Goal: Transaction & Acquisition: Purchase product/service

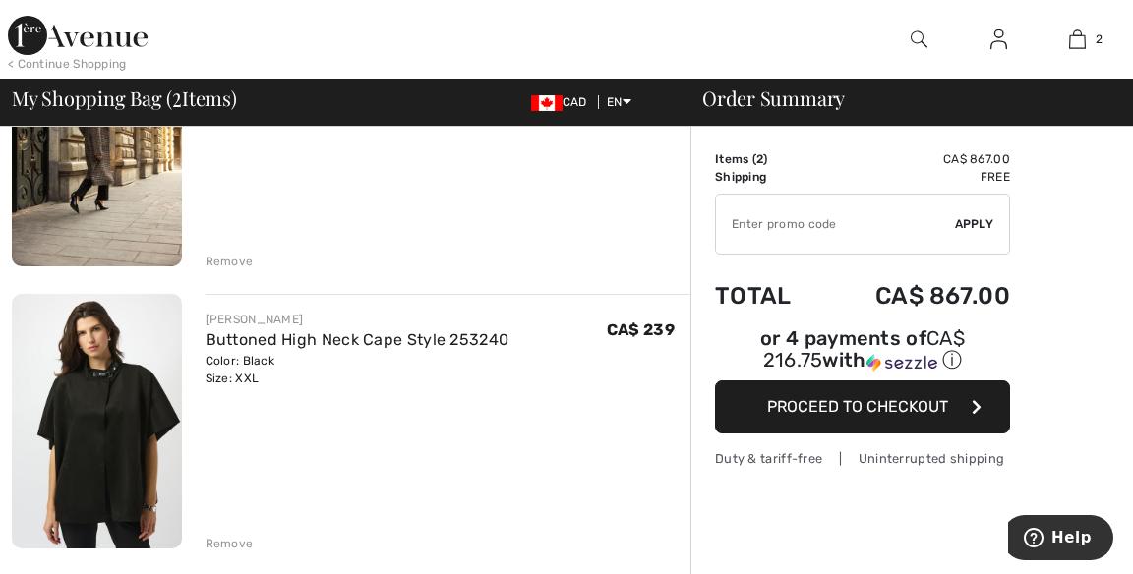
scroll to position [276, 0]
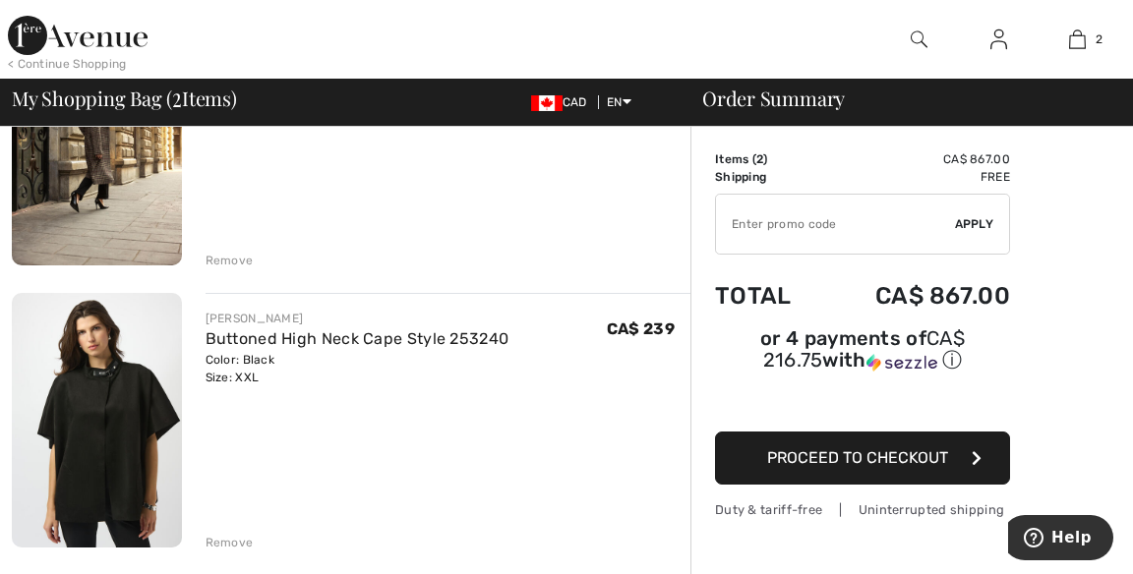
click at [236, 257] on div "Remove" at bounding box center [230, 261] width 48 height 18
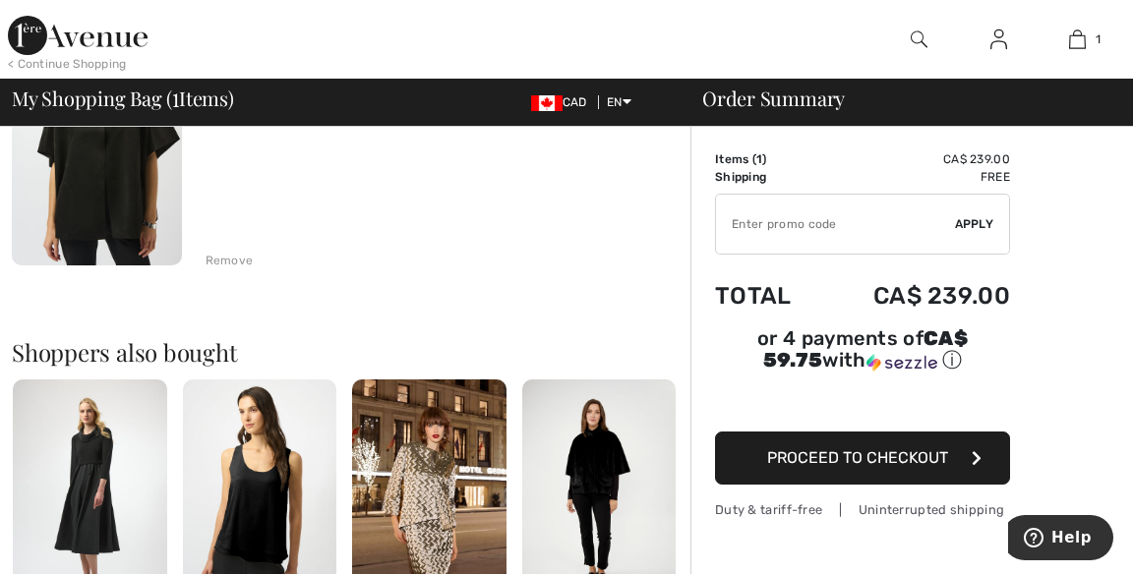
scroll to position [251, 0]
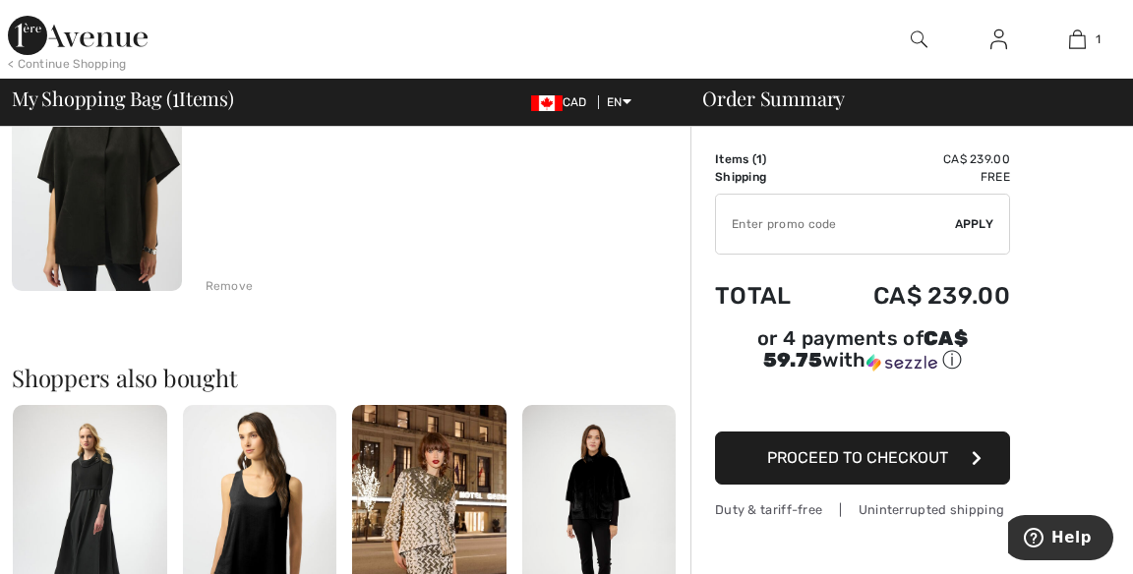
click at [241, 280] on div "Remove" at bounding box center [230, 286] width 48 height 18
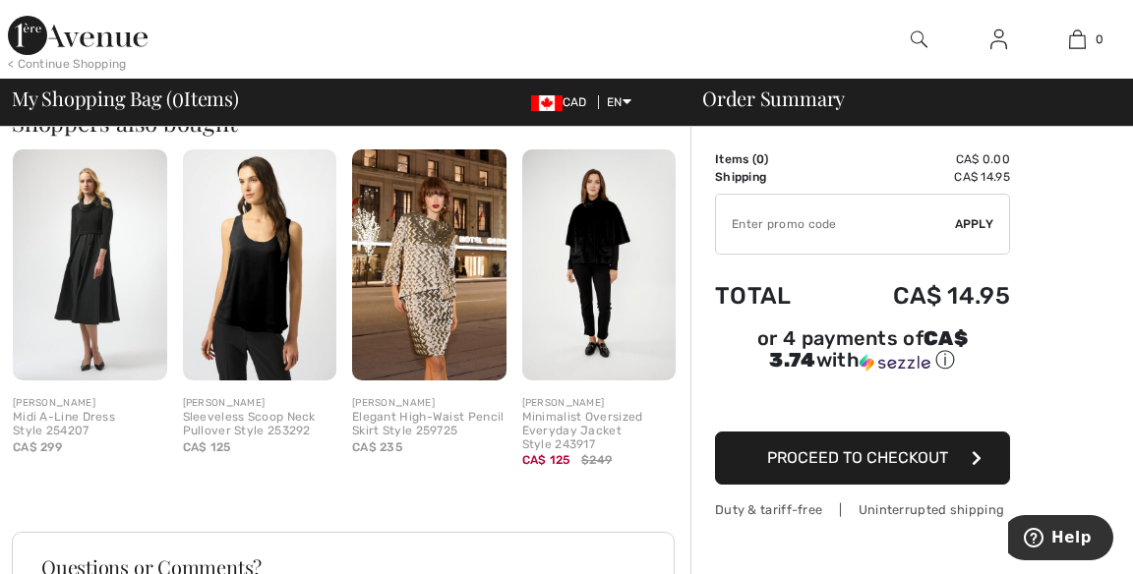
scroll to position [417, 0]
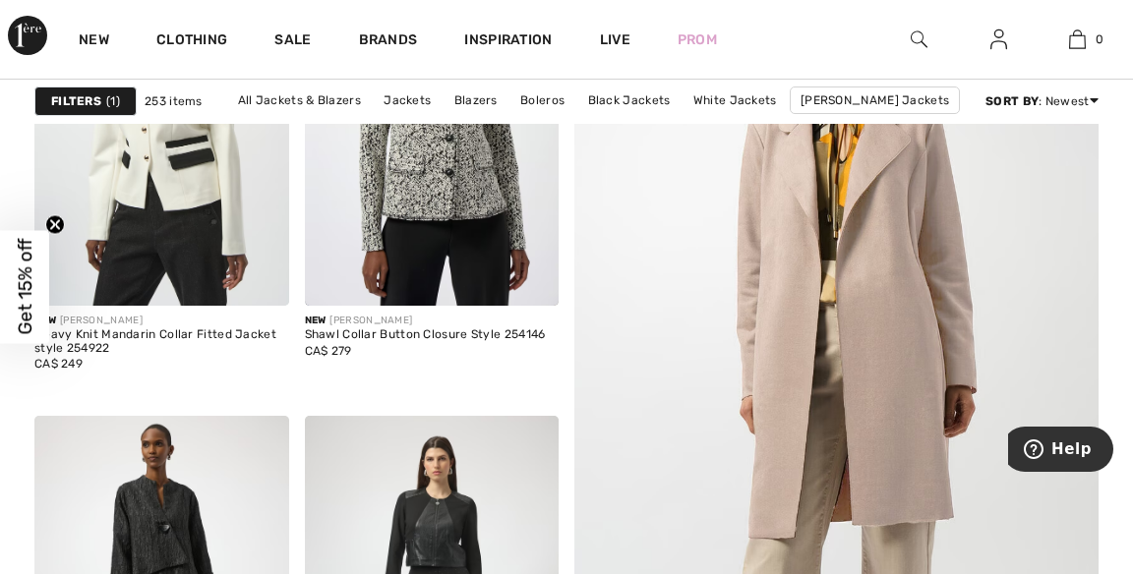
click at [476, 194] on img at bounding box center [432, 115] width 255 height 382
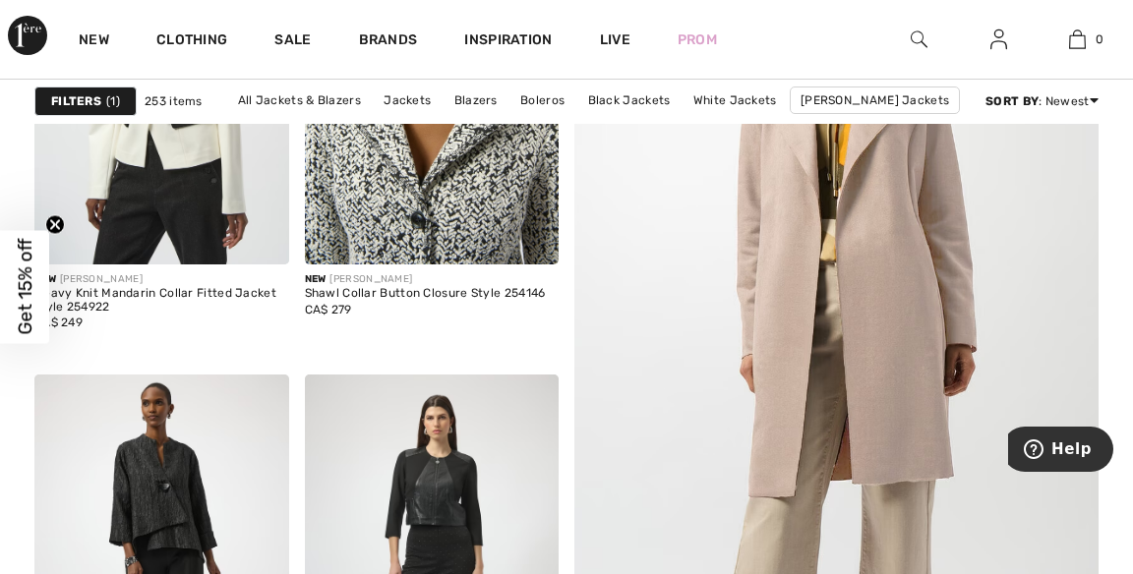
scroll to position [450, 0]
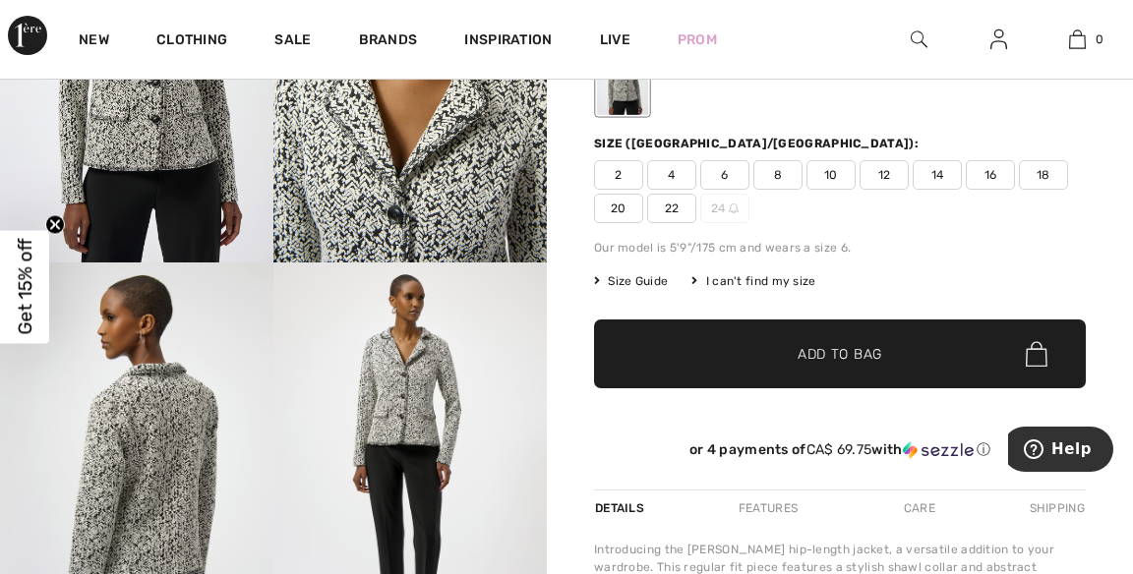
scroll to position [254, 0]
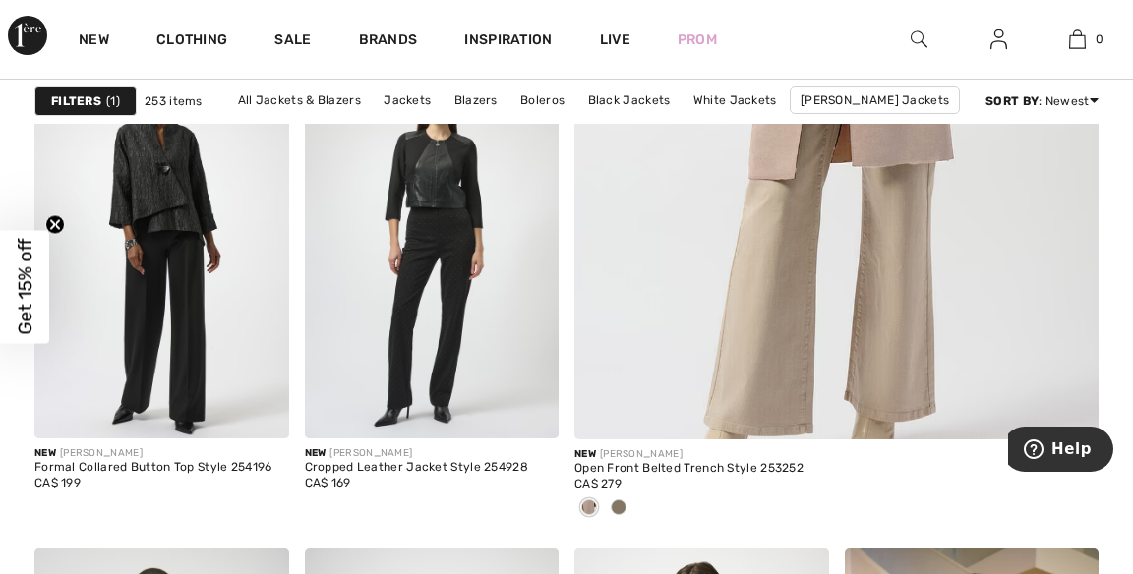
scroll to position [735, 0]
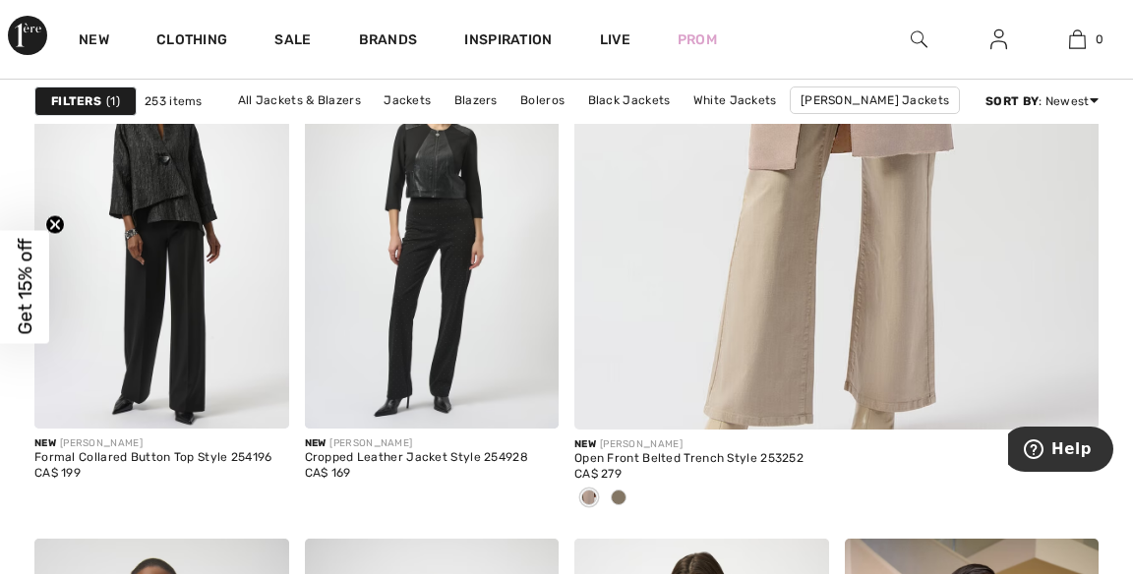
click at [184, 183] on img at bounding box center [161, 238] width 255 height 382
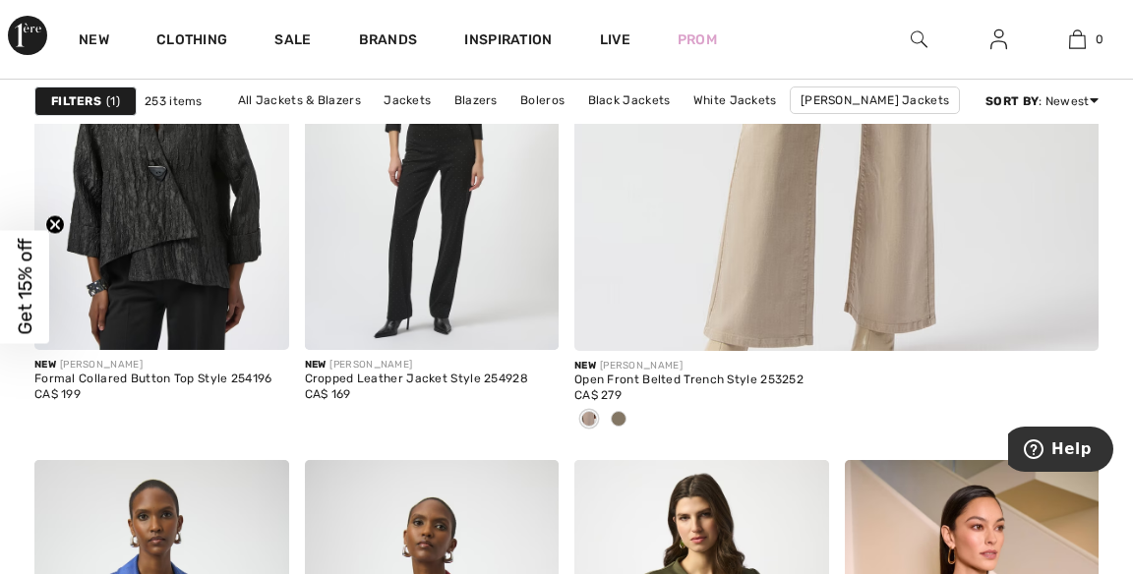
scroll to position [829, 0]
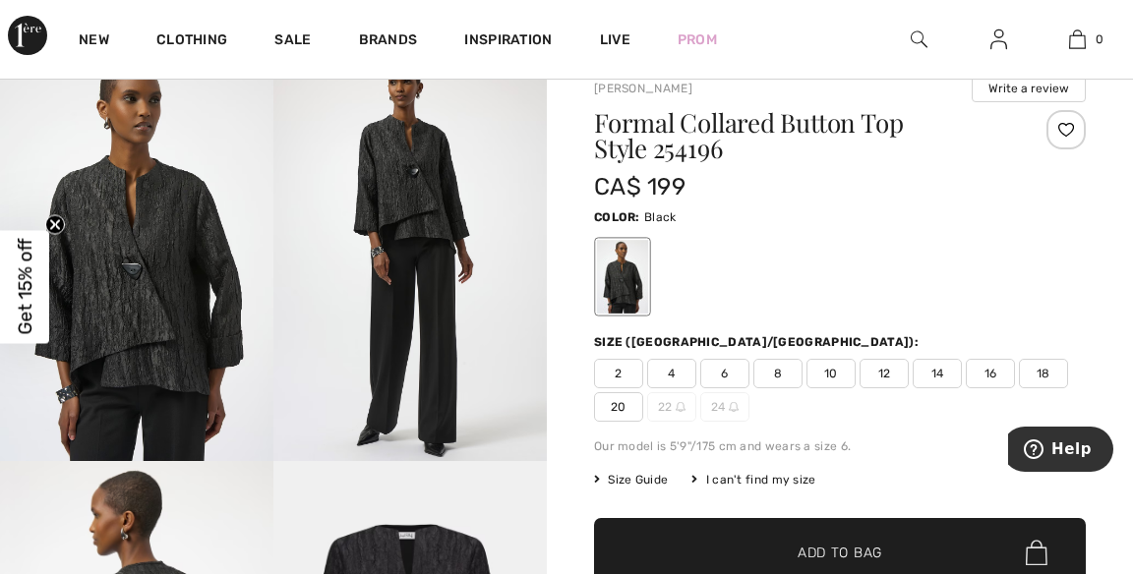
scroll to position [67, 0]
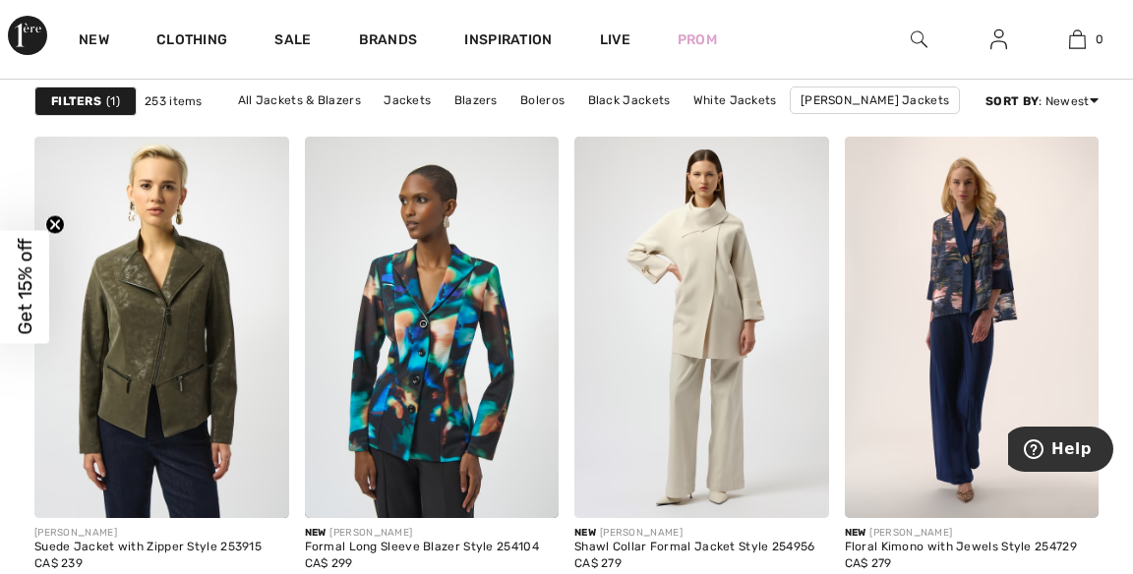
scroll to position [2767, 0]
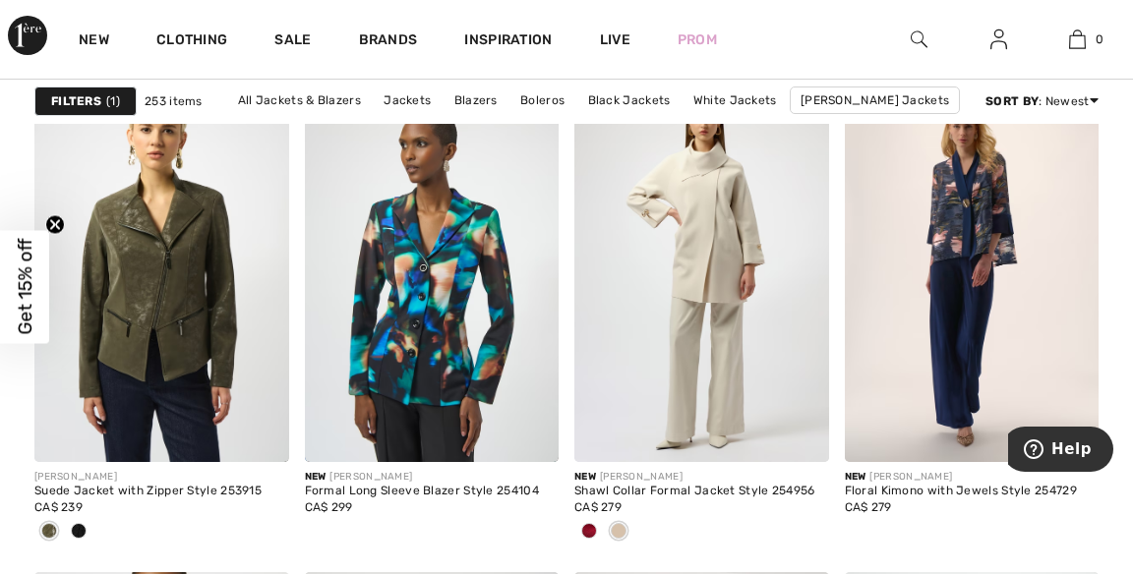
click at [761, 273] on img at bounding box center [701, 272] width 255 height 382
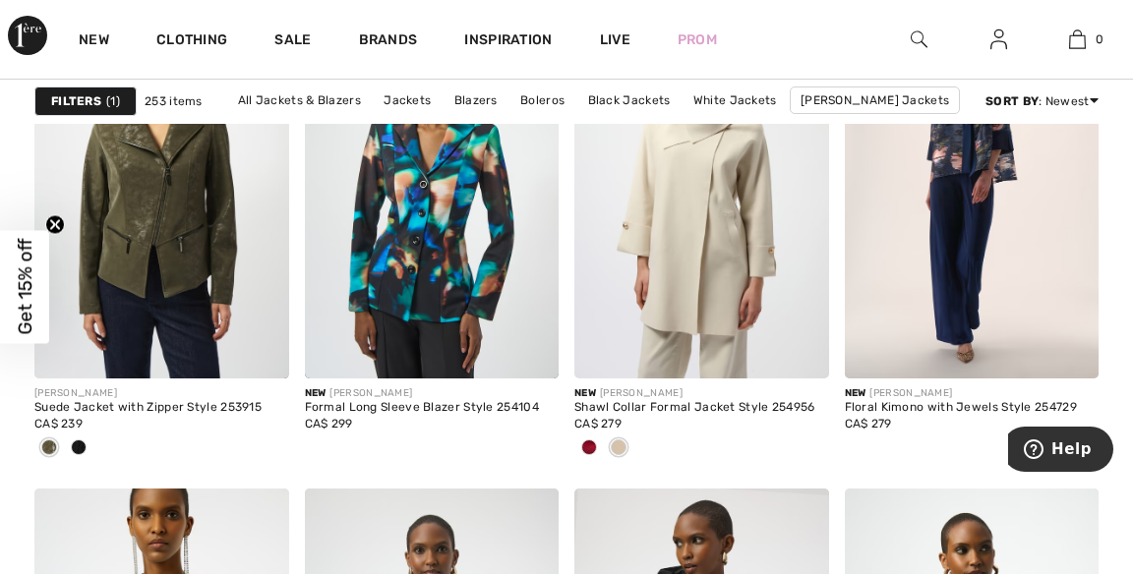
scroll to position [2949, 0]
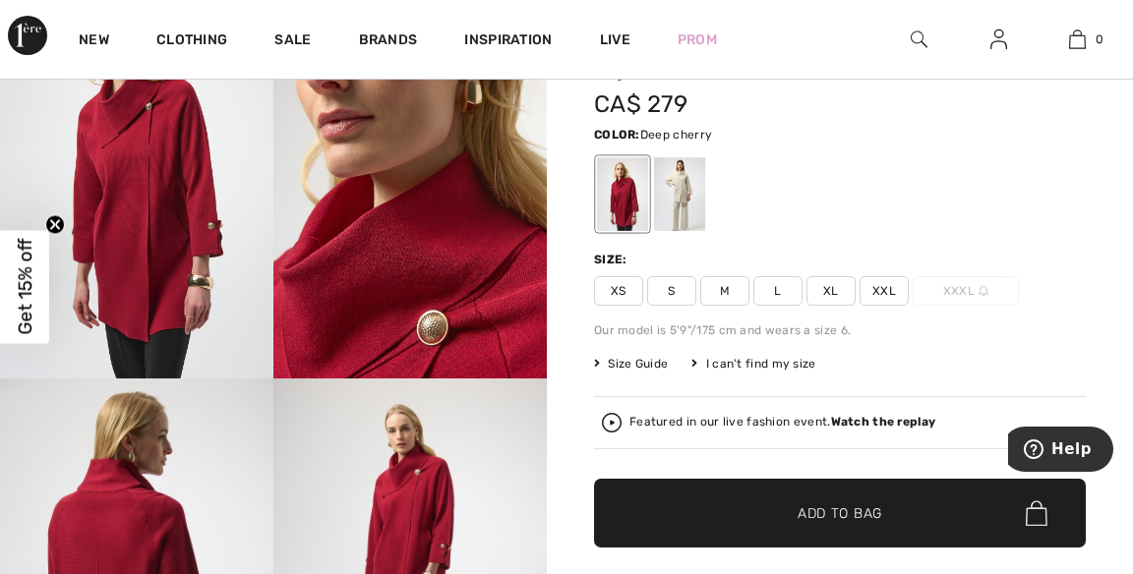
click at [705, 181] on div at bounding box center [679, 194] width 51 height 74
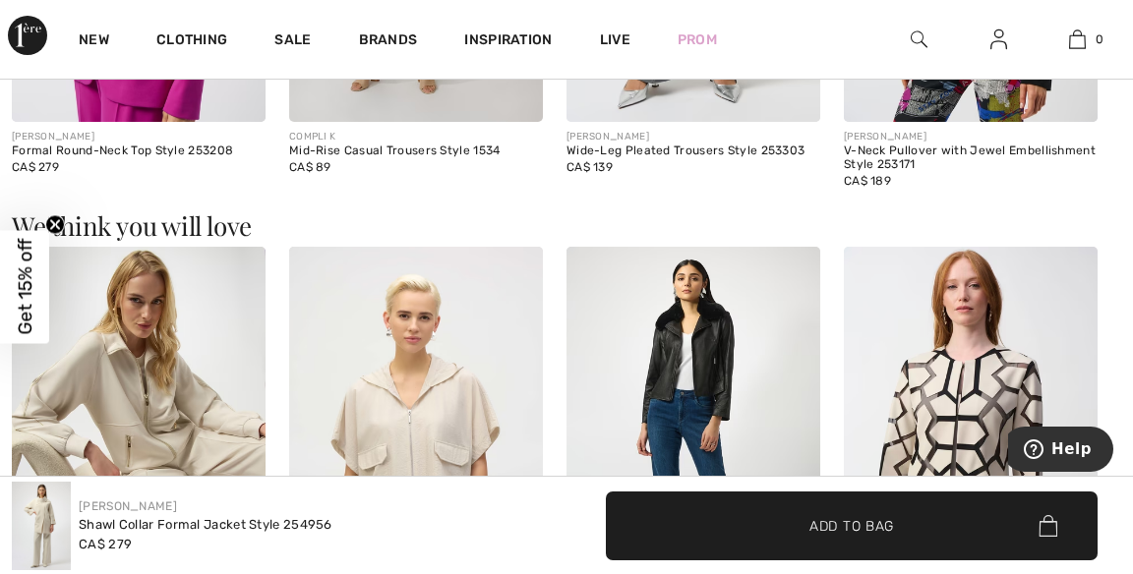
scroll to position [1659, 0]
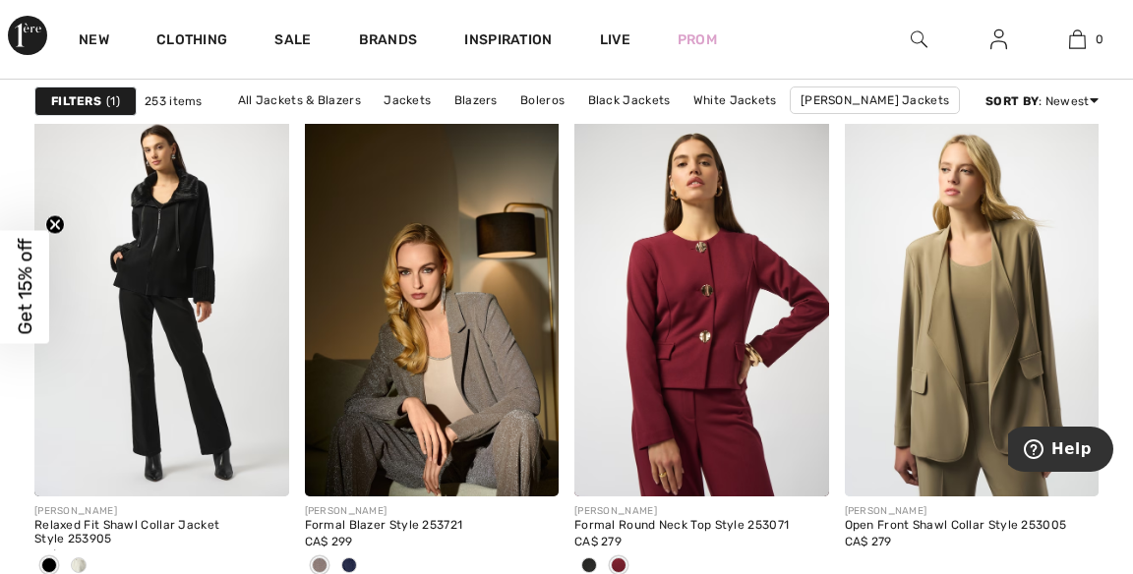
scroll to position [7189, 0]
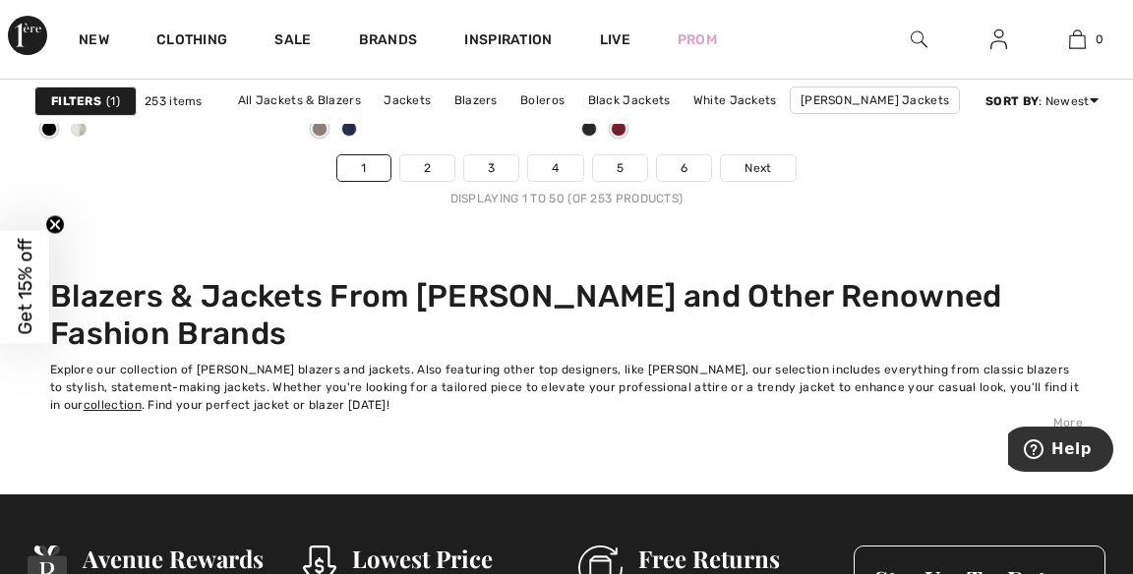
click at [769, 155] on link "Next" at bounding box center [758, 168] width 74 height 26
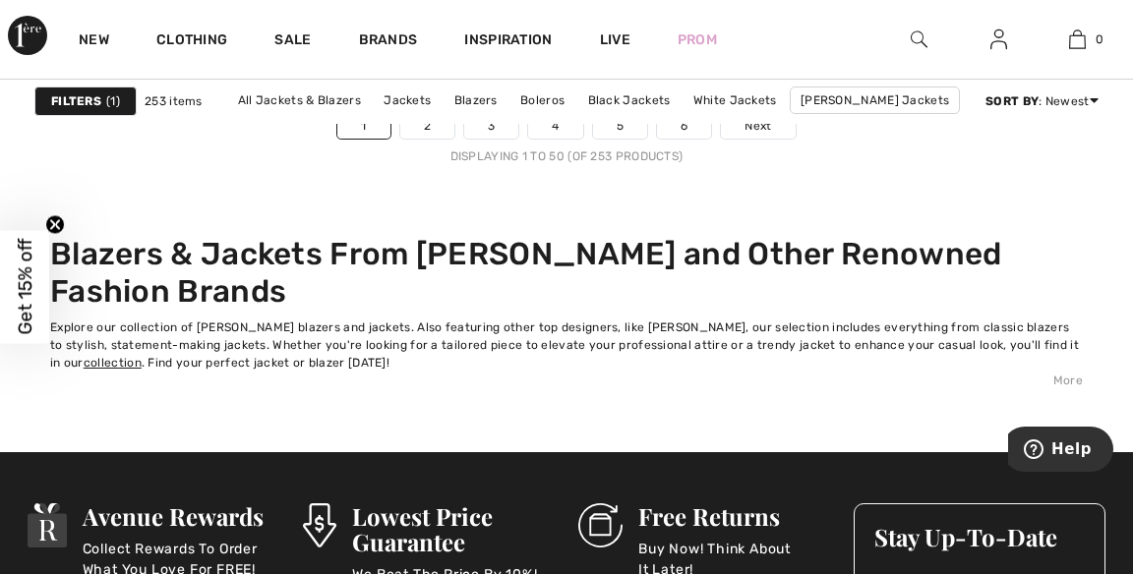
scroll to position [7711, 0]
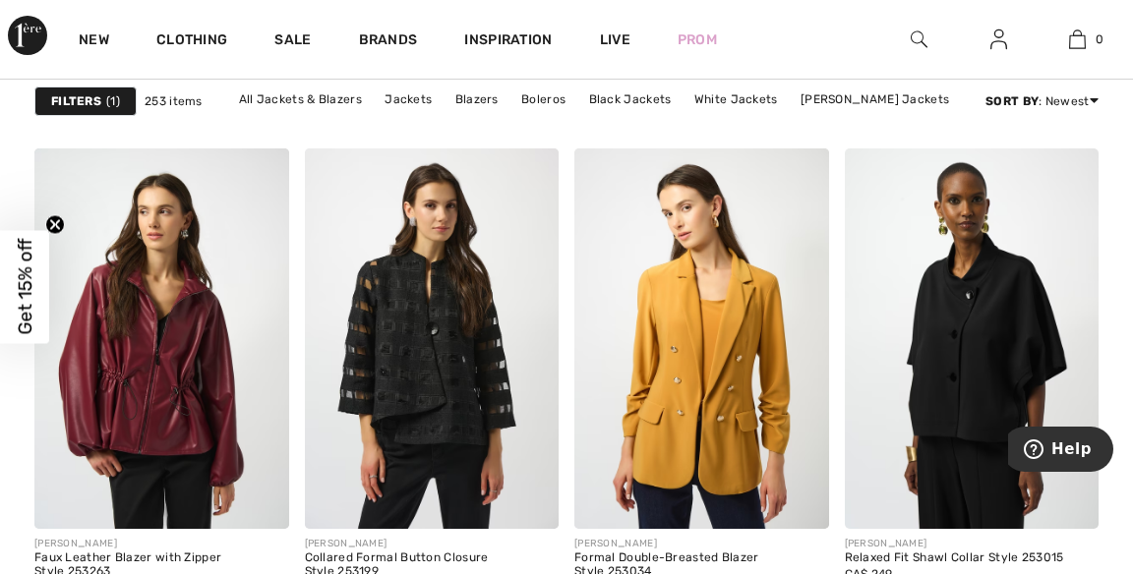
click at [445, 337] on img at bounding box center [432, 340] width 255 height 382
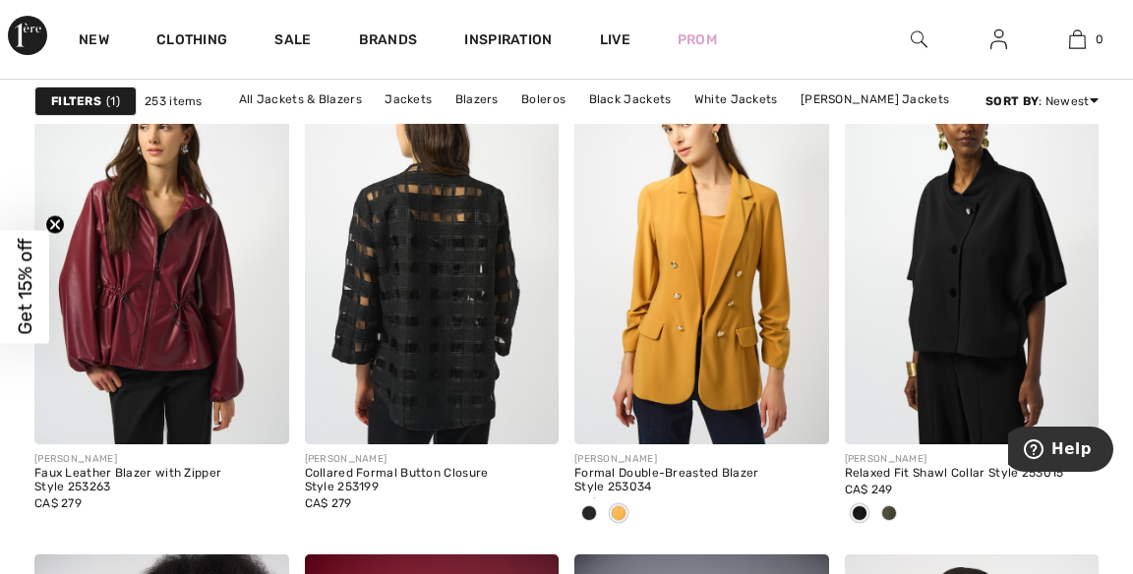
scroll to position [2390, 0]
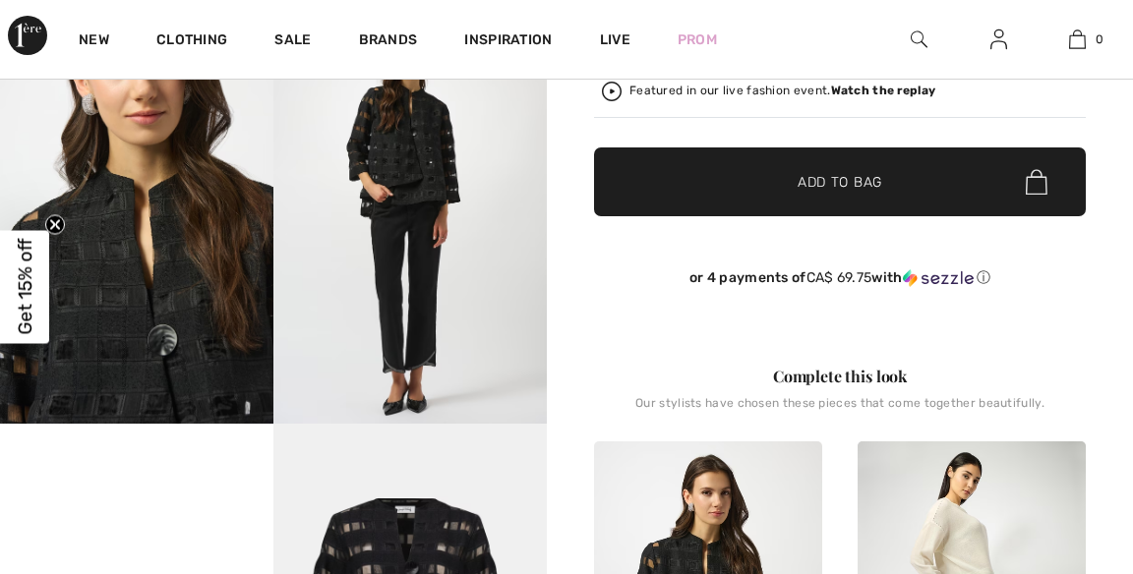
click at [881, 93] on strong "Watch the replay" at bounding box center [883, 91] width 105 height 14
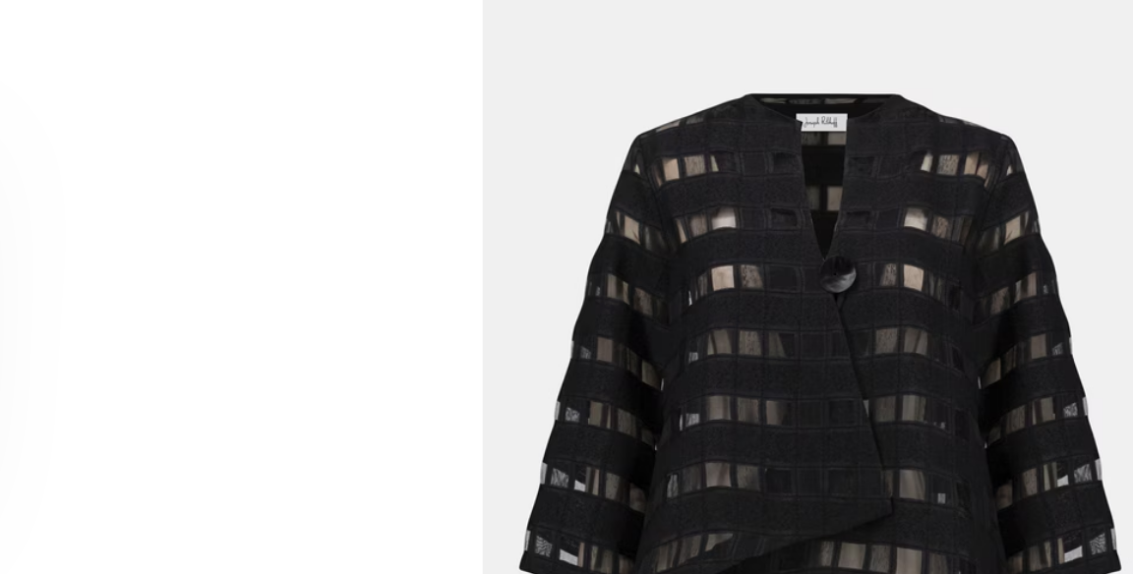
scroll to position [827, 0]
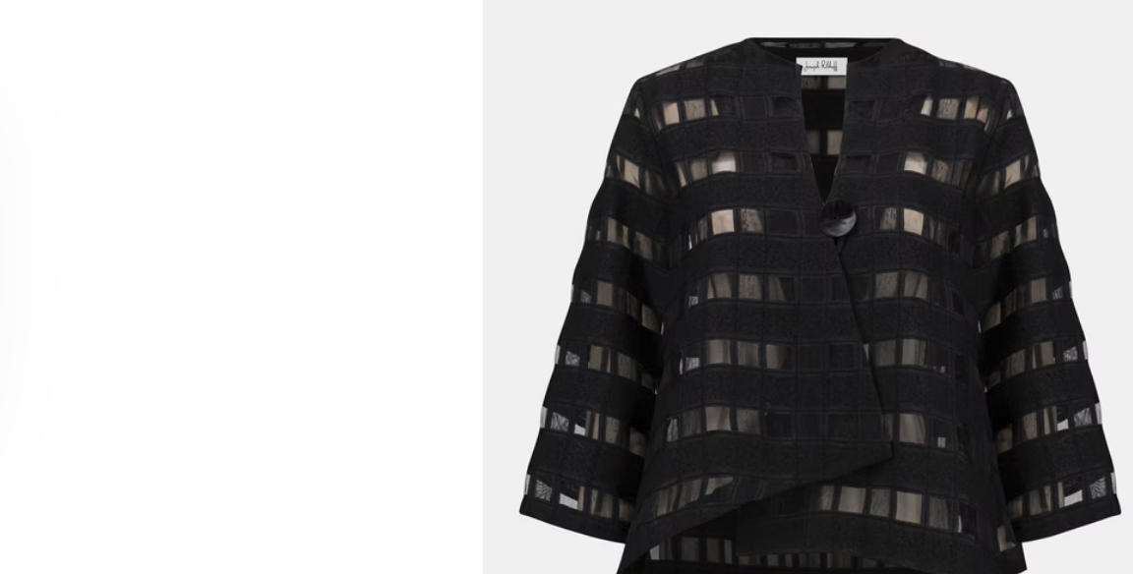
click at [177, 247] on video "Your browser does not support the video tag." at bounding box center [136, 178] width 273 height 137
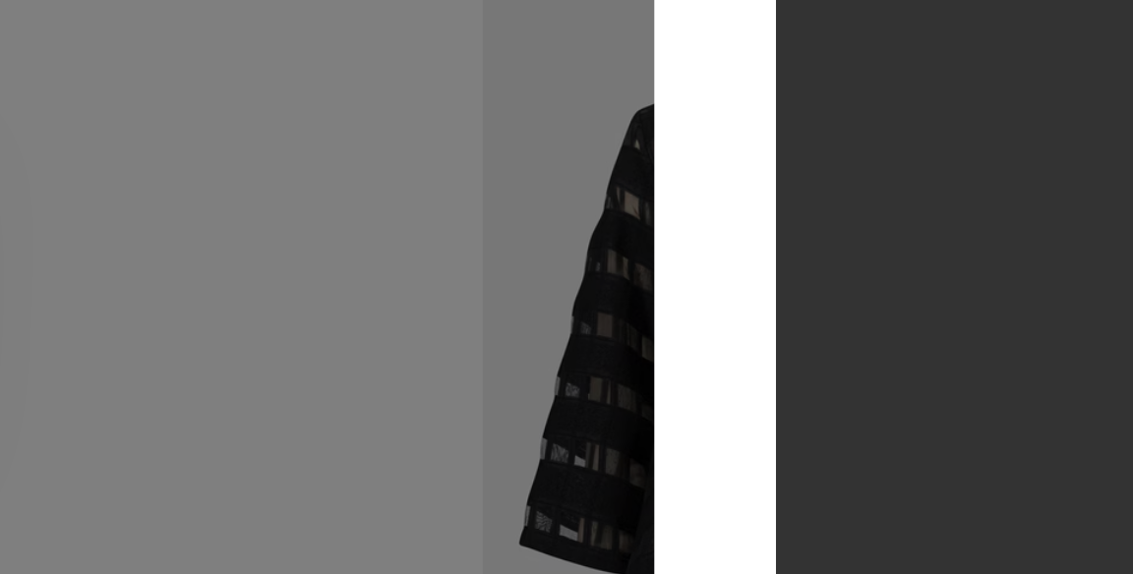
click at [166, 315] on div at bounding box center [566, 287] width 1133 height 574
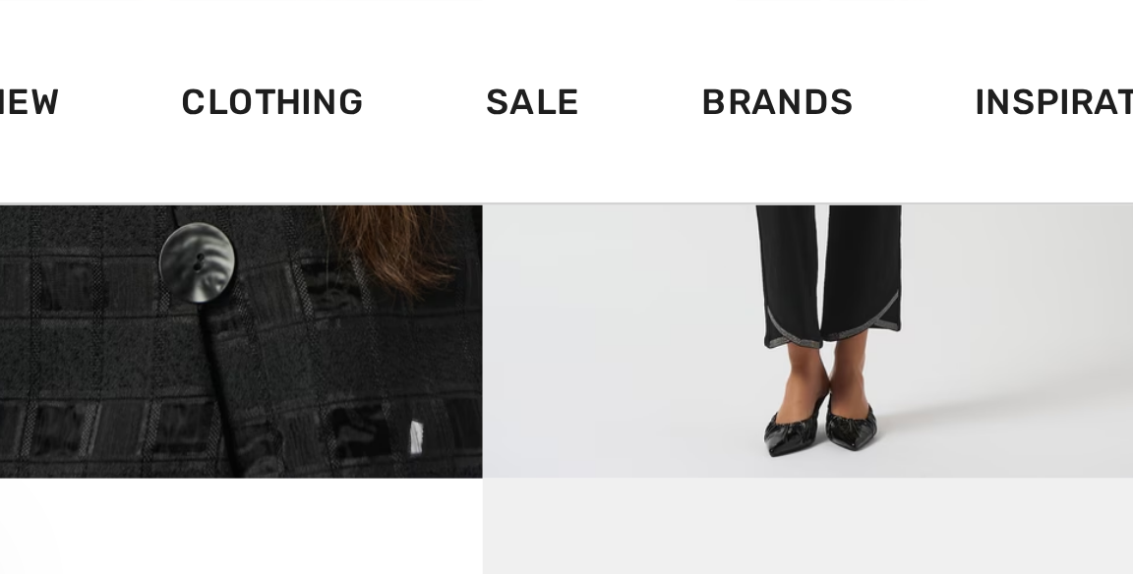
scroll to position [746, 0]
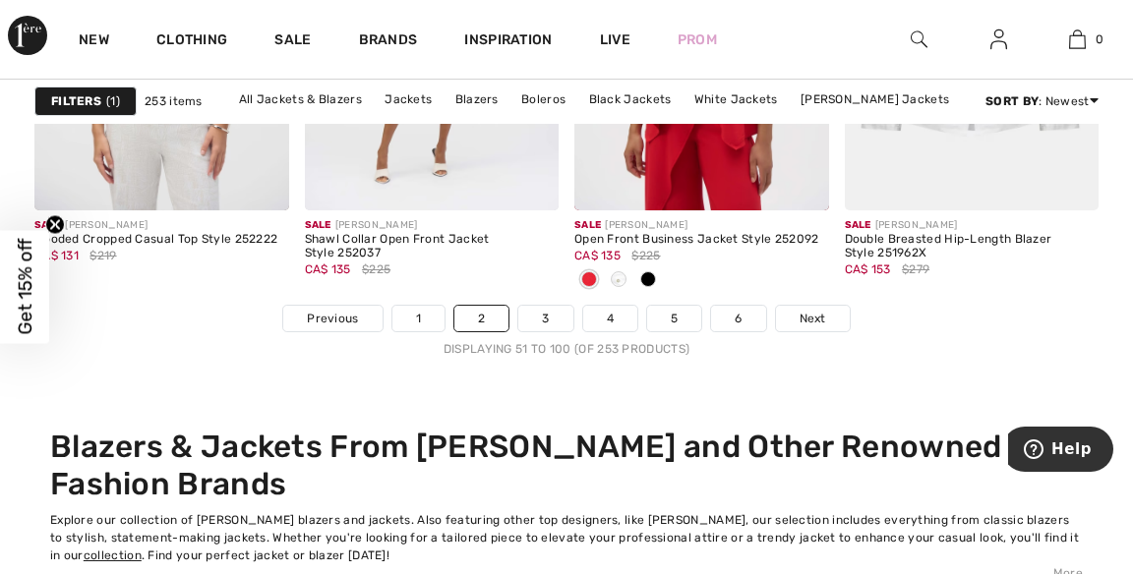
click at [830, 315] on link "Next" at bounding box center [813, 319] width 74 height 26
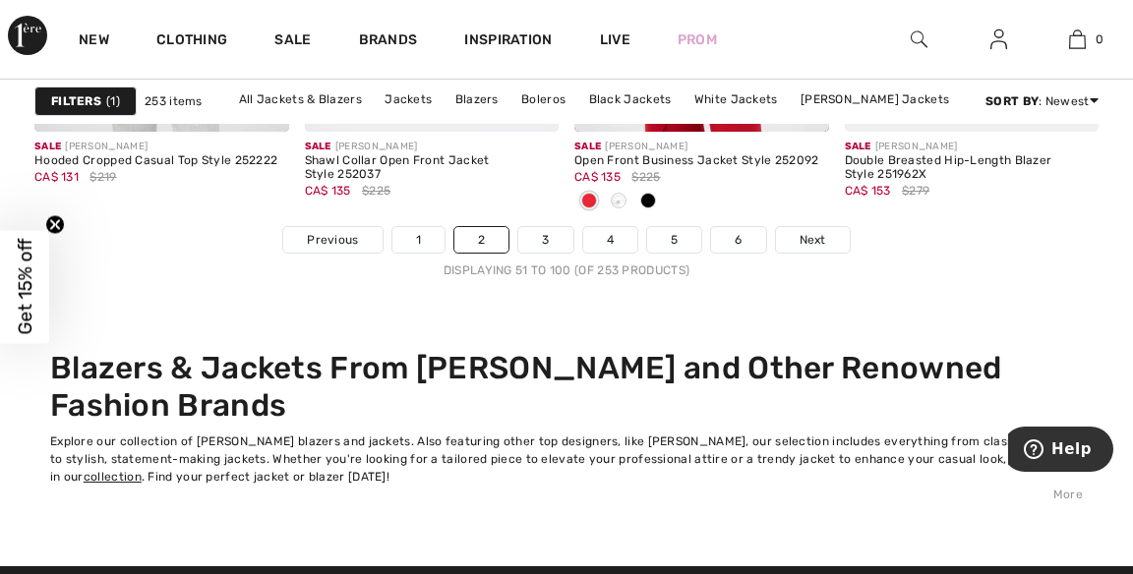
scroll to position [7560, 0]
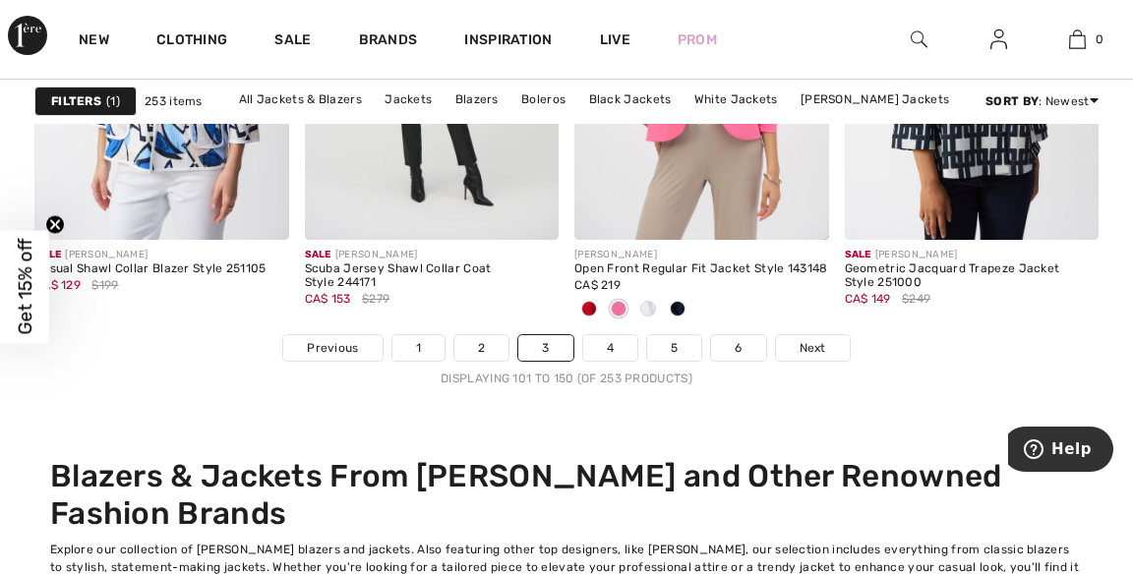
scroll to position [7436, 0]
click at [824, 346] on link "Next" at bounding box center [813, 348] width 74 height 26
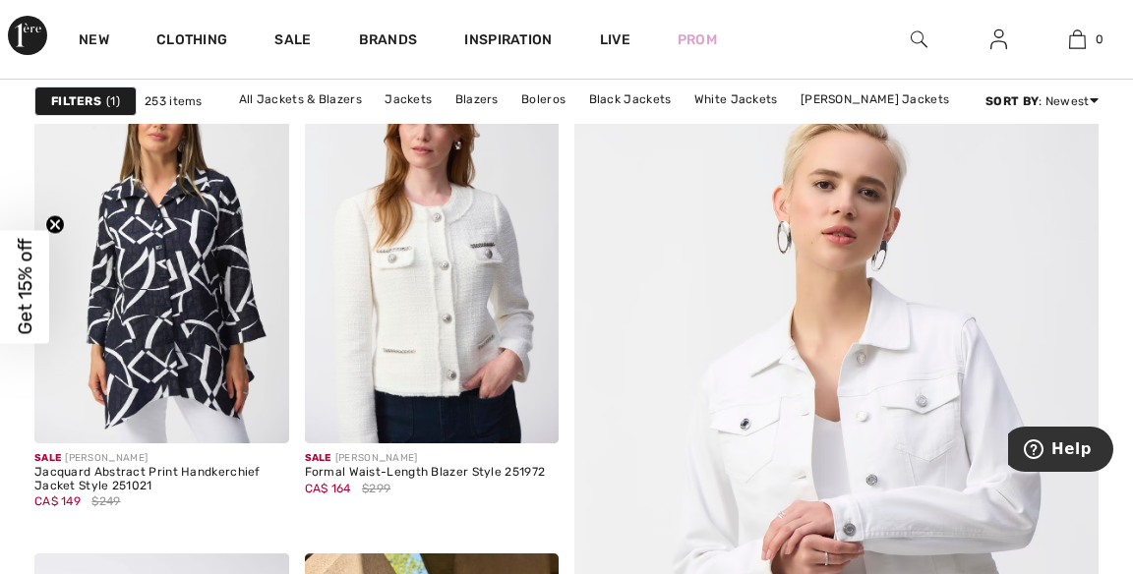
scroll to position [241, 0]
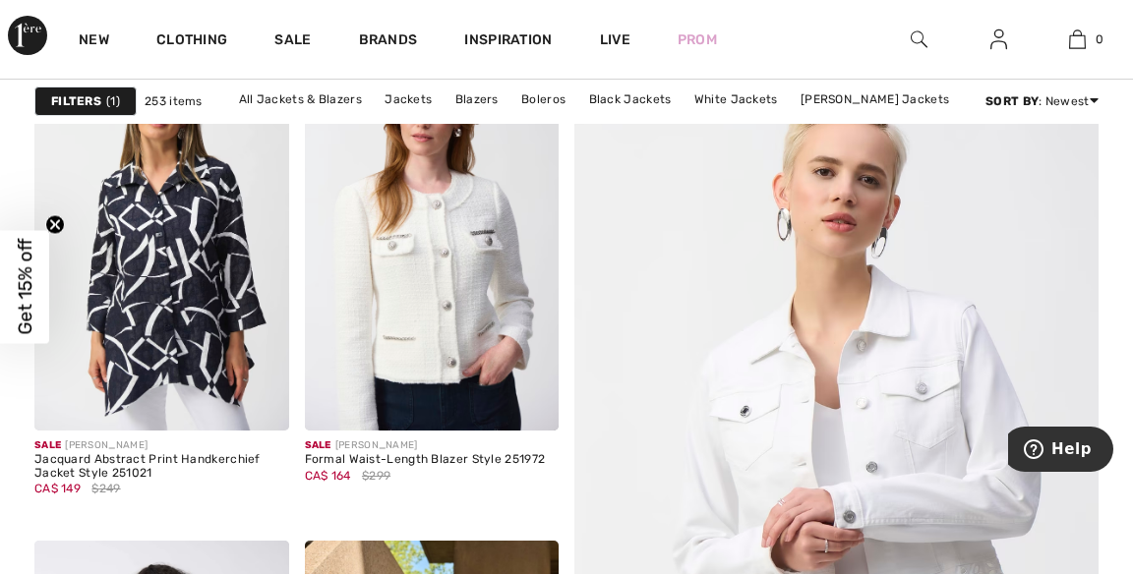
click at [478, 260] on img at bounding box center [432, 240] width 255 height 382
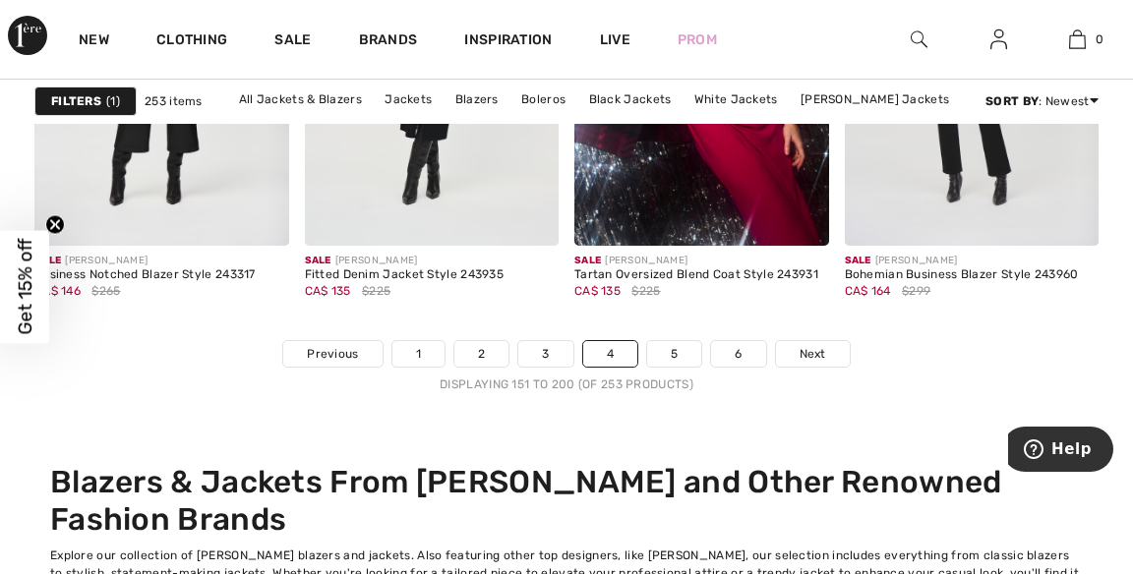
scroll to position [7440, 0]
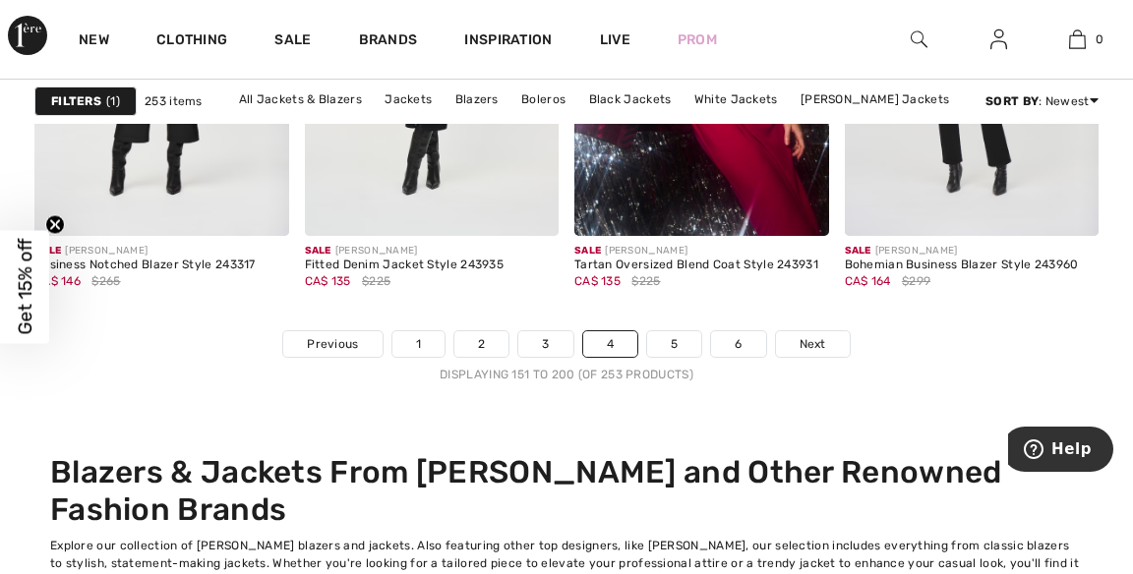
click at [425, 335] on link "1" at bounding box center [418, 344] width 52 height 26
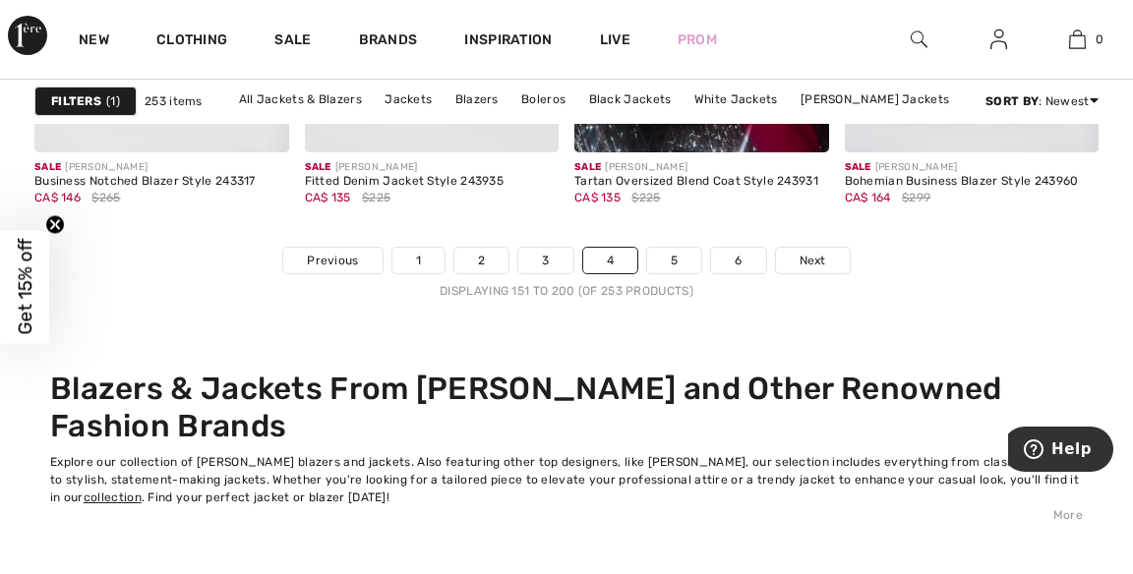
scroll to position [7535, 0]
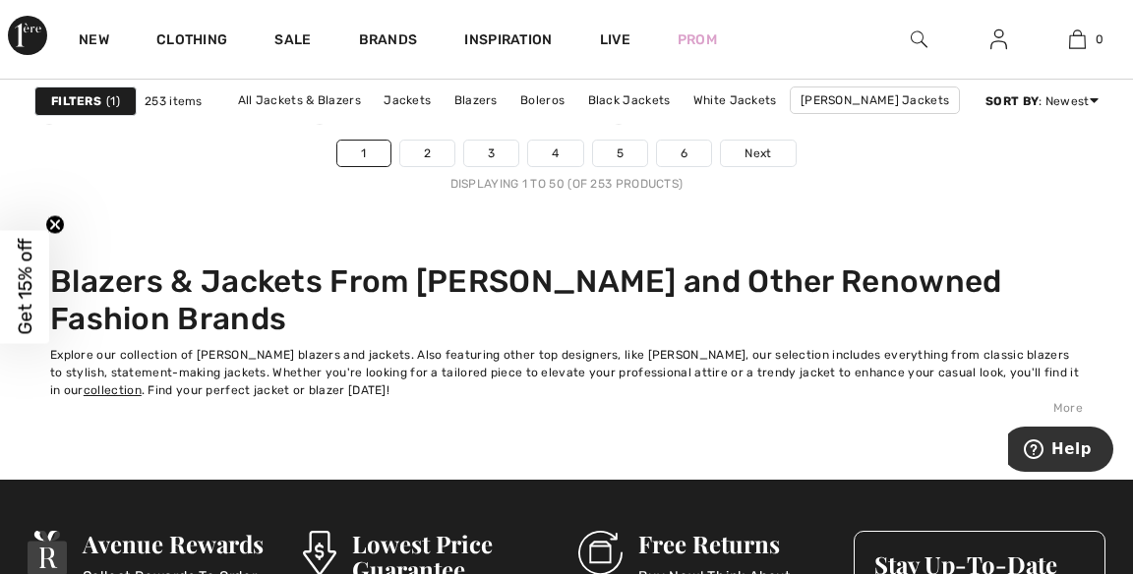
scroll to position [7622, 0]
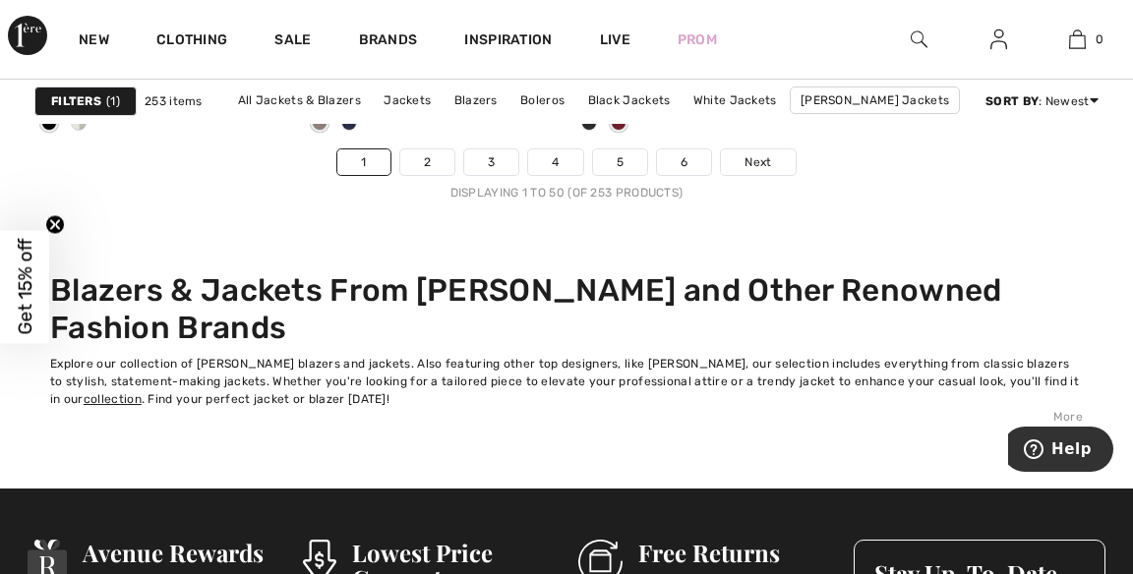
click at [778, 167] on link "Next" at bounding box center [758, 163] width 74 height 26
click at [779, 158] on link "Next" at bounding box center [758, 163] width 74 height 26
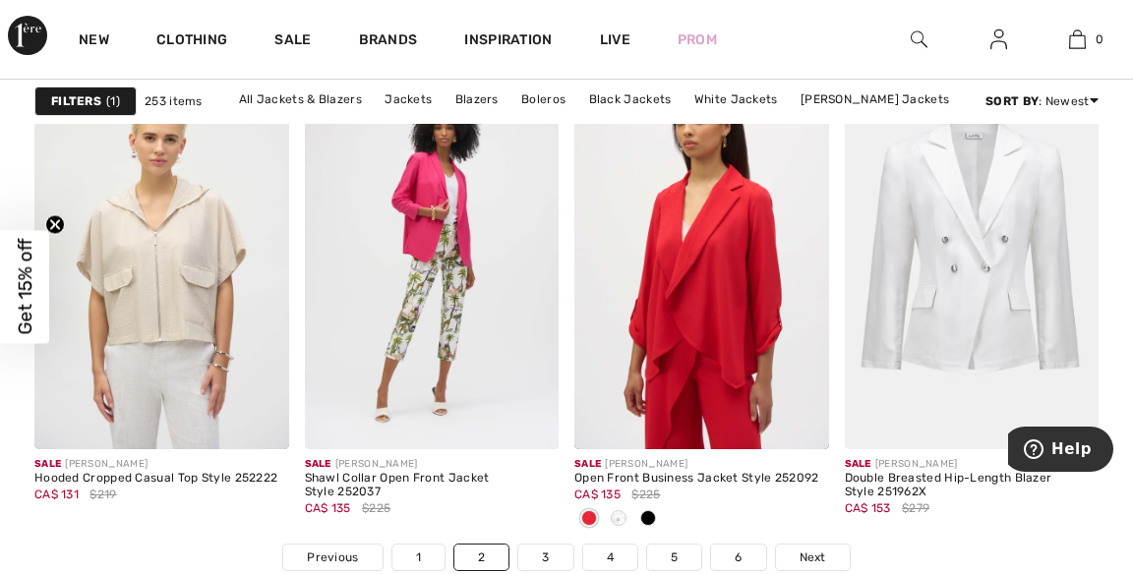
scroll to position [7229, 0]
click at [1078, 441] on div at bounding box center [1058, 407] width 82 height 82
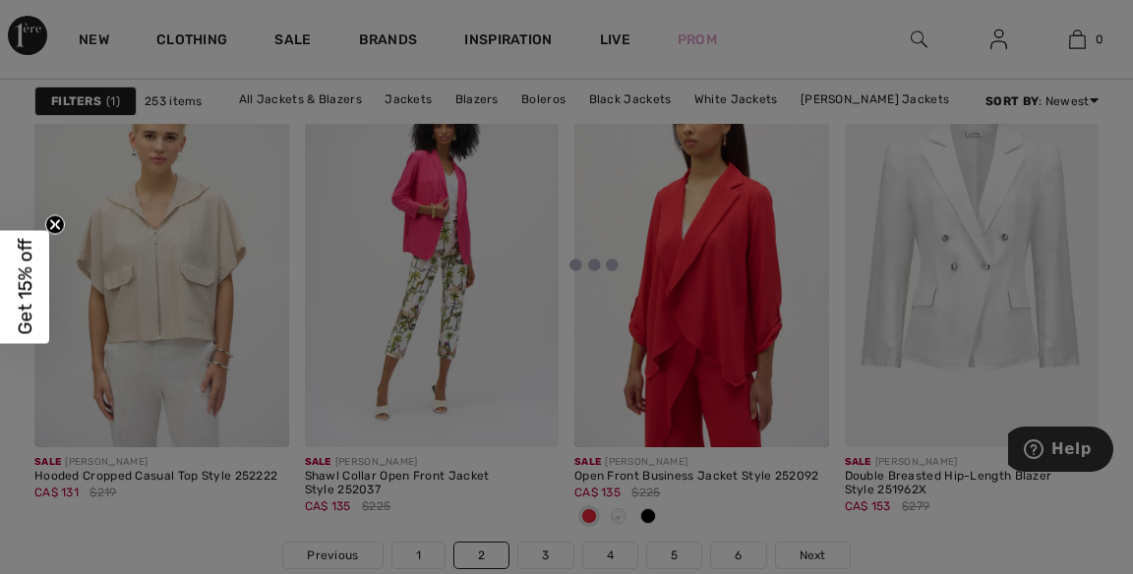
click at [830, 553] on div at bounding box center [566, 287] width 1133 height 574
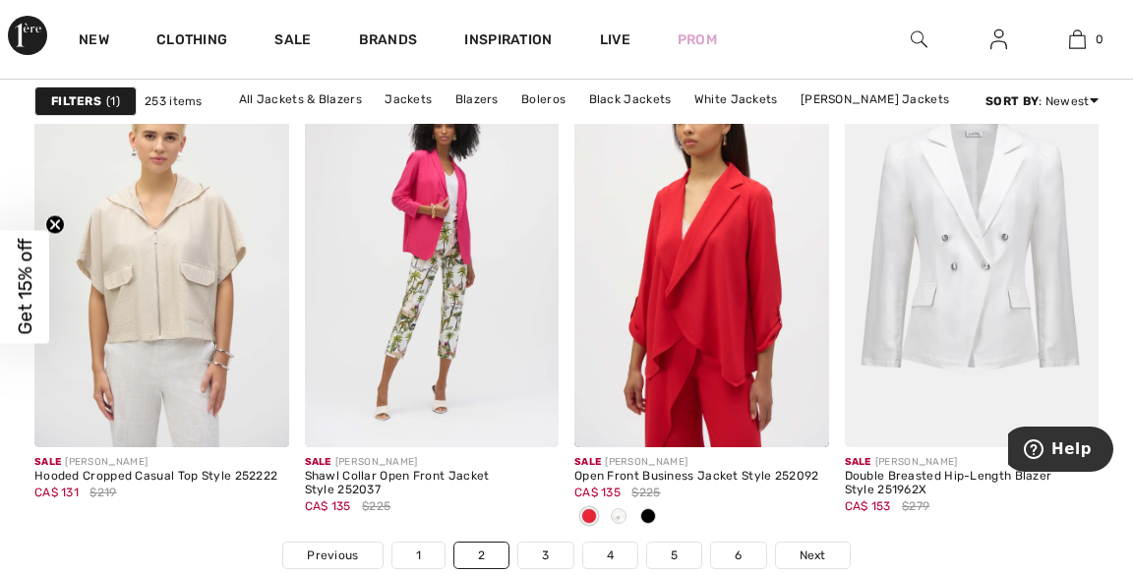
click at [817, 561] on span "Next" at bounding box center [813, 556] width 27 height 18
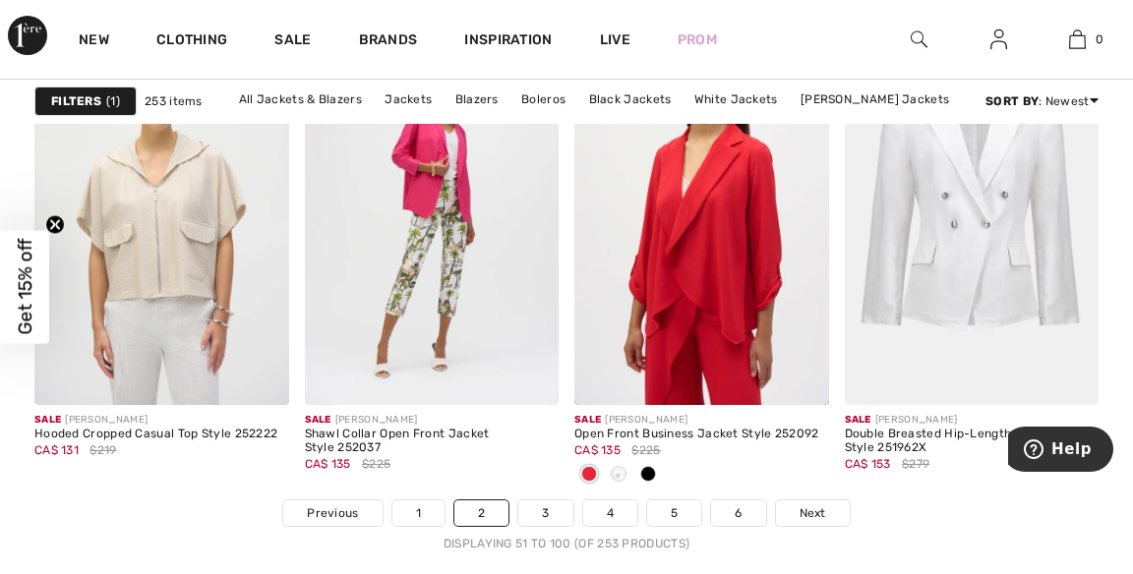
scroll to position [7323, 0]
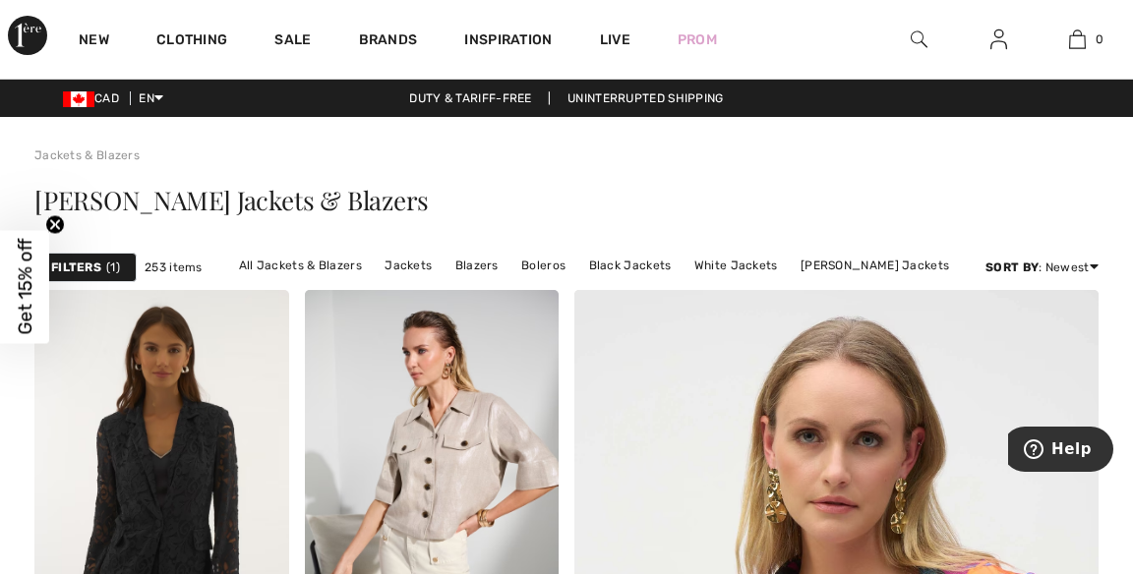
click at [325, 261] on link "All Jackets & Blazers" at bounding box center [300, 266] width 143 height 26
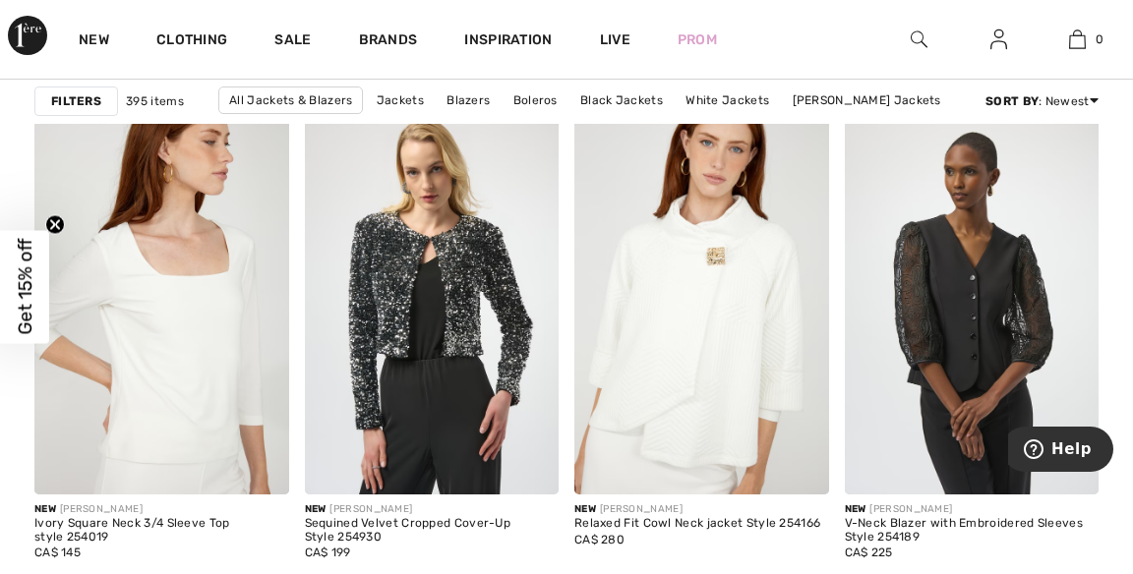
scroll to position [3325, 0]
click at [765, 295] on img at bounding box center [701, 303] width 255 height 382
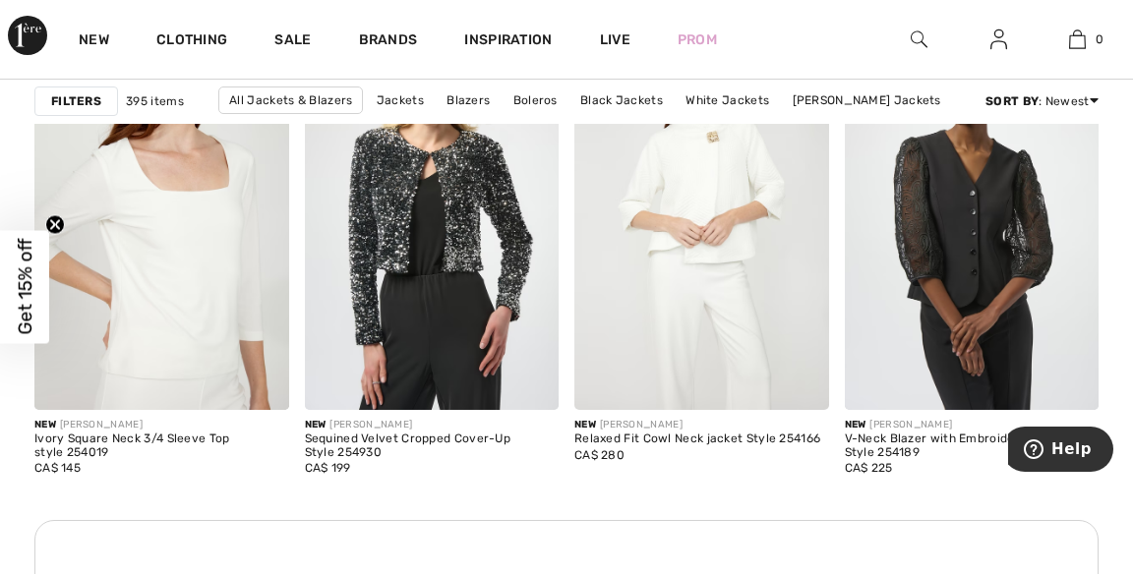
scroll to position [3419, 0]
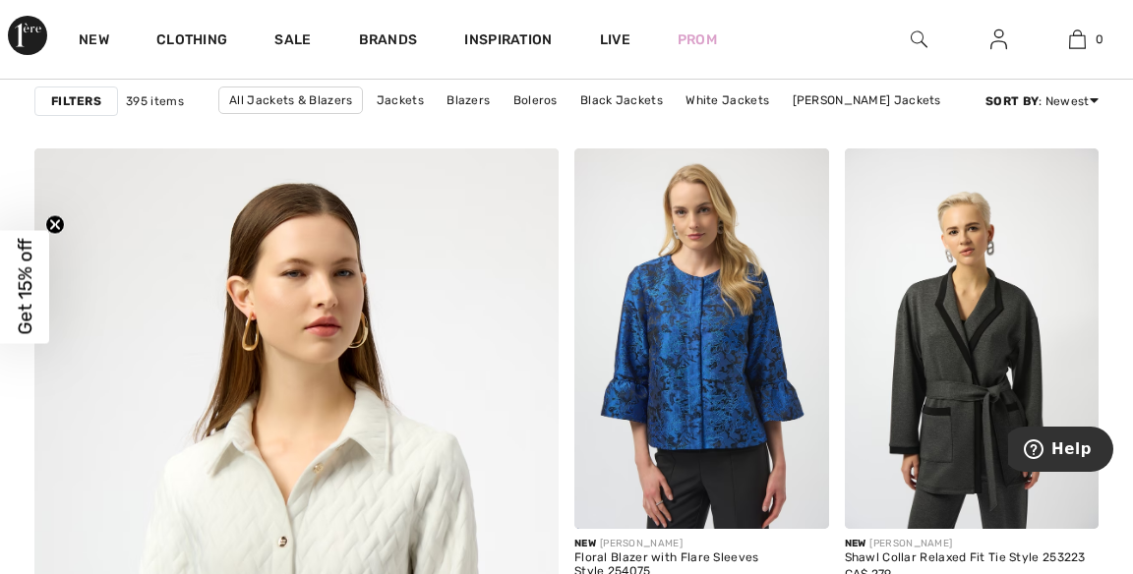
scroll to position [4035, 0]
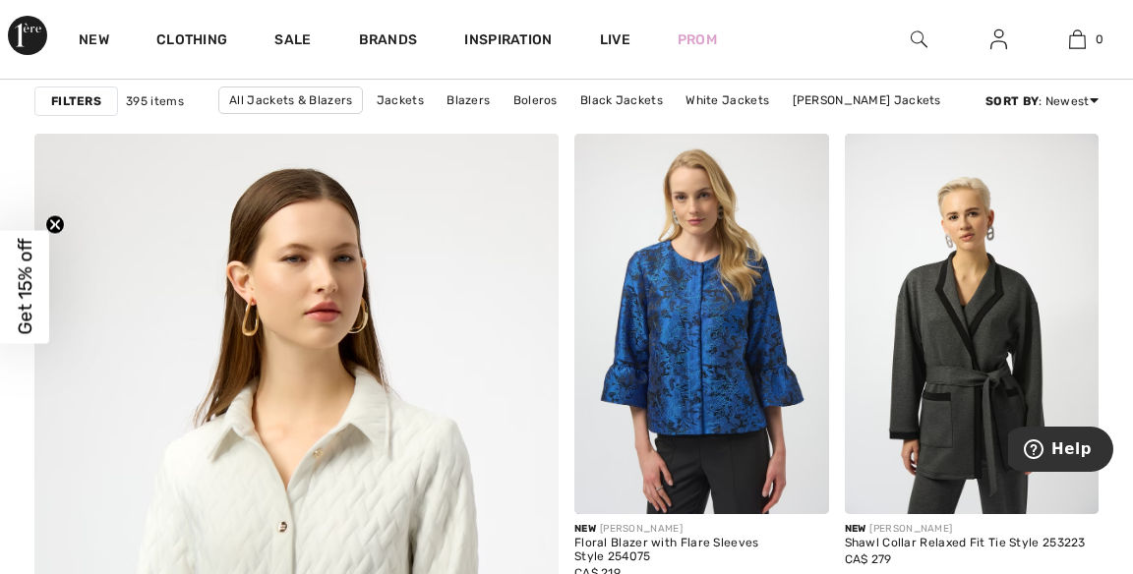
click at [825, 203] on div at bounding box center [789, 175] width 82 height 82
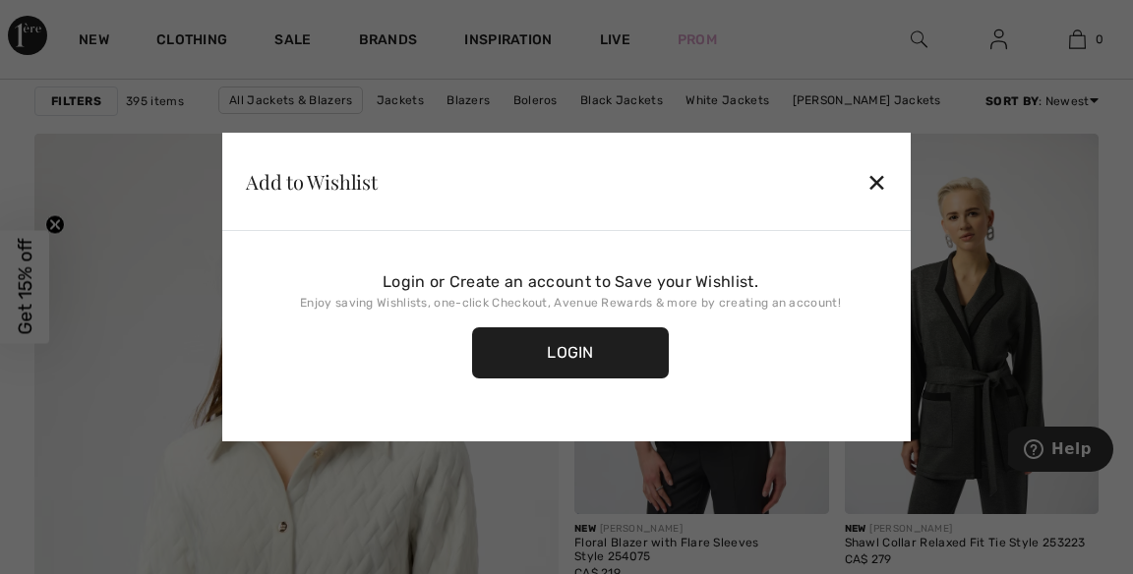
click at [872, 203] on div "✕" at bounding box center [877, 181] width 21 height 41
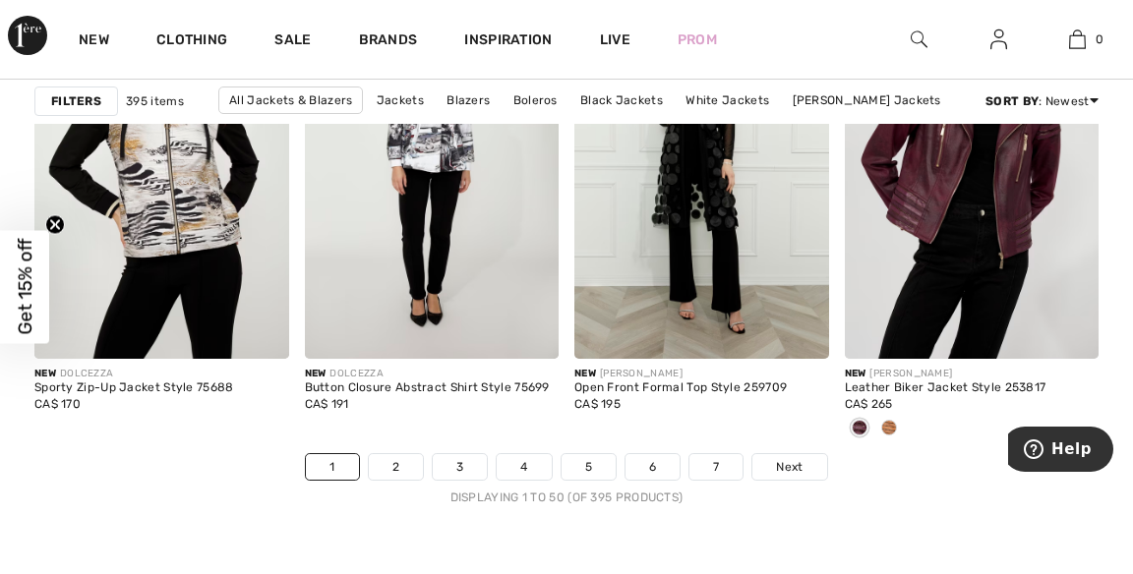
scroll to position [7346, 0]
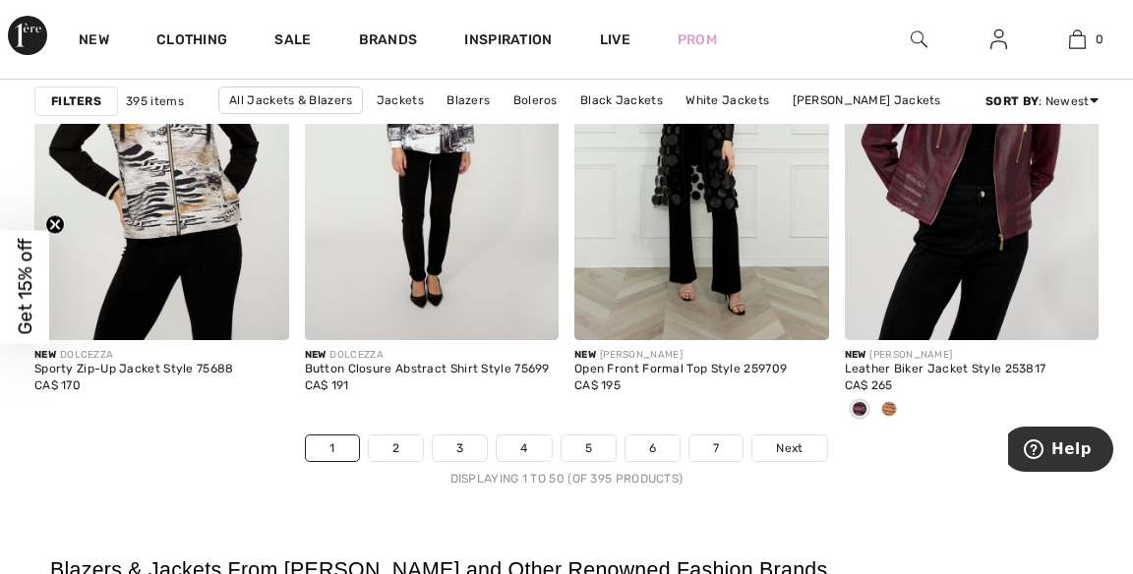
click at [809, 452] on link "Next" at bounding box center [790, 449] width 74 height 26
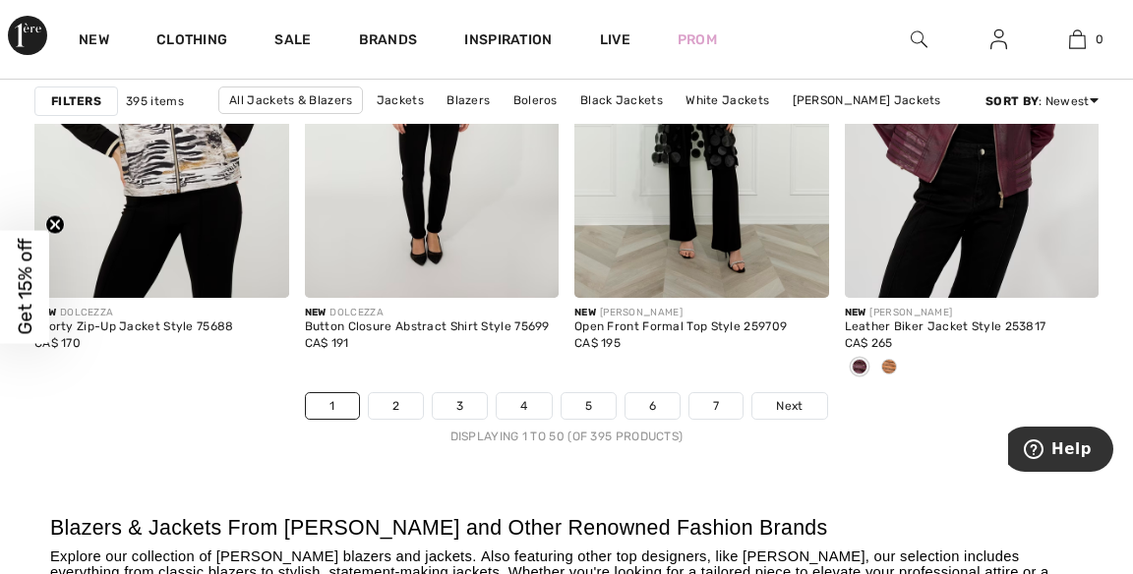
scroll to position [7440, 0]
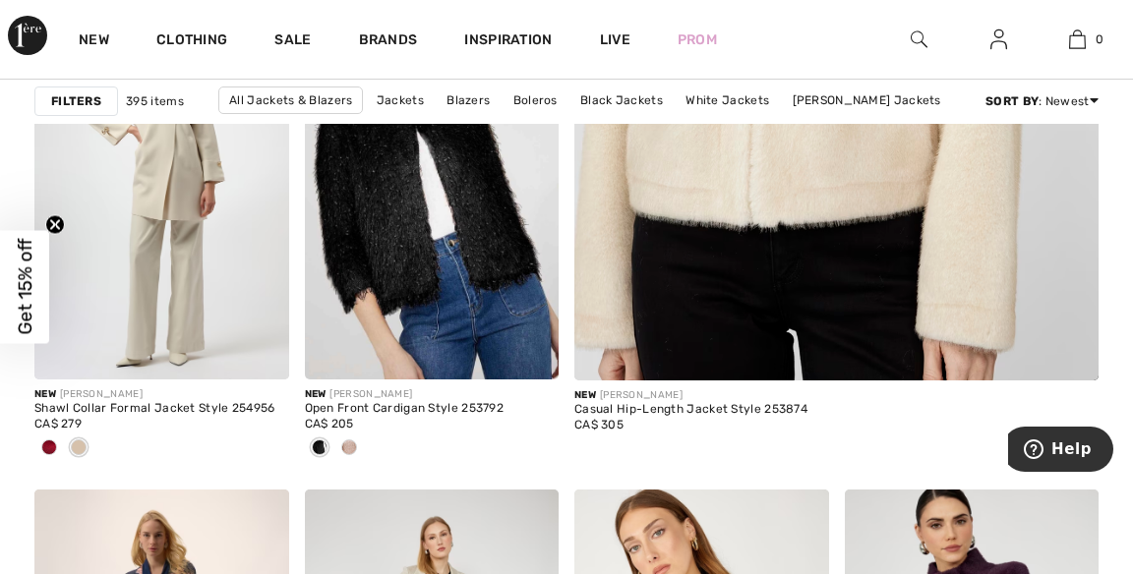
scroll to position [796, 0]
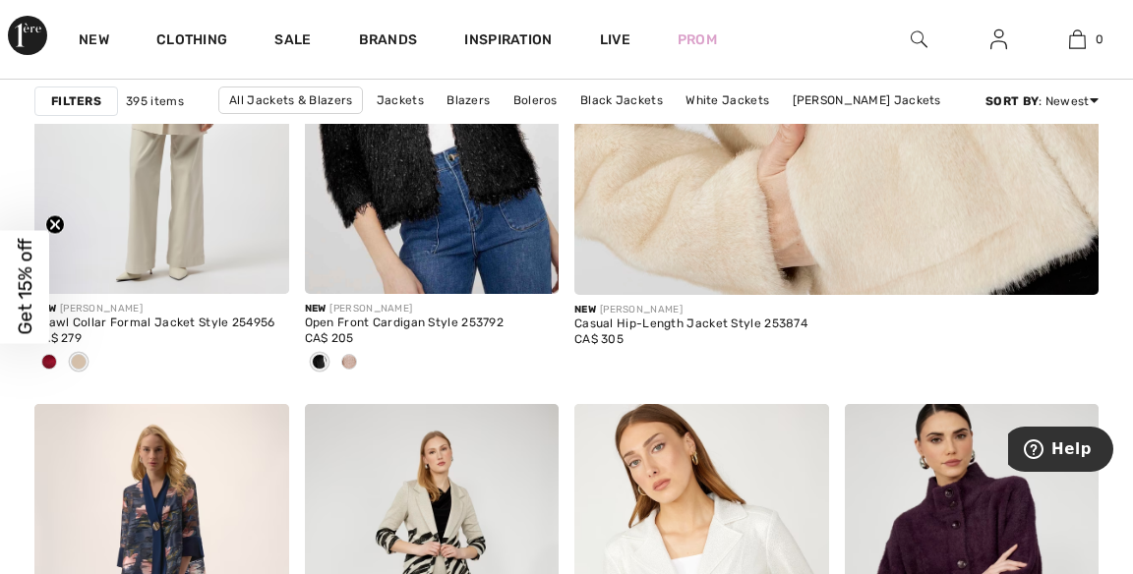
scroll to position [890, 0]
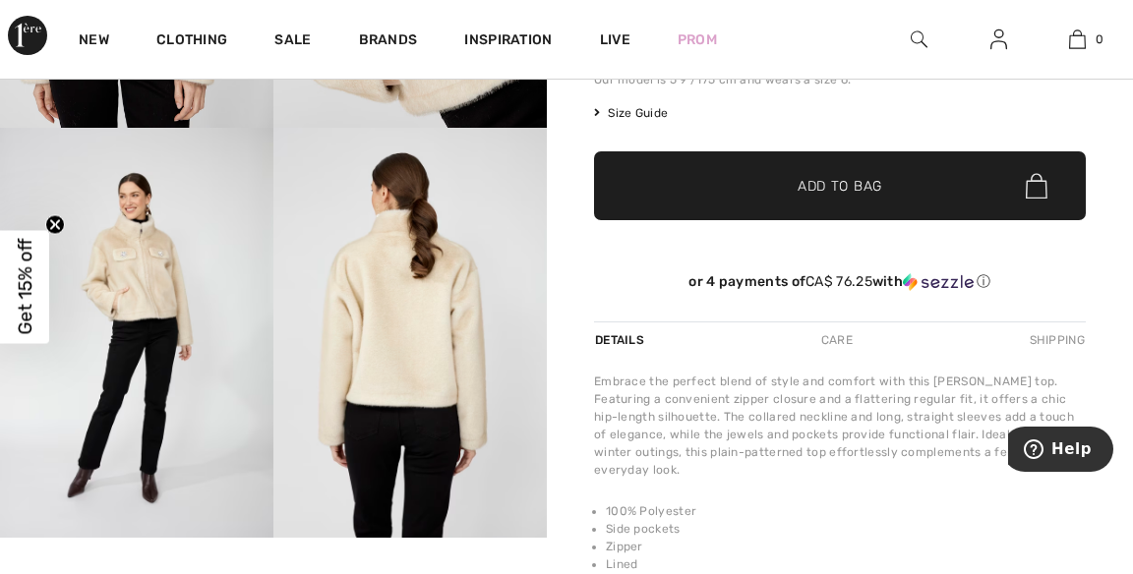
scroll to position [393, 0]
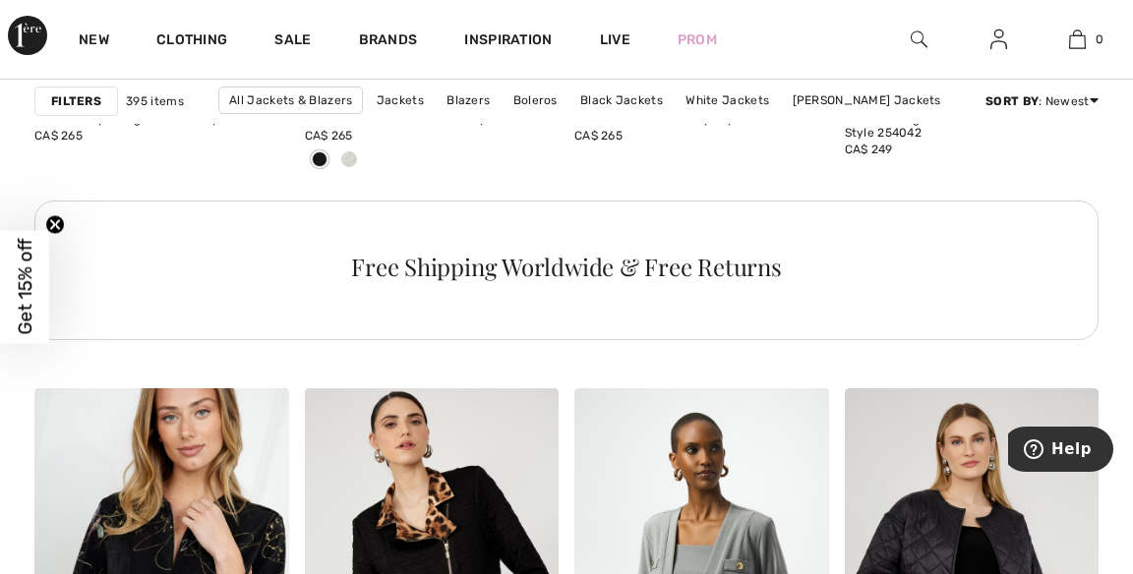
scroll to position [2063, 0]
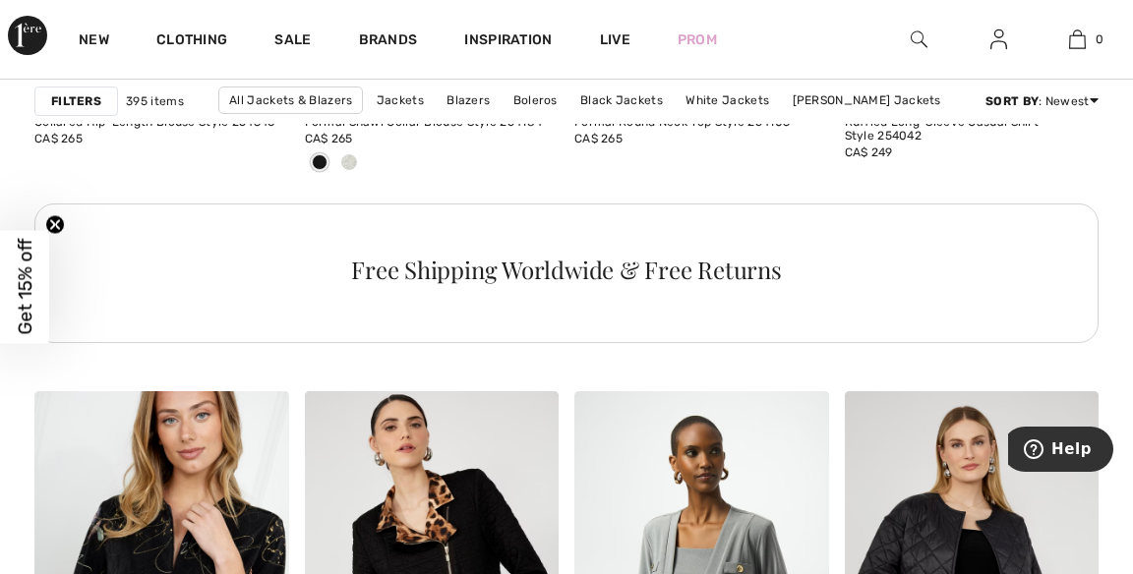
click at [384, 33] on link "Brands" at bounding box center [388, 41] width 59 height 21
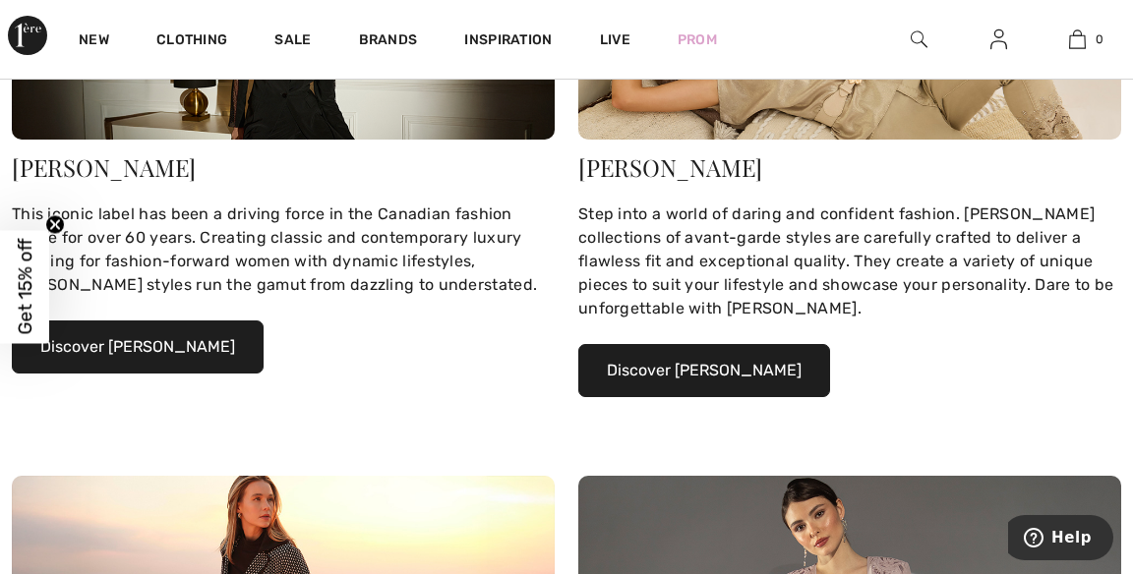
scroll to position [407, 0]
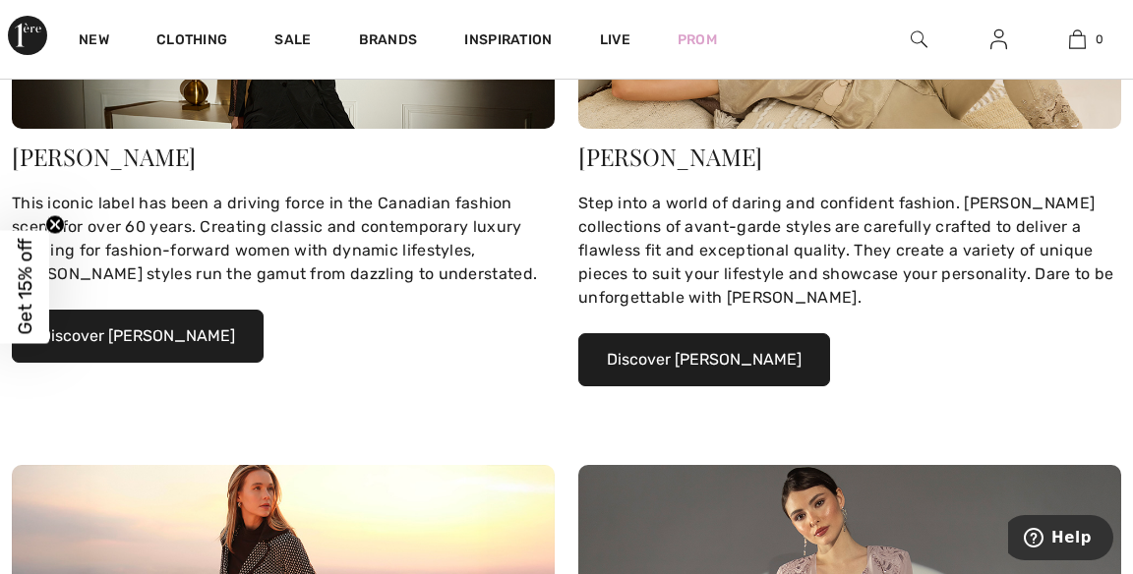
click at [218, 332] on button "Discover [PERSON_NAME]" at bounding box center [138, 336] width 252 height 53
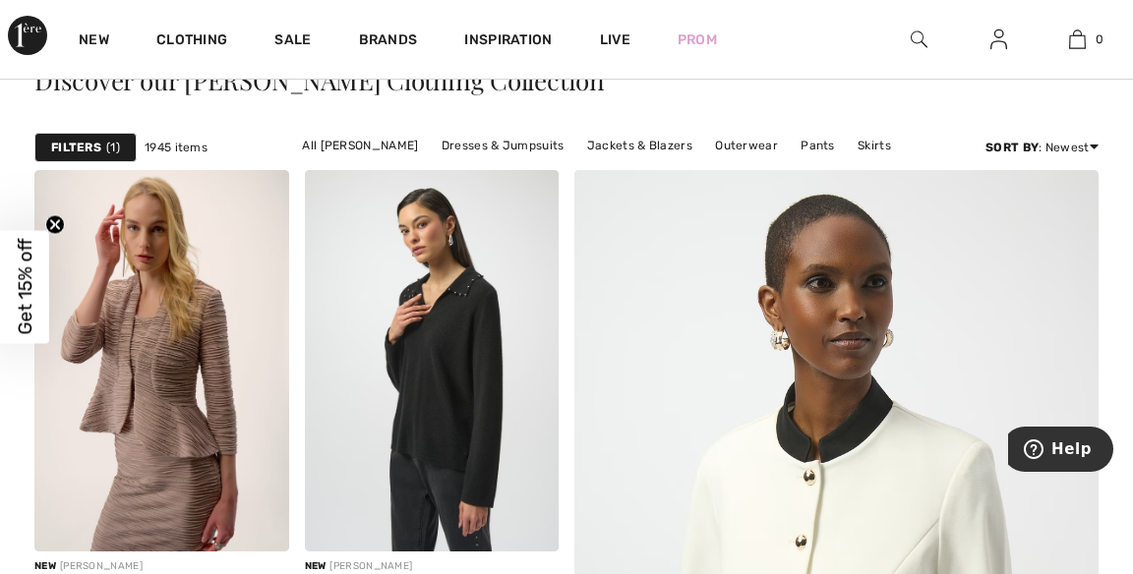
scroll to position [430, 0]
click at [642, 136] on link "Jackets & Blazers" at bounding box center [639, 145] width 125 height 26
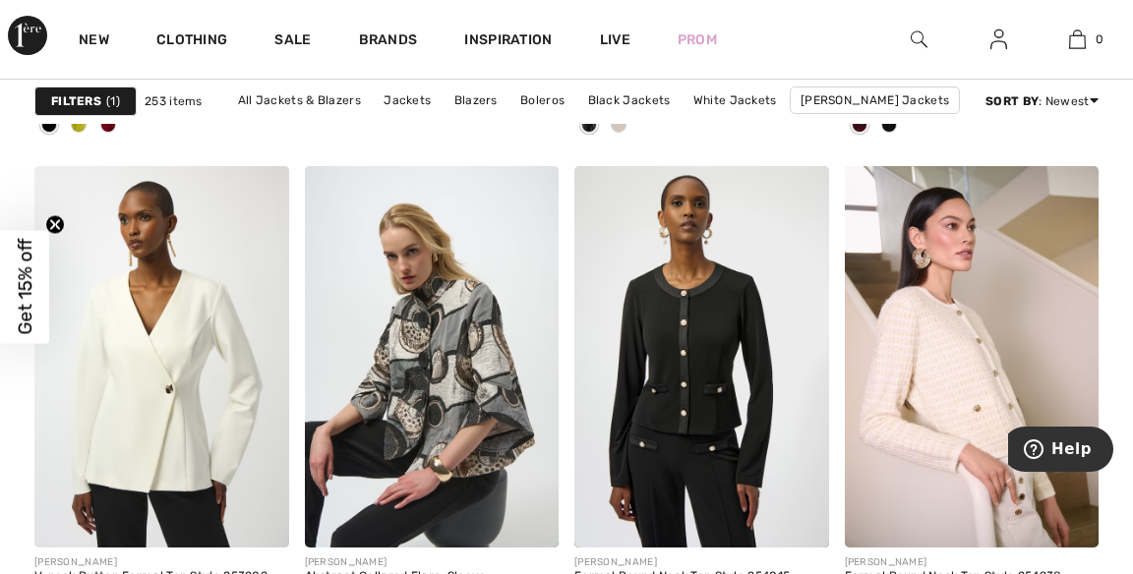
scroll to position [4986, 0]
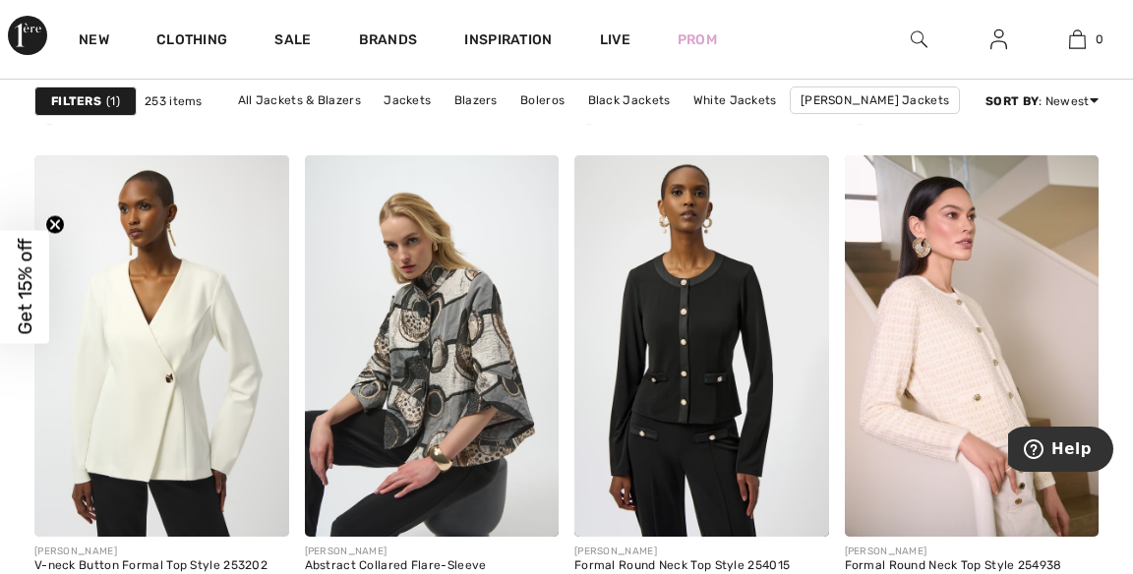
click at [210, 333] on img at bounding box center [161, 346] width 255 height 382
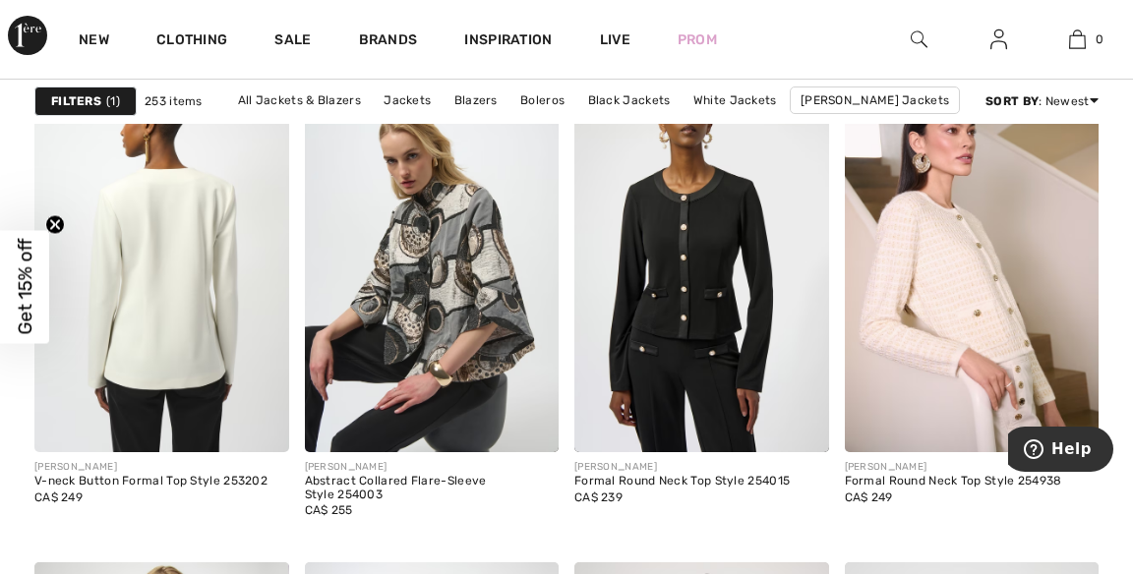
scroll to position [5081, 0]
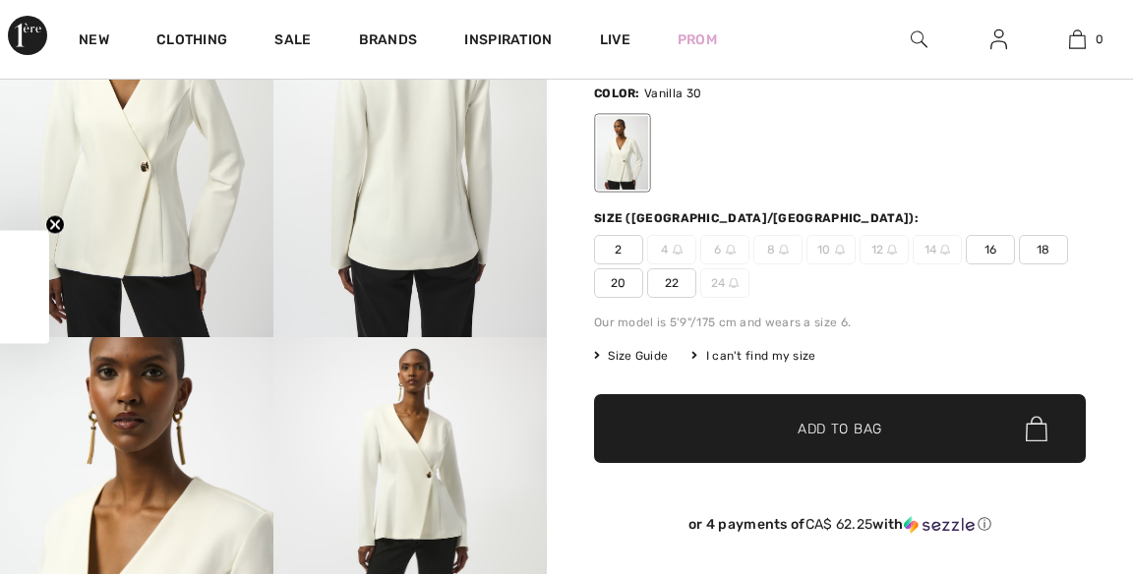
scroll to position [191, 0]
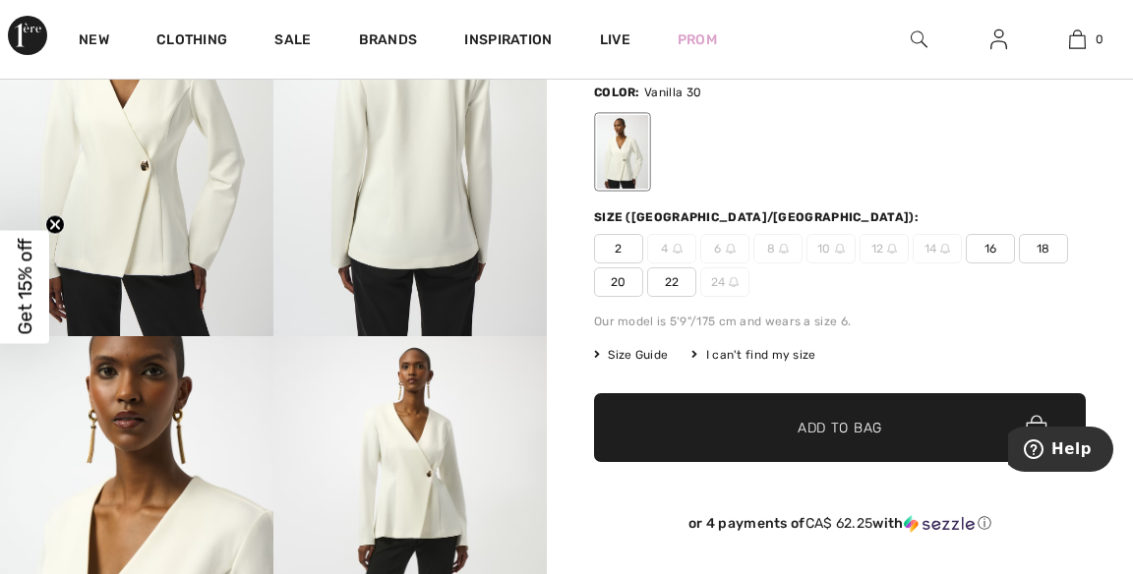
click at [680, 274] on span "22" at bounding box center [671, 283] width 49 height 30
click at [795, 421] on span "✔ Added to Bag" at bounding box center [811, 428] width 120 height 21
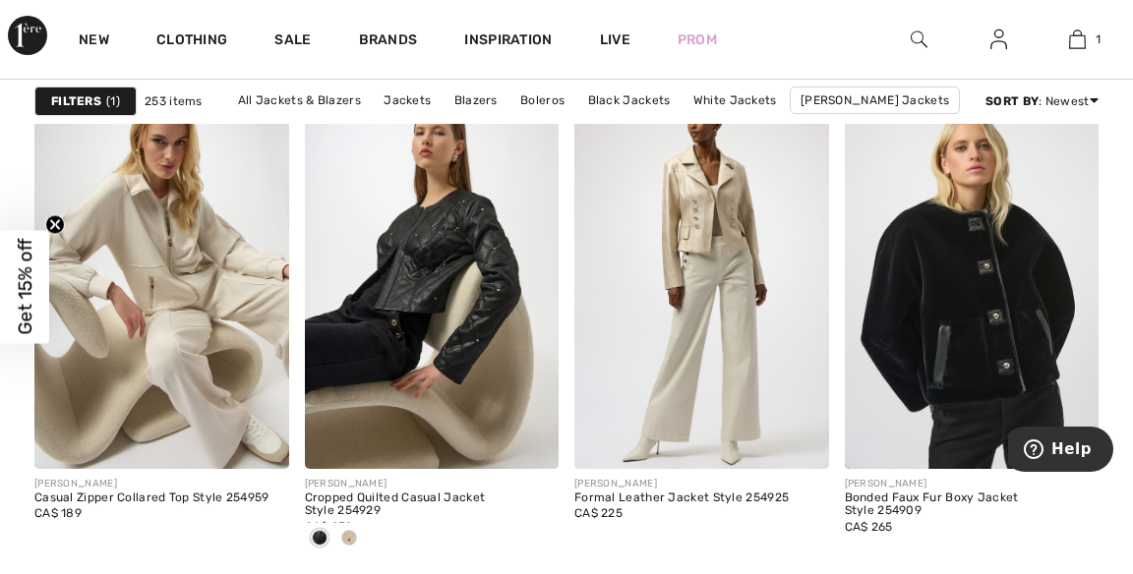
scroll to position [5547, 0]
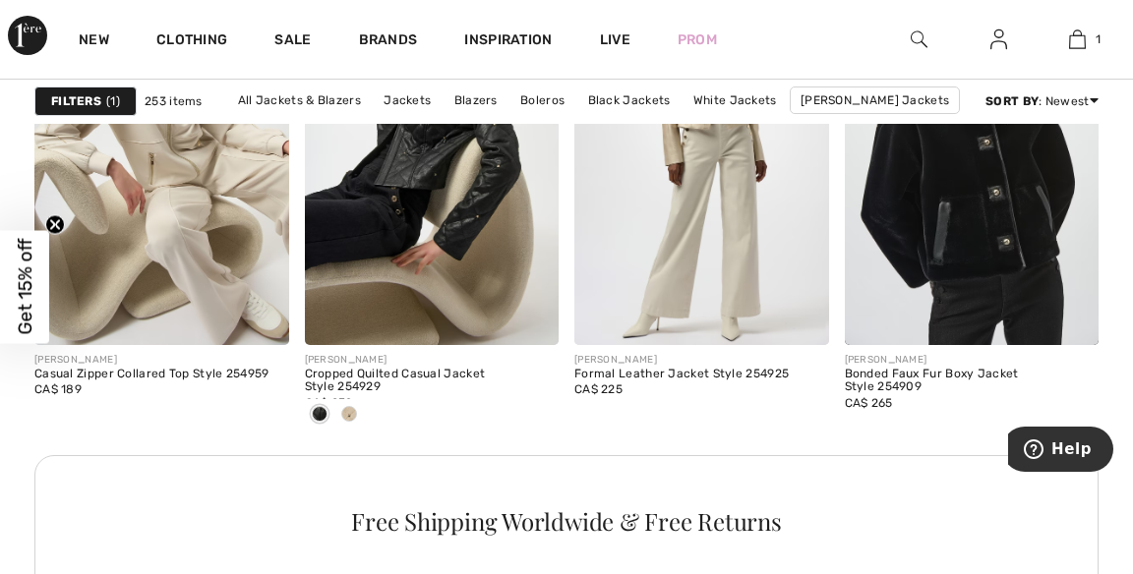
click at [964, 225] on img at bounding box center [972, 155] width 255 height 382
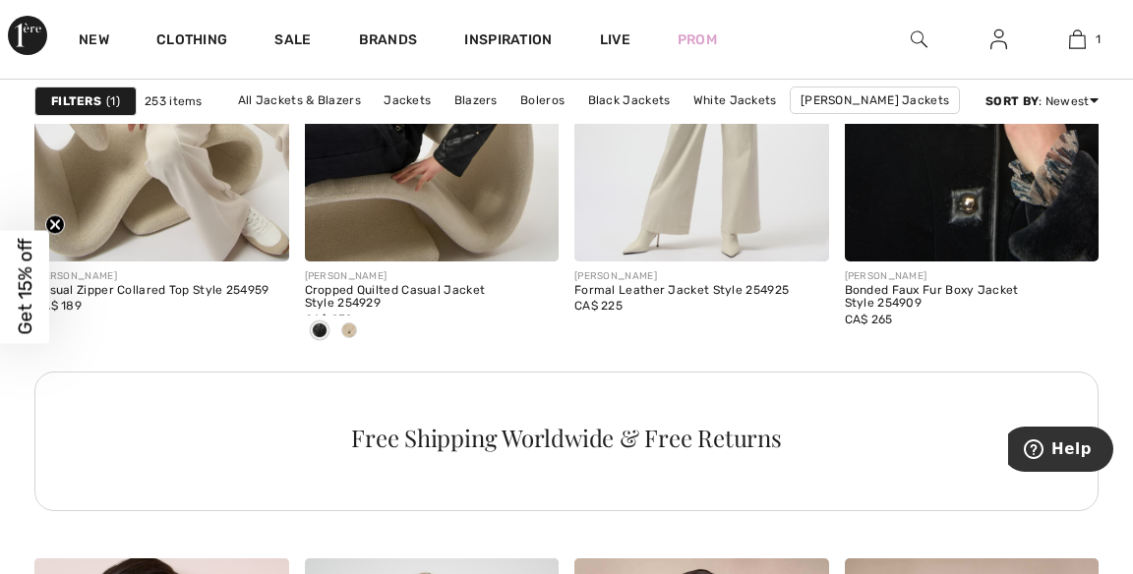
scroll to position [5764, 0]
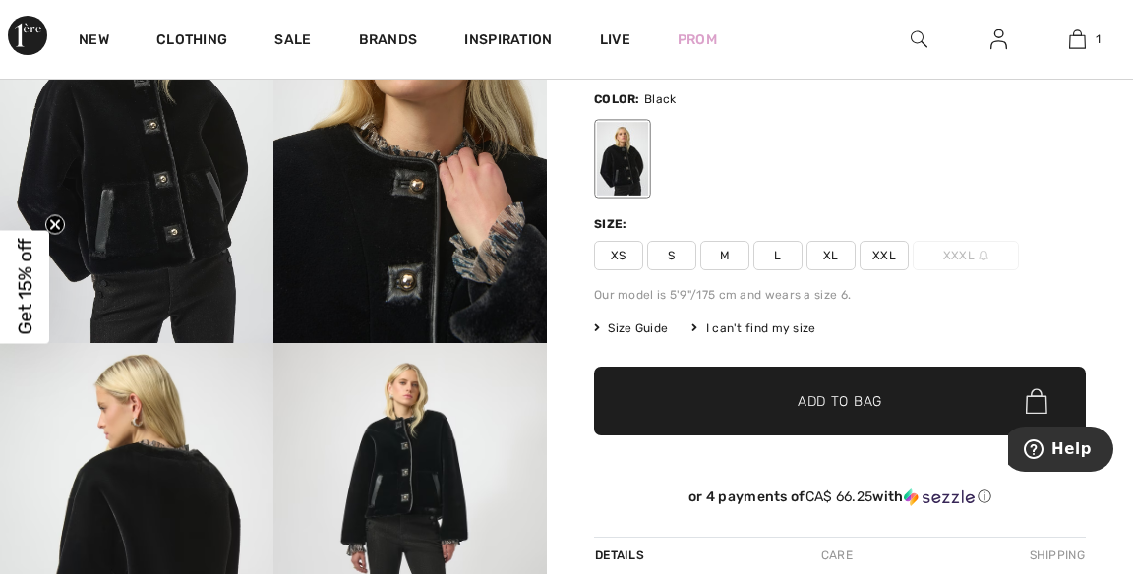
scroll to position [188, 0]
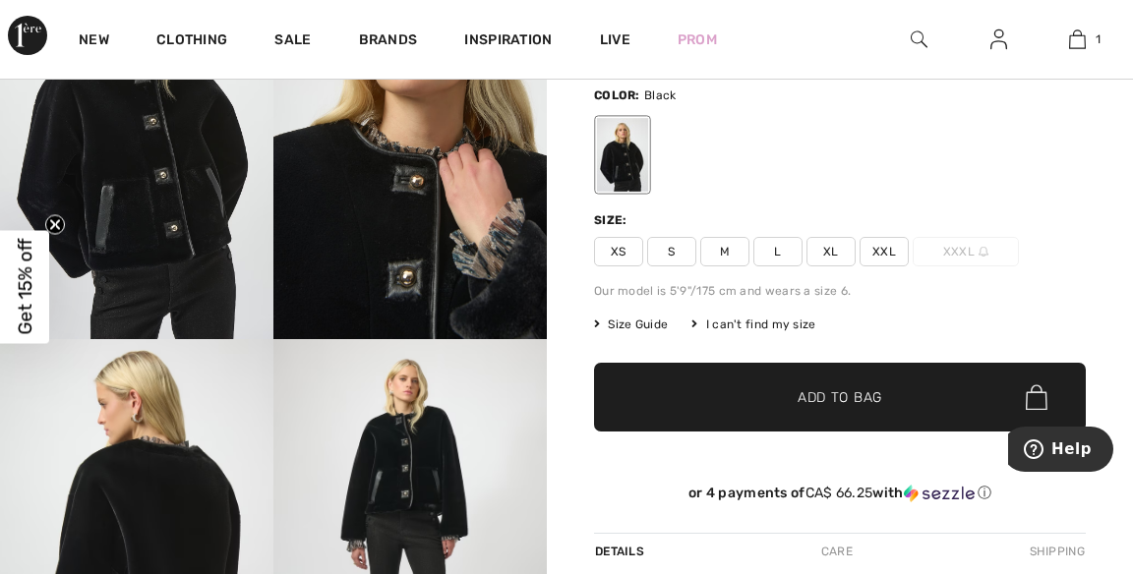
click at [462, 461] on img at bounding box center [409, 544] width 273 height 410
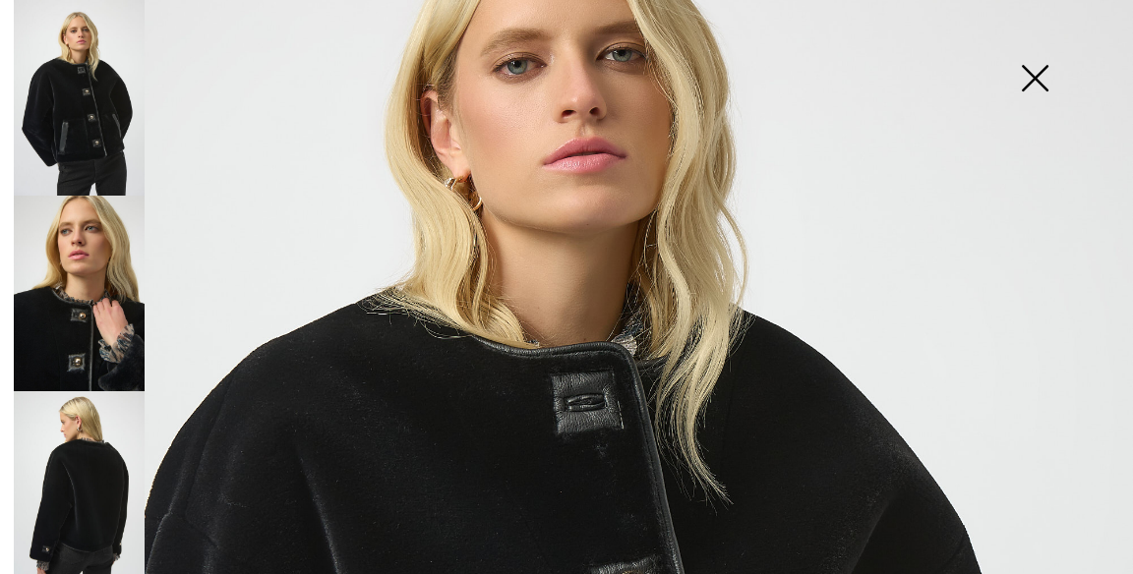
scroll to position [205, 0]
click at [109, 304] on img at bounding box center [79, 294] width 131 height 196
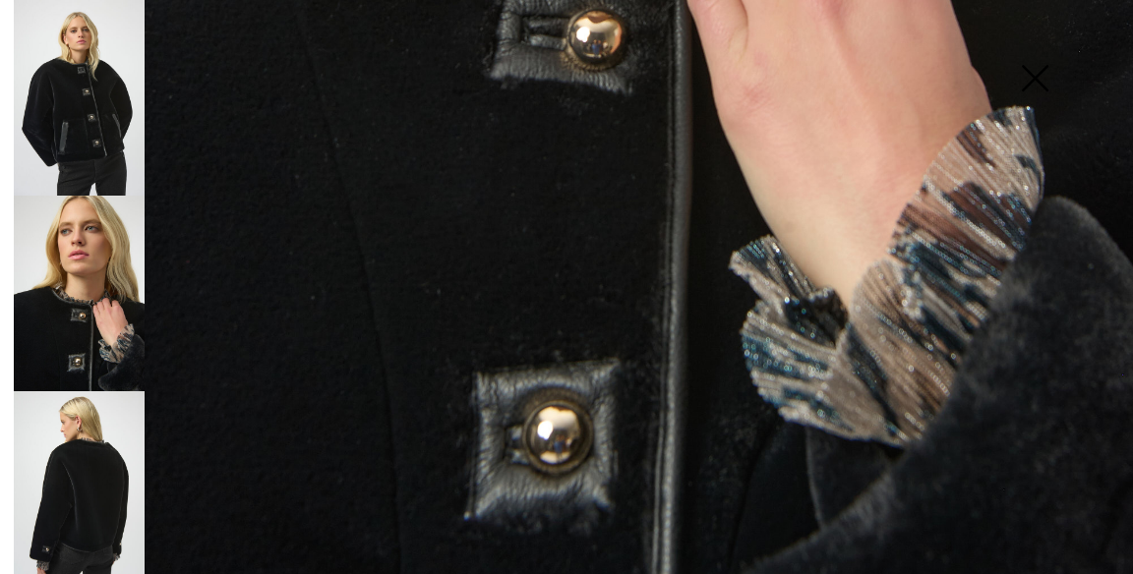
scroll to position [1029, 0]
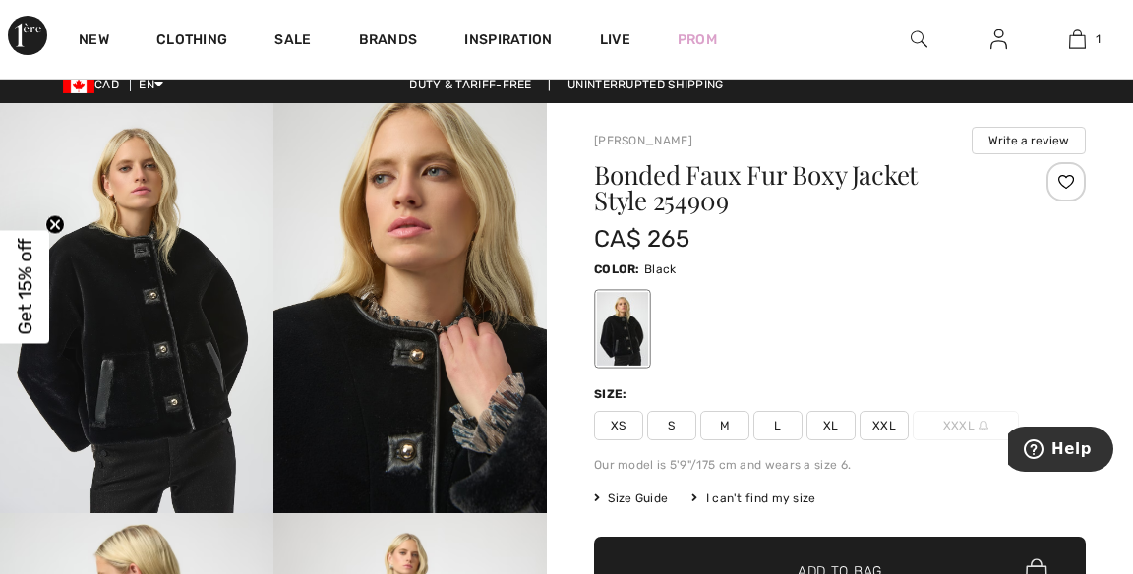
scroll to position [0, 0]
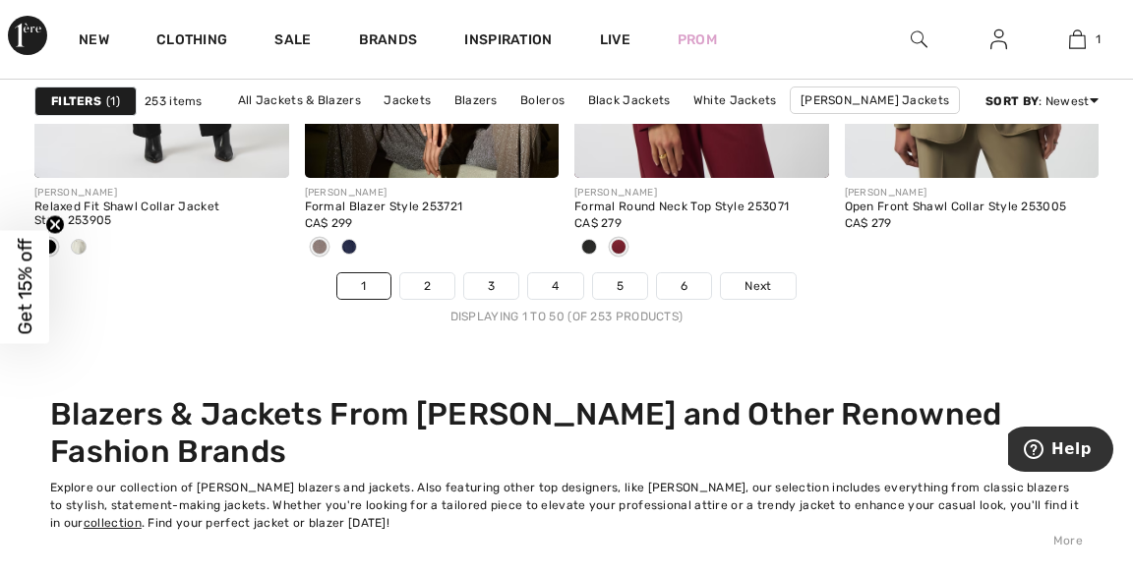
scroll to position [7503, 0]
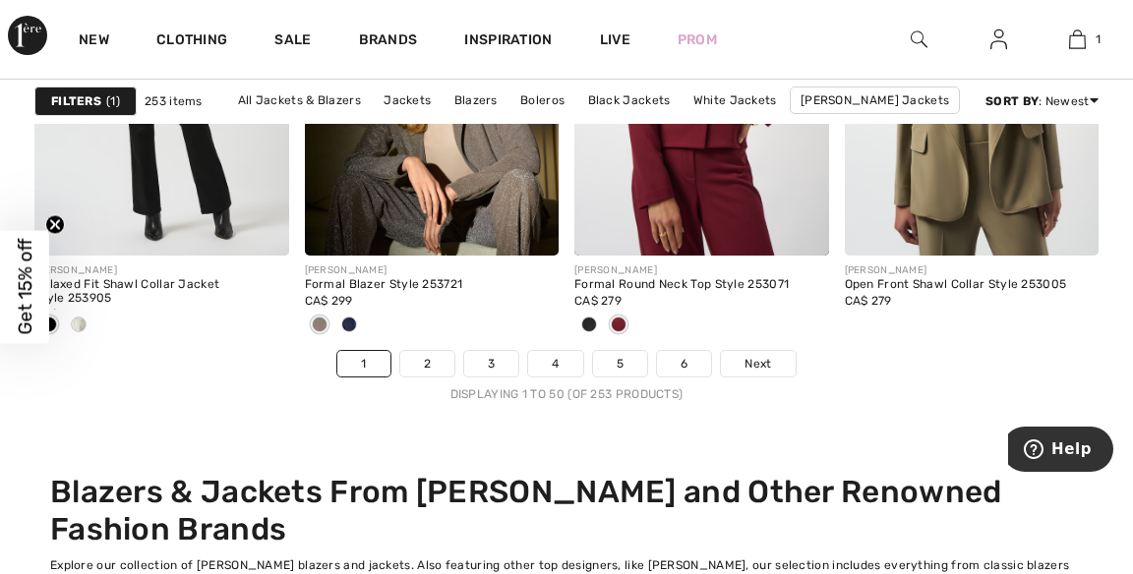
click at [774, 351] on link "Next" at bounding box center [758, 364] width 74 height 26
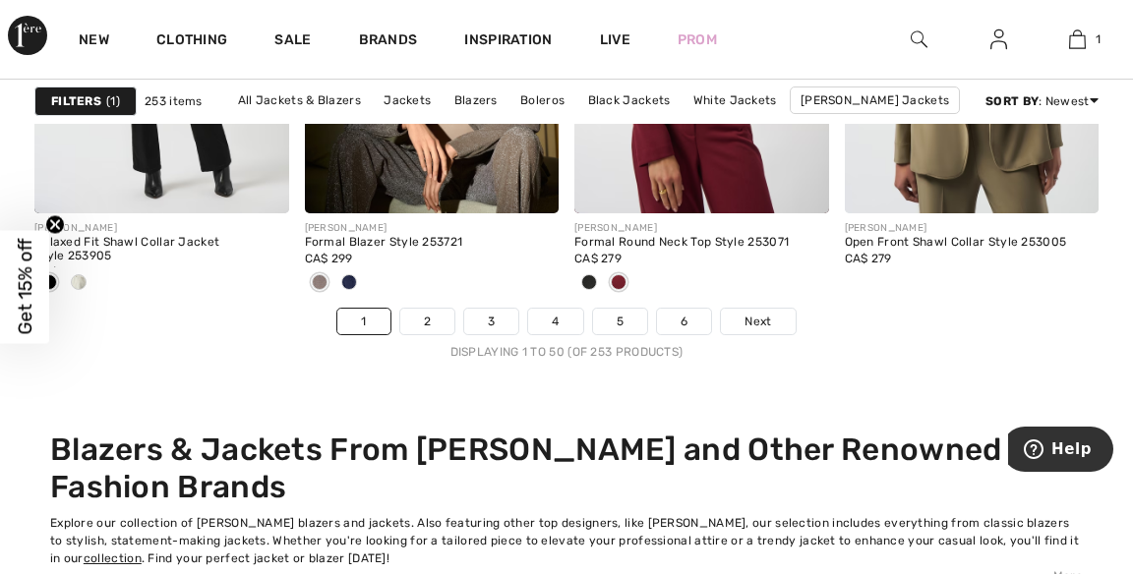
scroll to position [7515, 0]
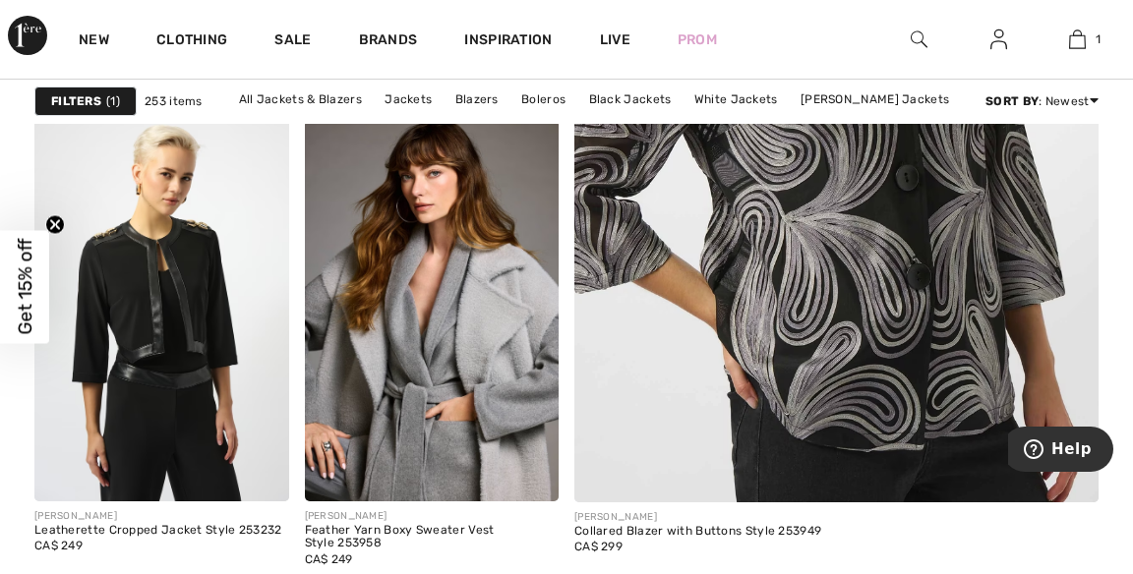
click at [873, 242] on img at bounding box center [837, 99] width 630 height 943
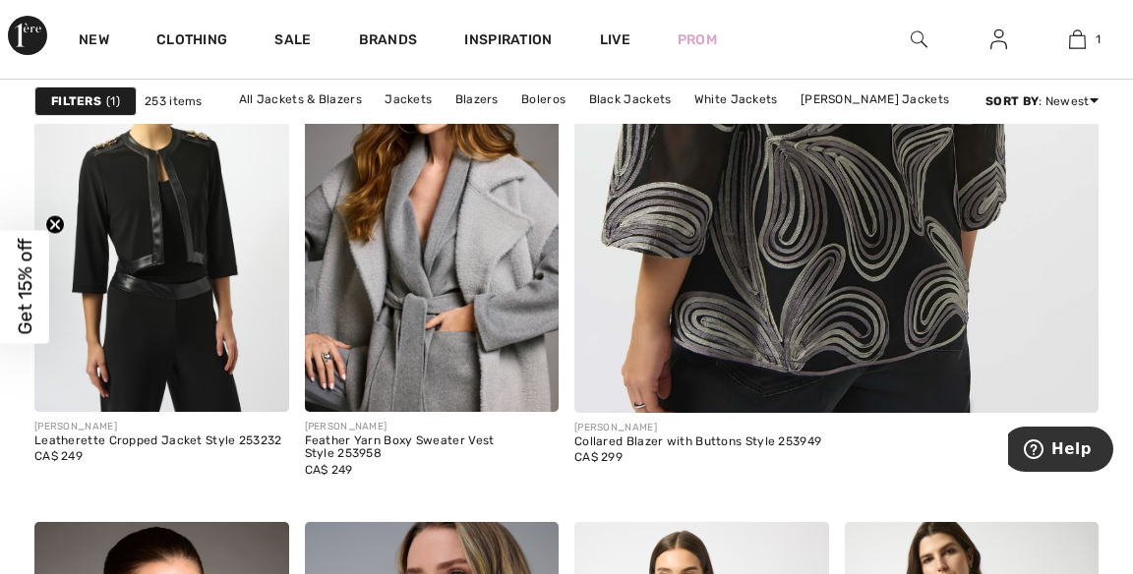
scroll to position [756, 0]
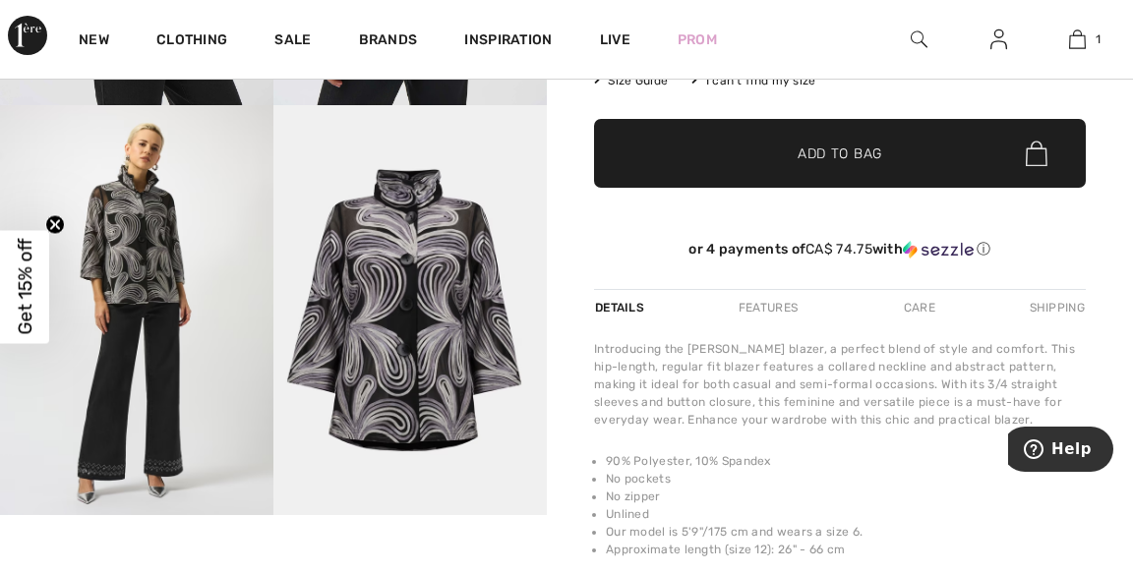
scroll to position [431, 0]
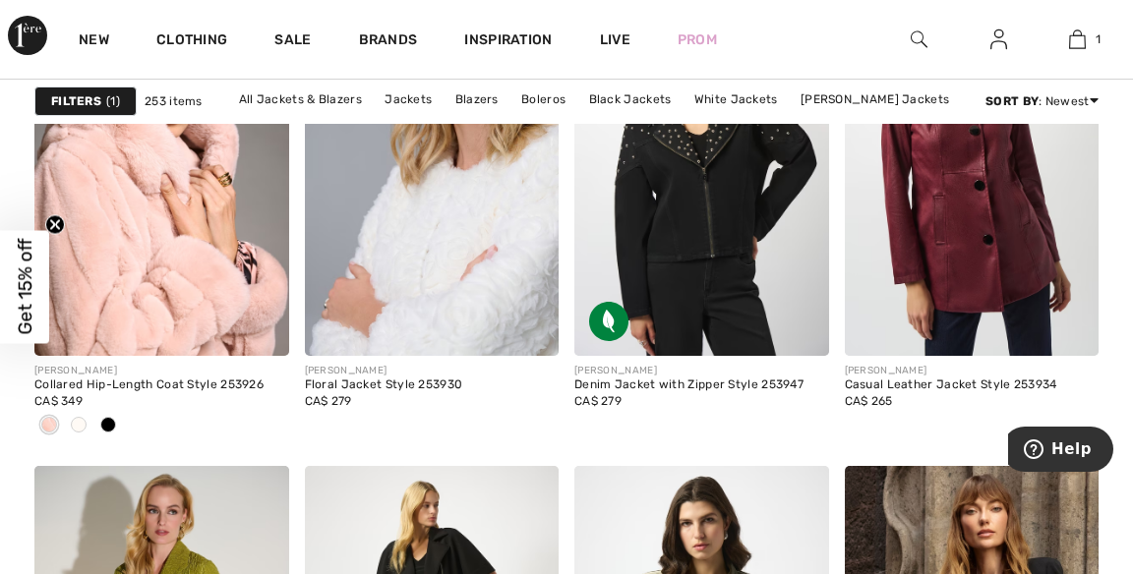
scroll to position [1300, 0]
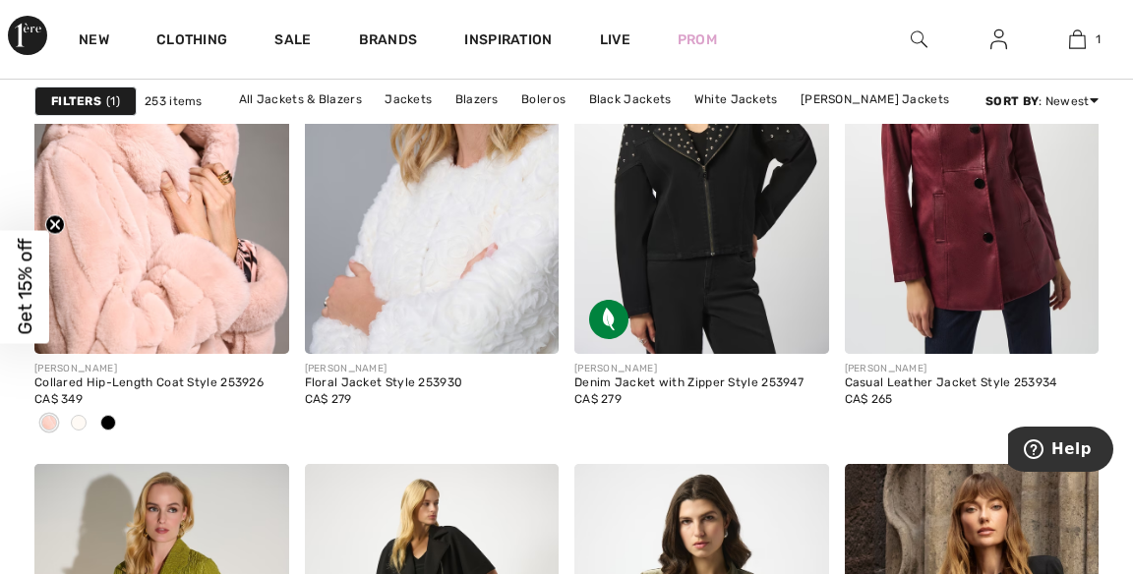
click at [736, 192] on img at bounding box center [701, 164] width 255 height 382
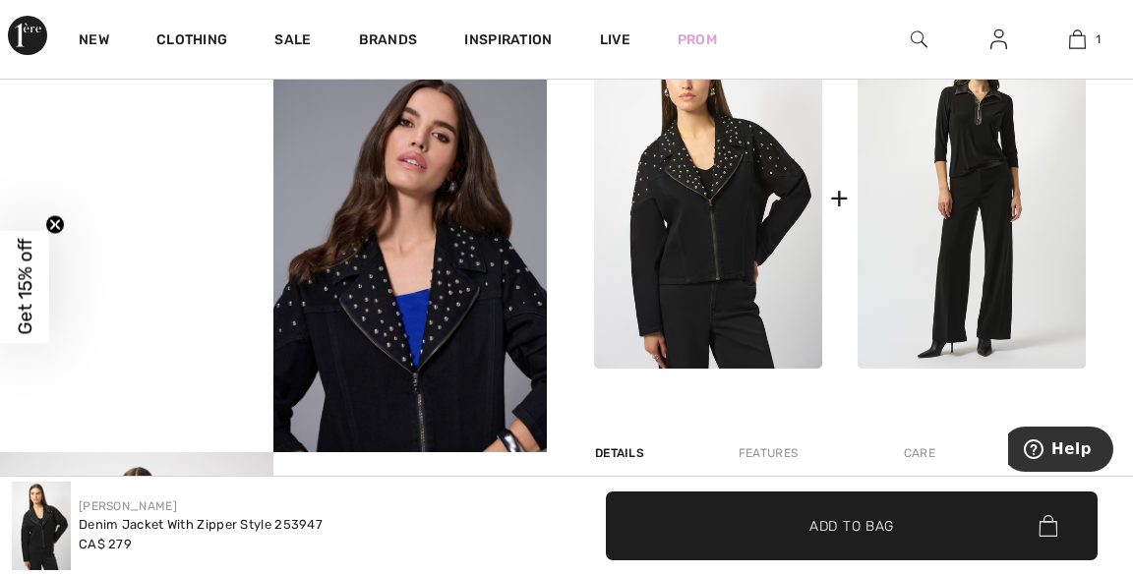
scroll to position [888, 0]
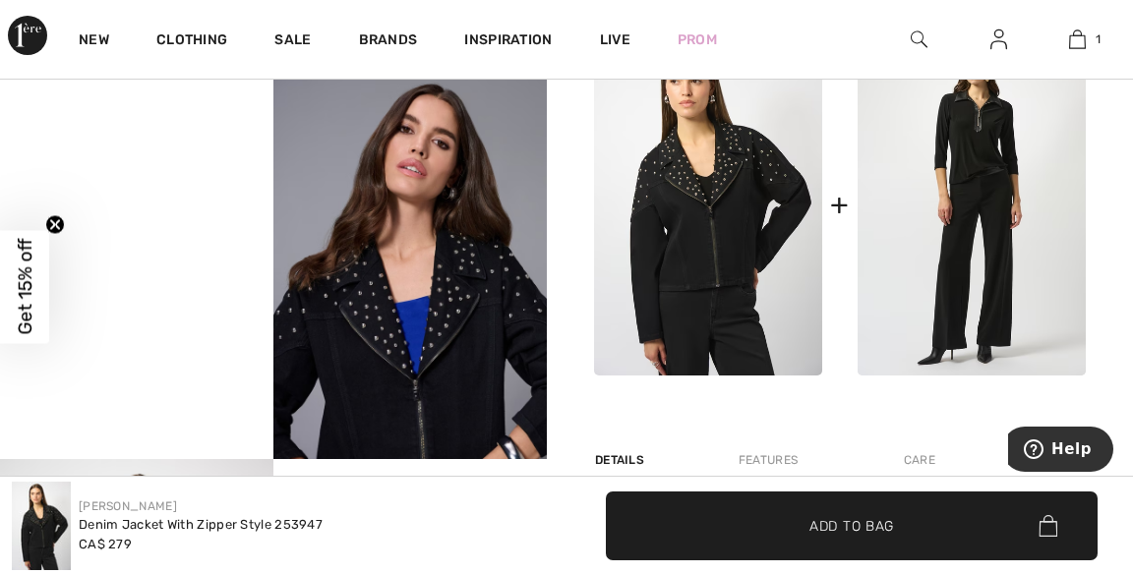
click at [160, 186] on video "Your browser does not support the video tag." at bounding box center [136, 117] width 273 height 137
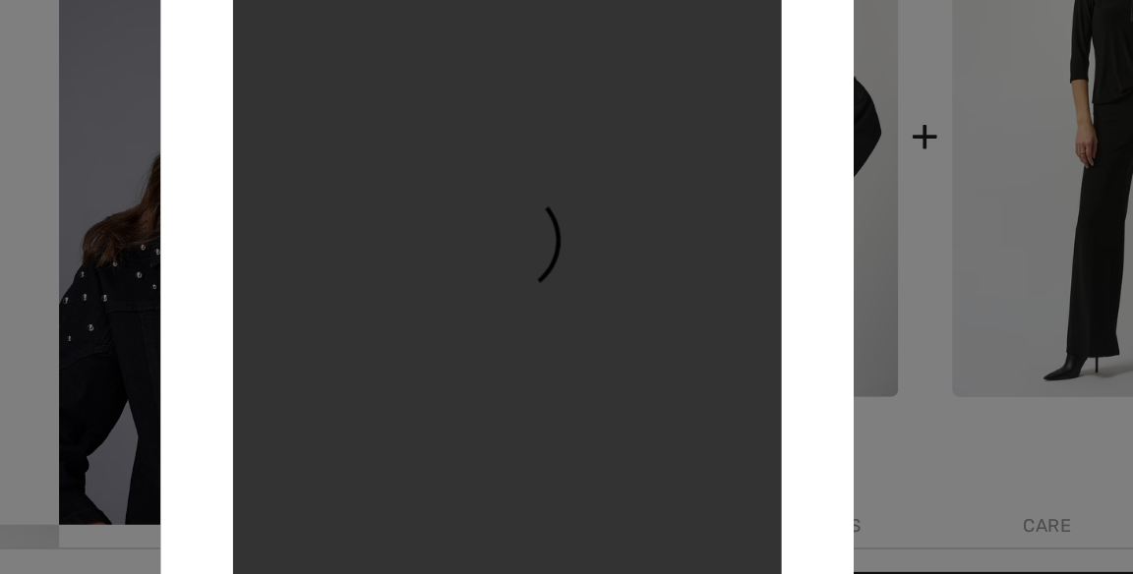
scroll to position [886, 0]
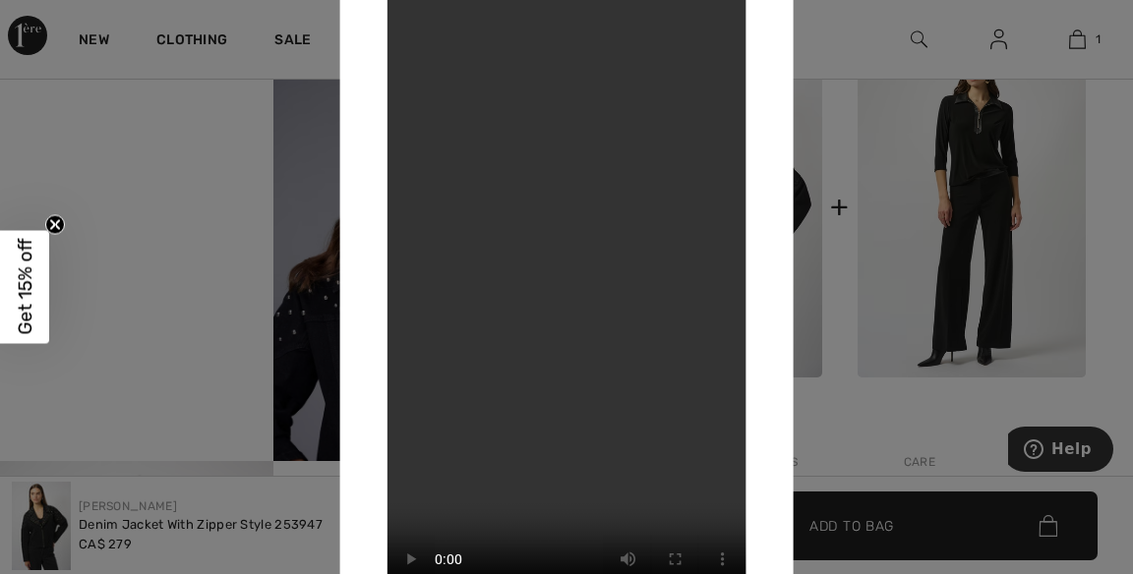
click at [809, 318] on div at bounding box center [566, 287] width 1133 height 574
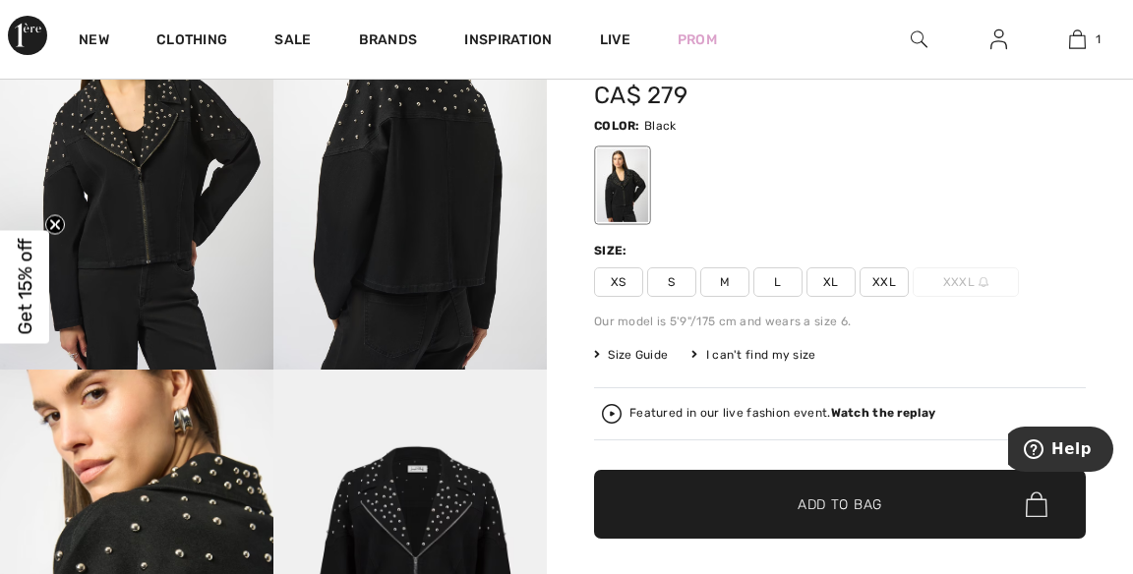
scroll to position [0, 0]
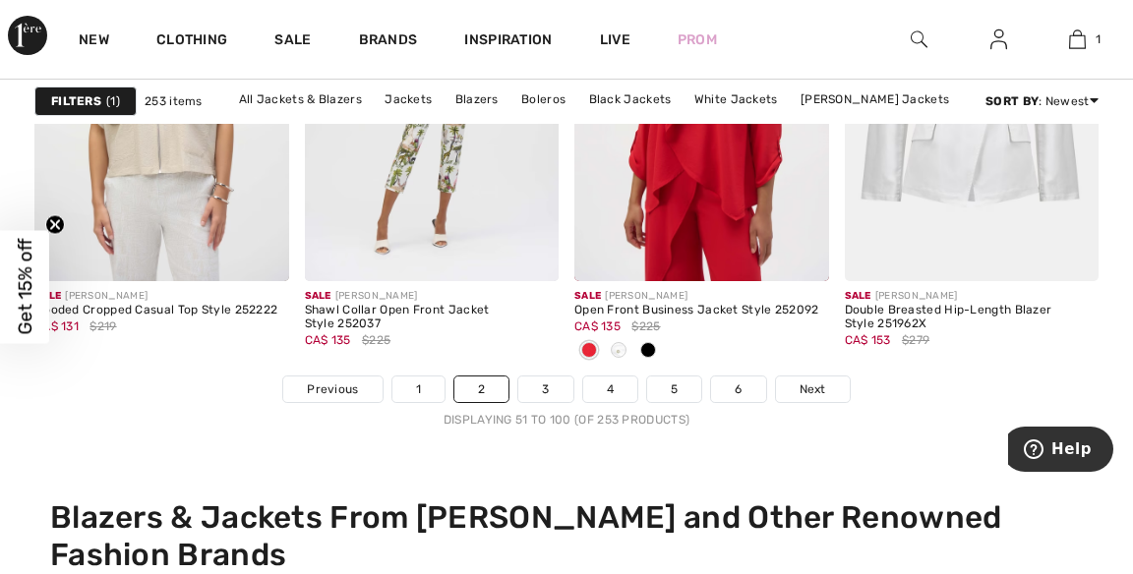
scroll to position [7400, 0]
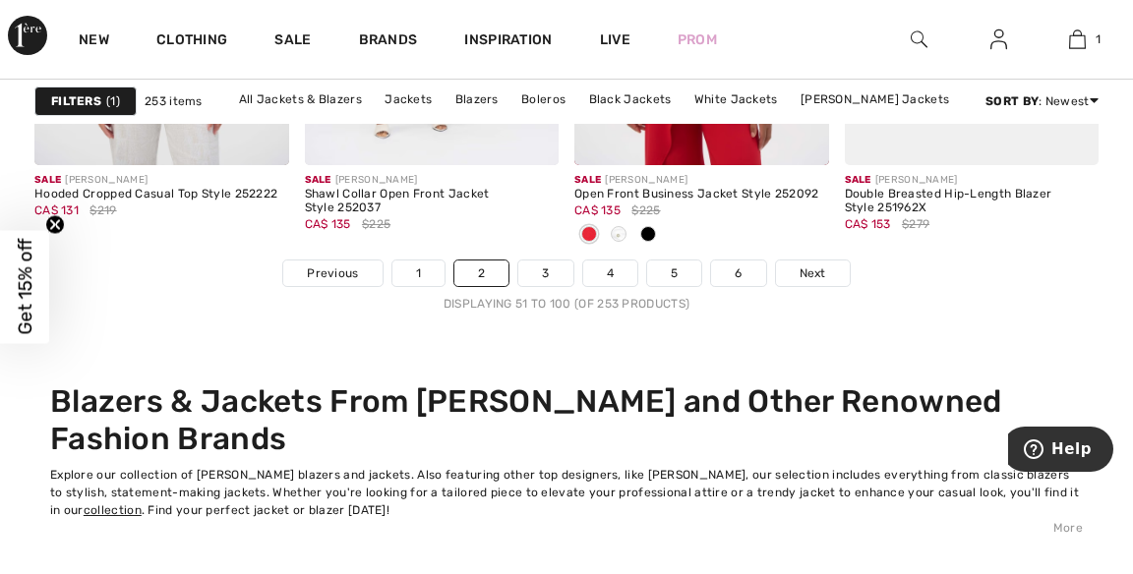
click at [827, 269] on link "Next" at bounding box center [813, 274] width 74 height 26
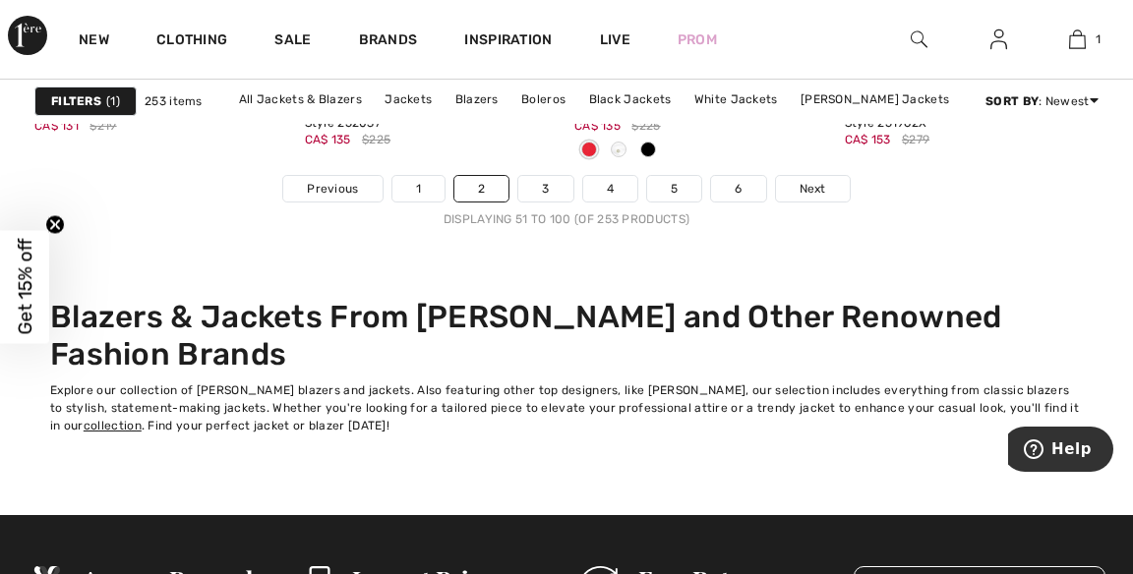
scroll to position [7606, 0]
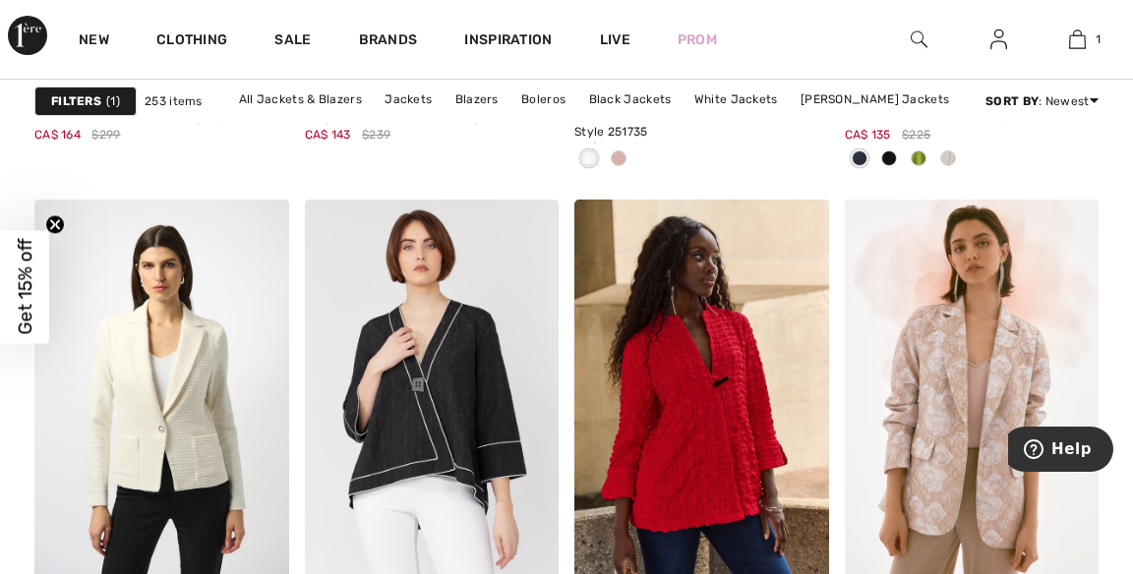
click at [1010, 375] on img at bounding box center [972, 391] width 255 height 382
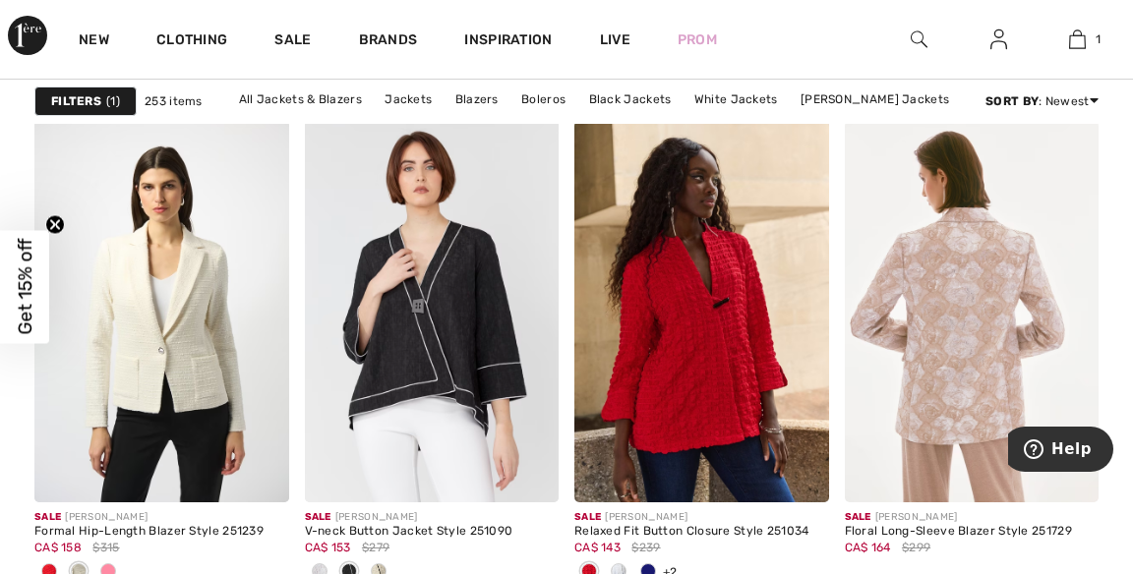
scroll to position [1659, 0]
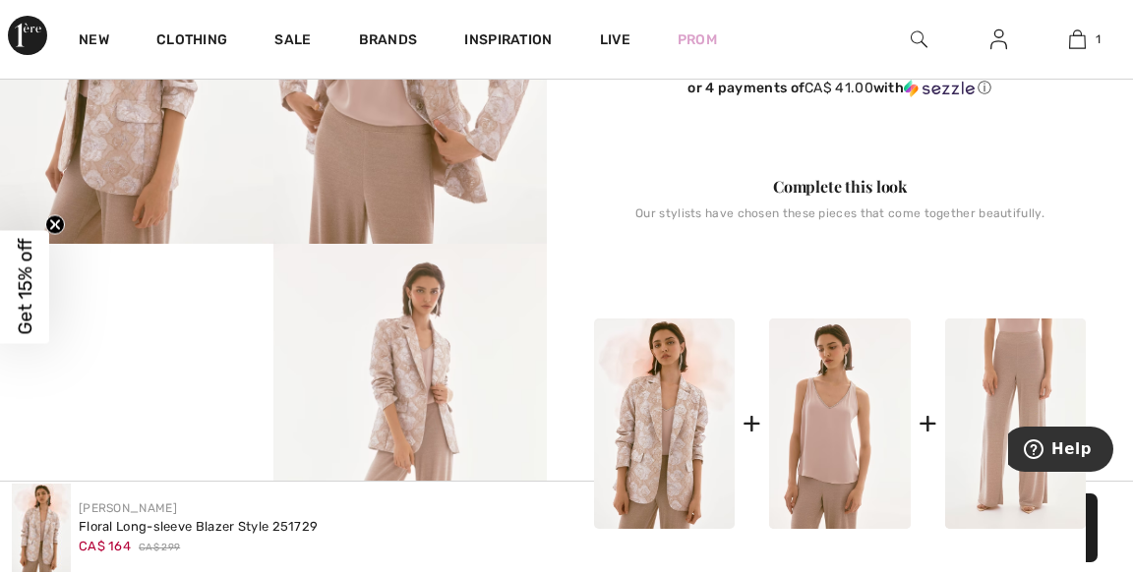
scroll to position [706, 0]
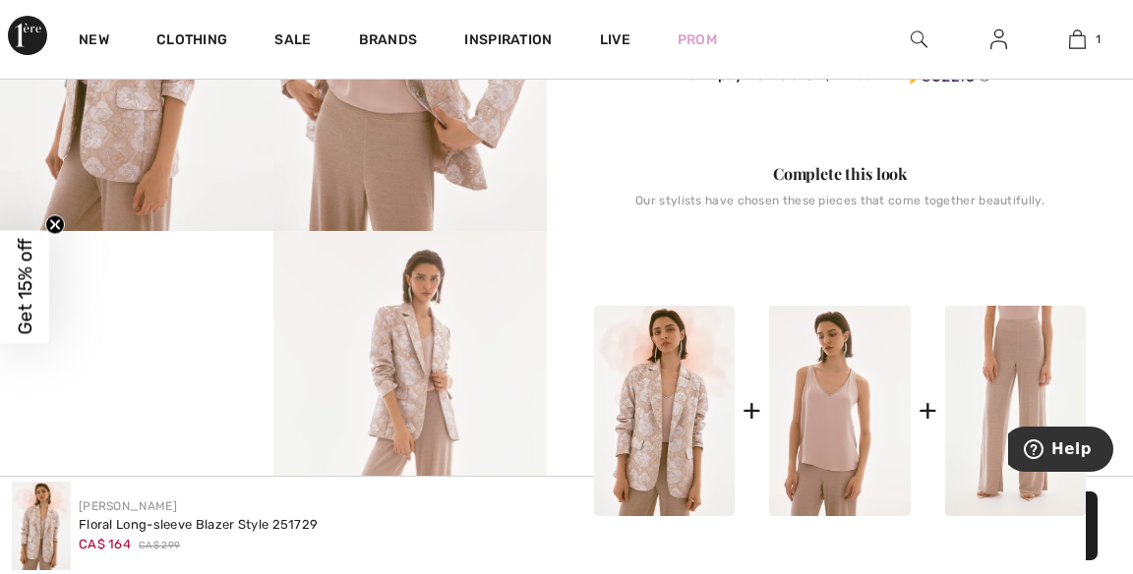
click at [161, 368] on video "Your browser does not support the video tag." at bounding box center [136, 299] width 273 height 137
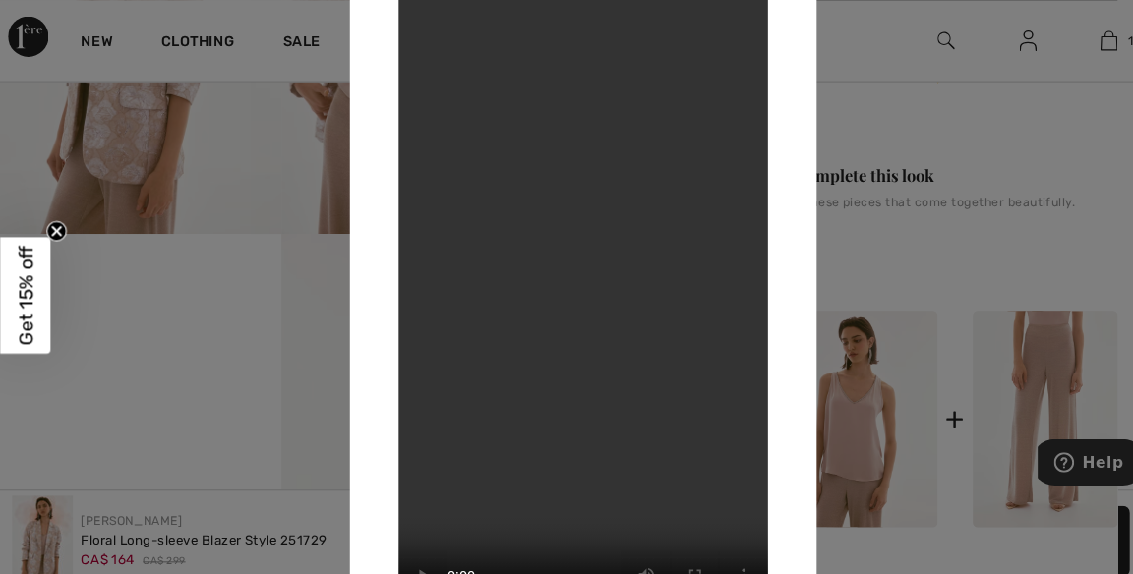
scroll to position [697, 0]
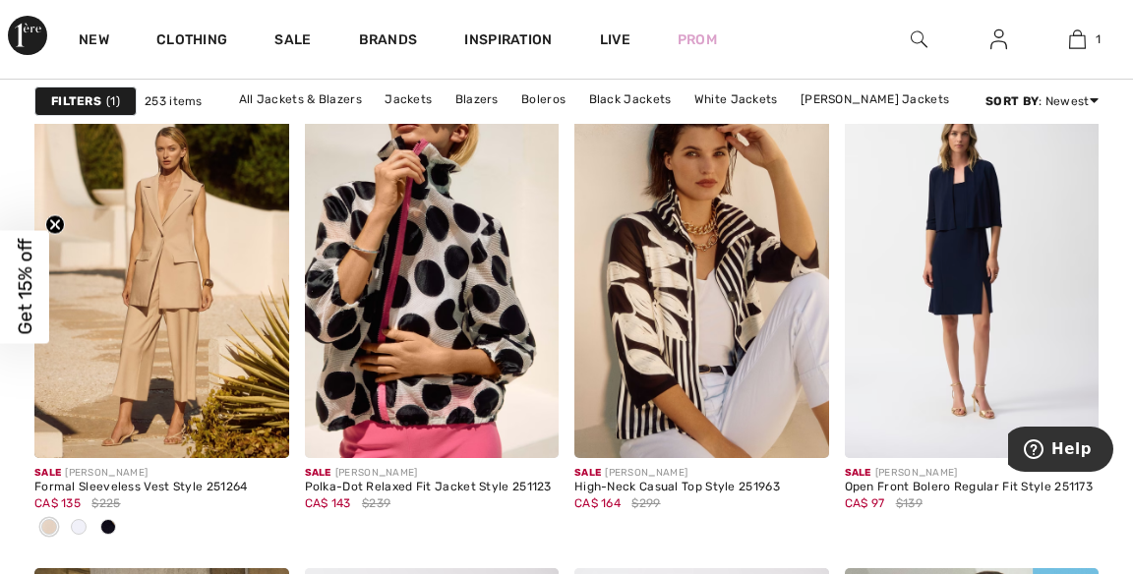
scroll to position [6252, 0]
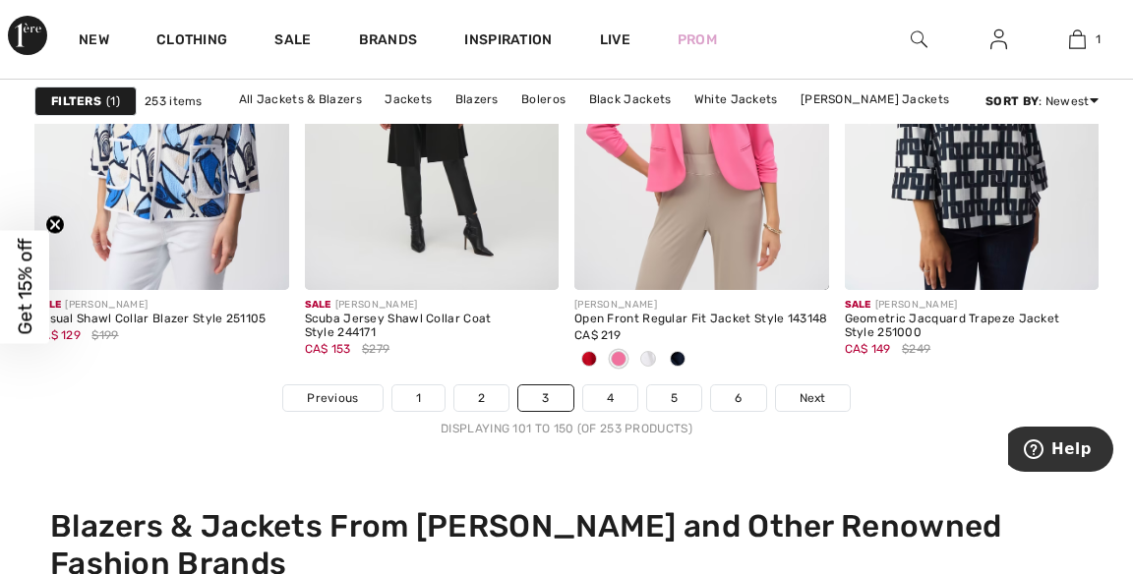
click at [826, 407] on link "Next" at bounding box center [813, 399] width 74 height 26
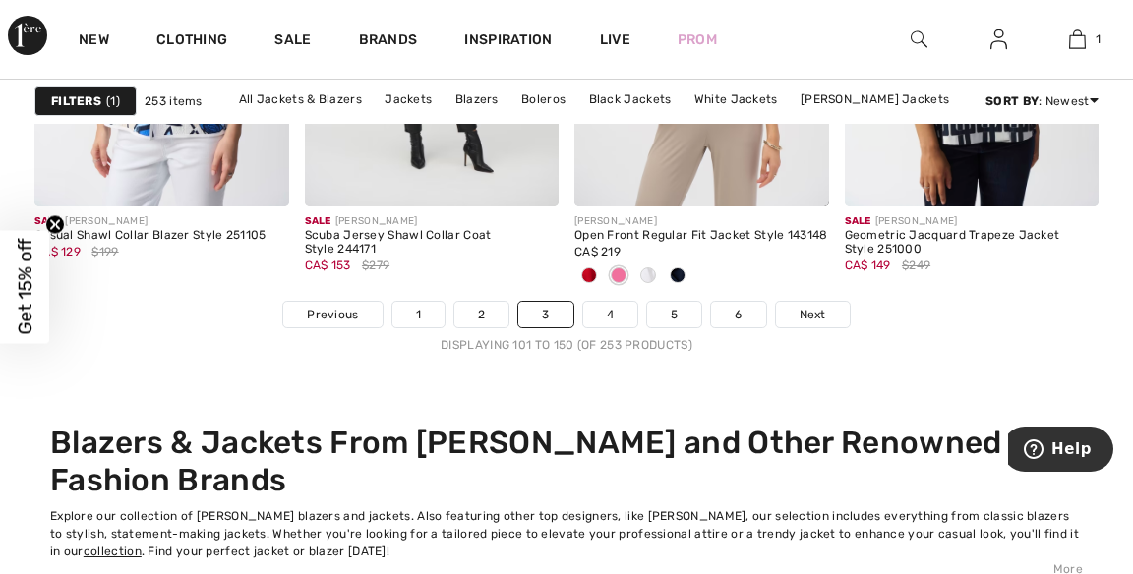
scroll to position [7481, 0]
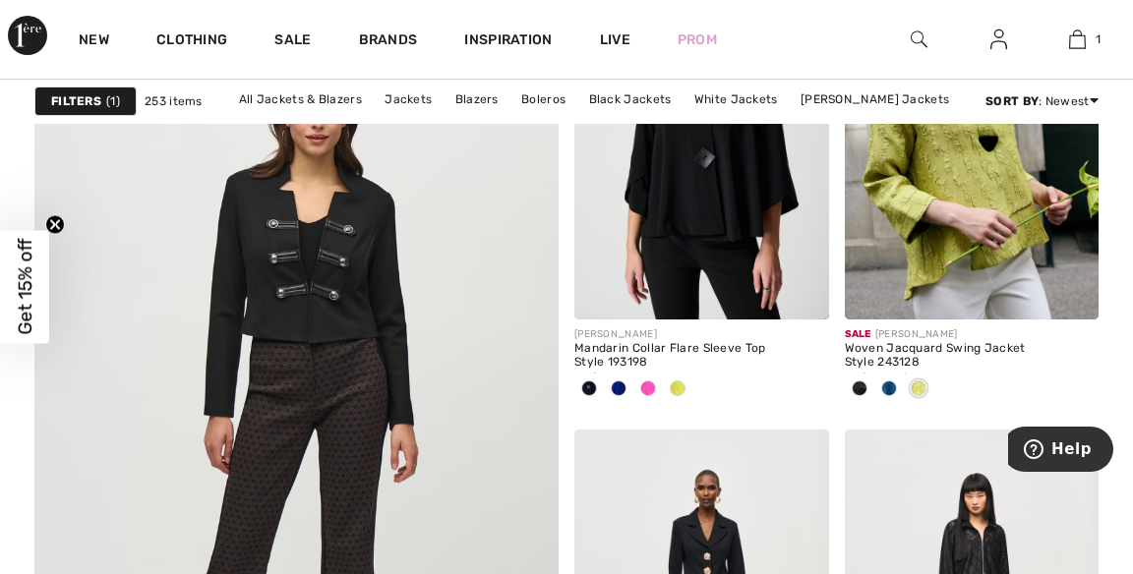
scroll to position [4147, 0]
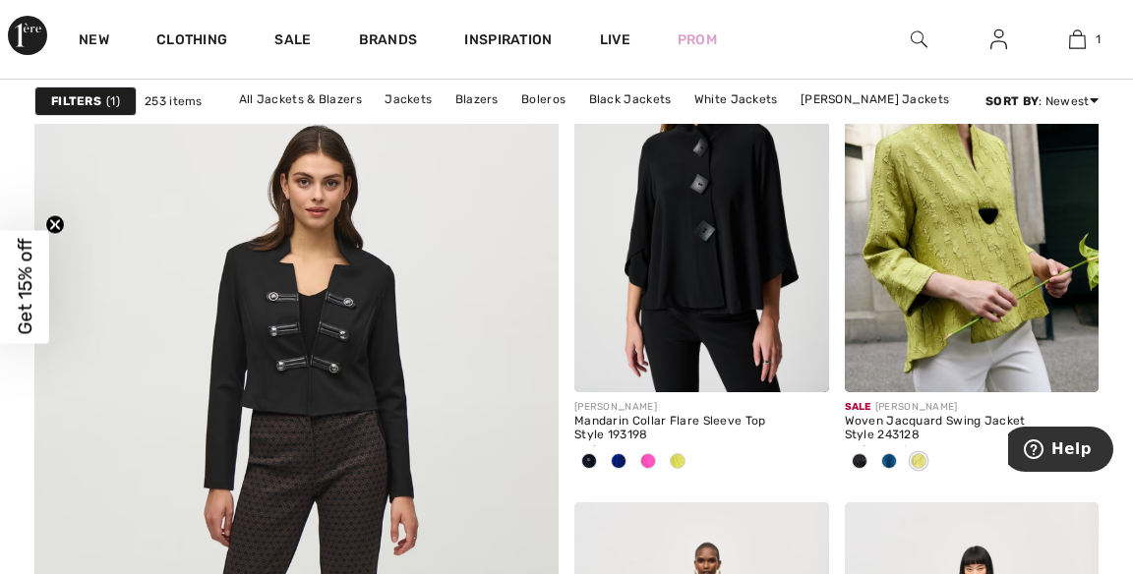
click at [759, 283] on img at bounding box center [701, 203] width 255 height 382
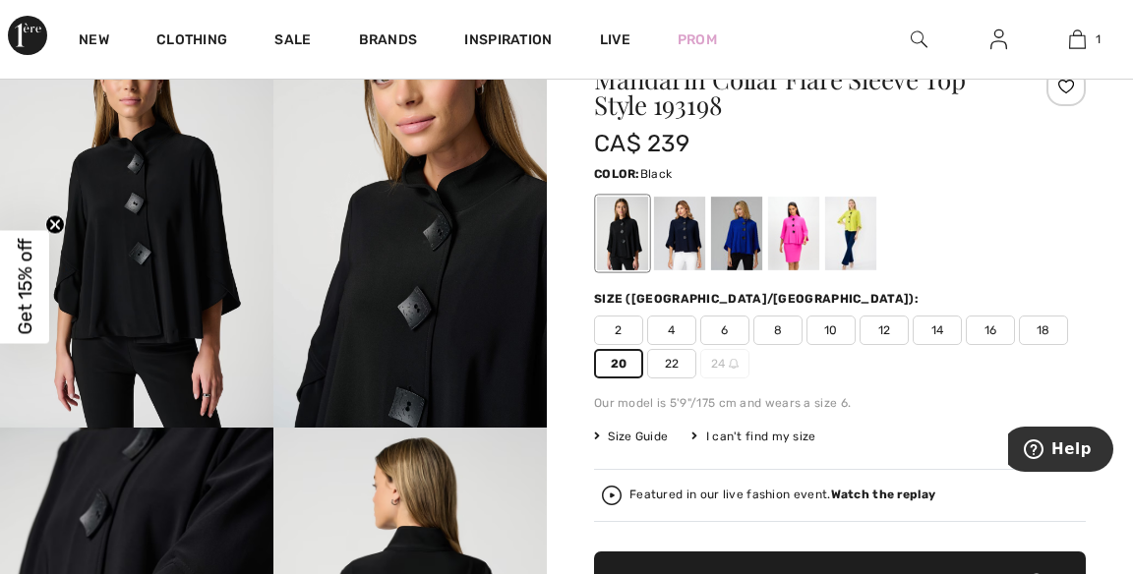
scroll to position [85, 0]
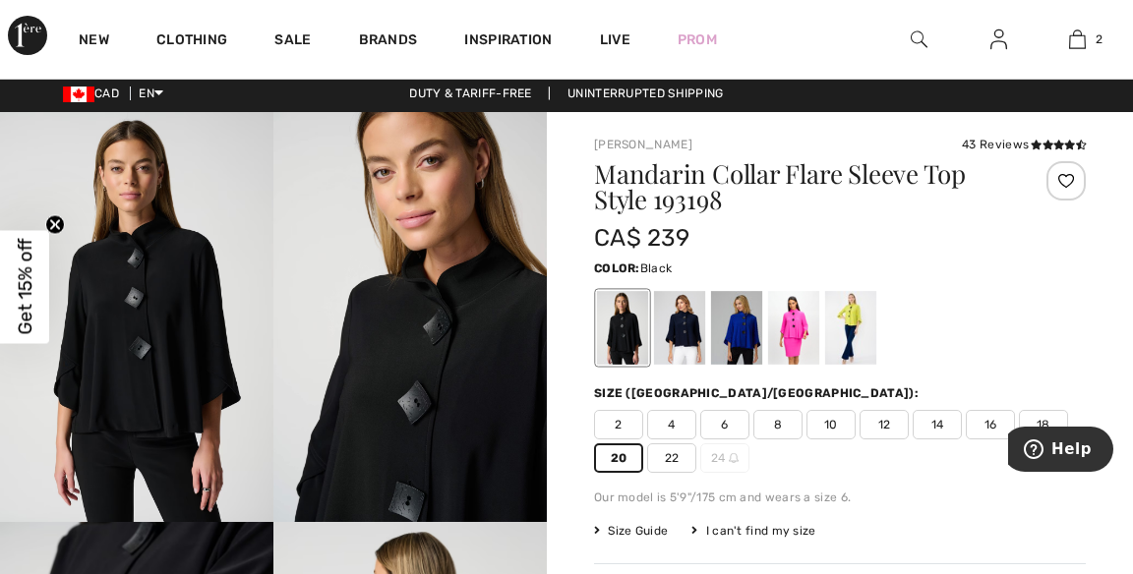
scroll to position [0, 0]
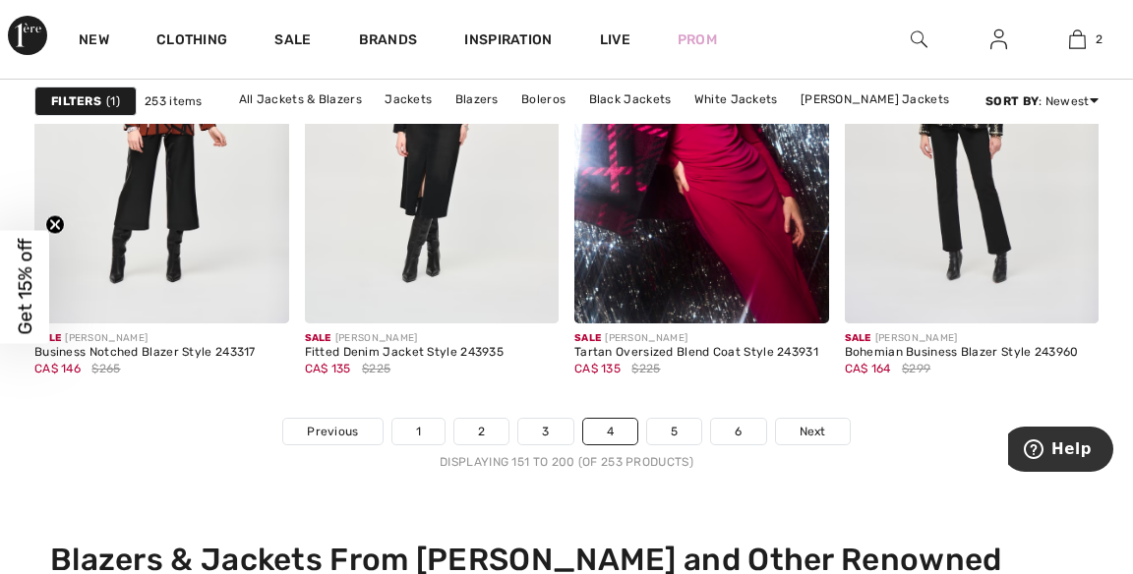
scroll to position [7345, 0]
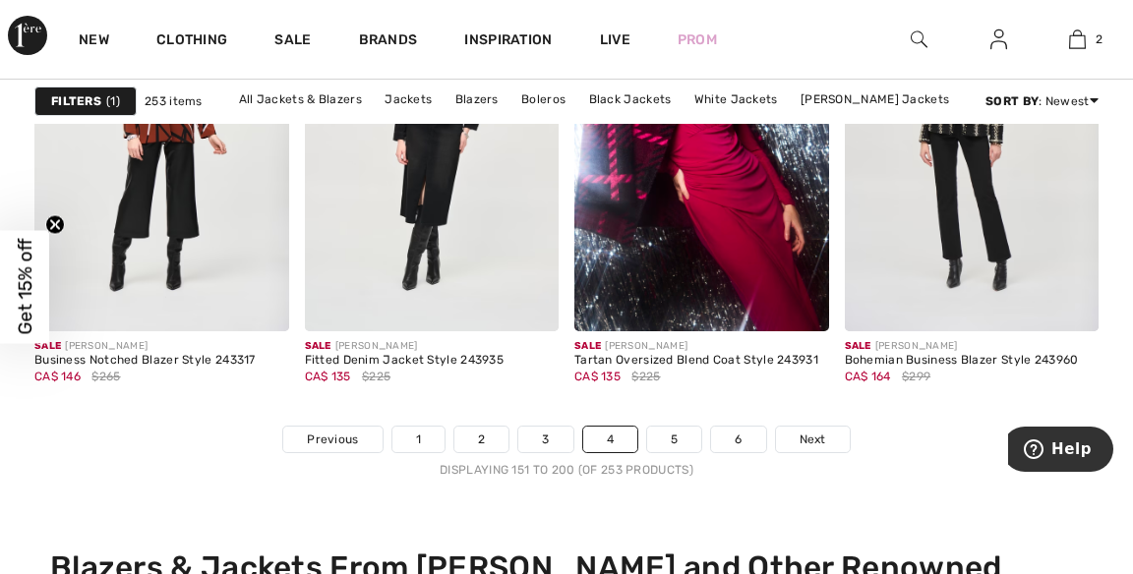
click at [816, 427] on link "Next" at bounding box center [813, 440] width 74 height 26
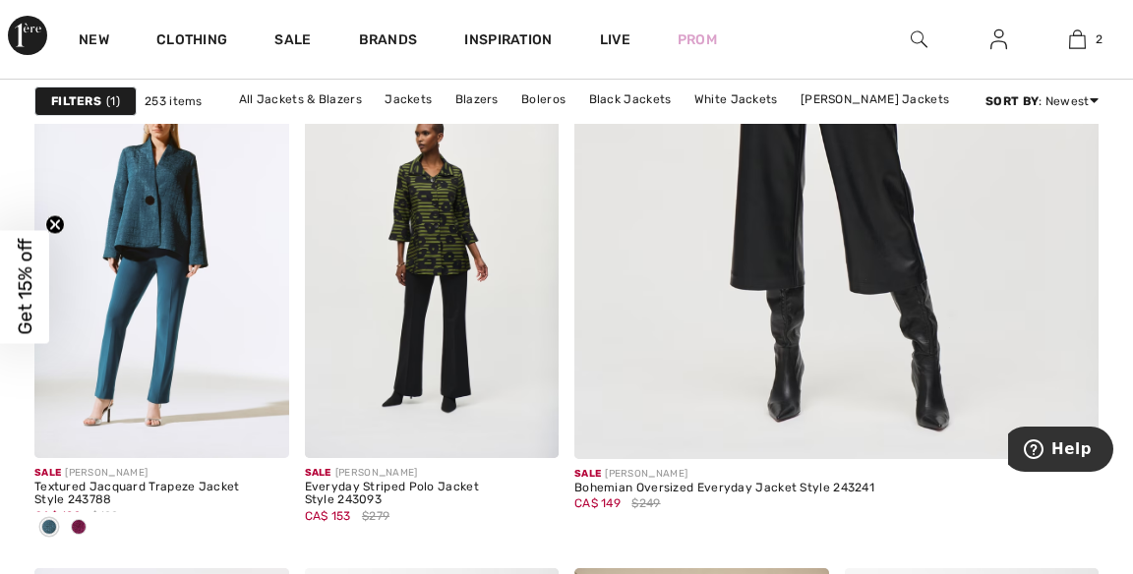
scroll to position [702, 0]
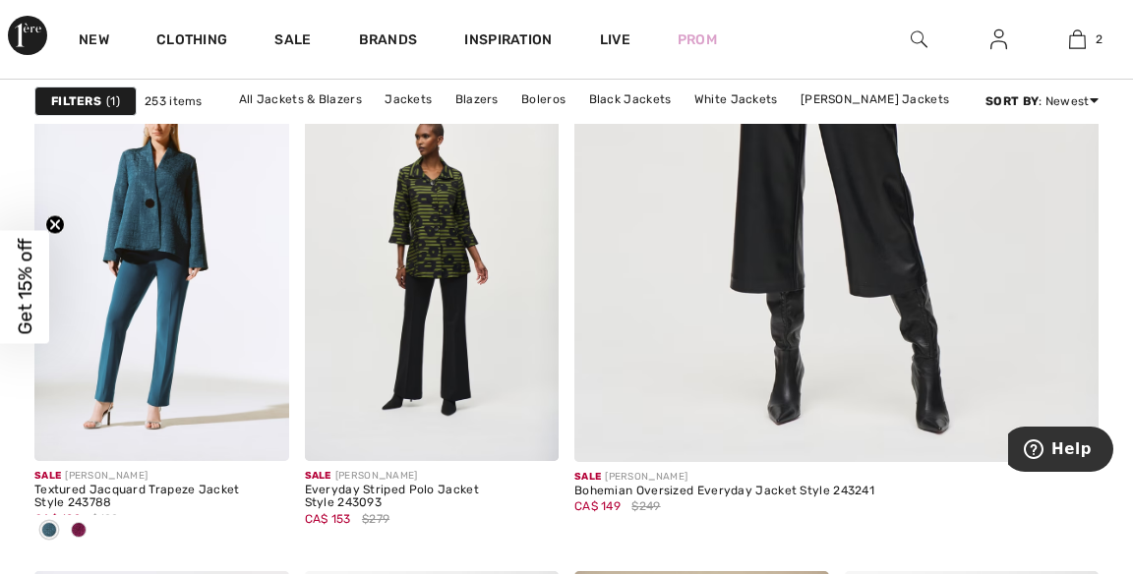
click at [996, 238] on img at bounding box center [837, 59] width 630 height 943
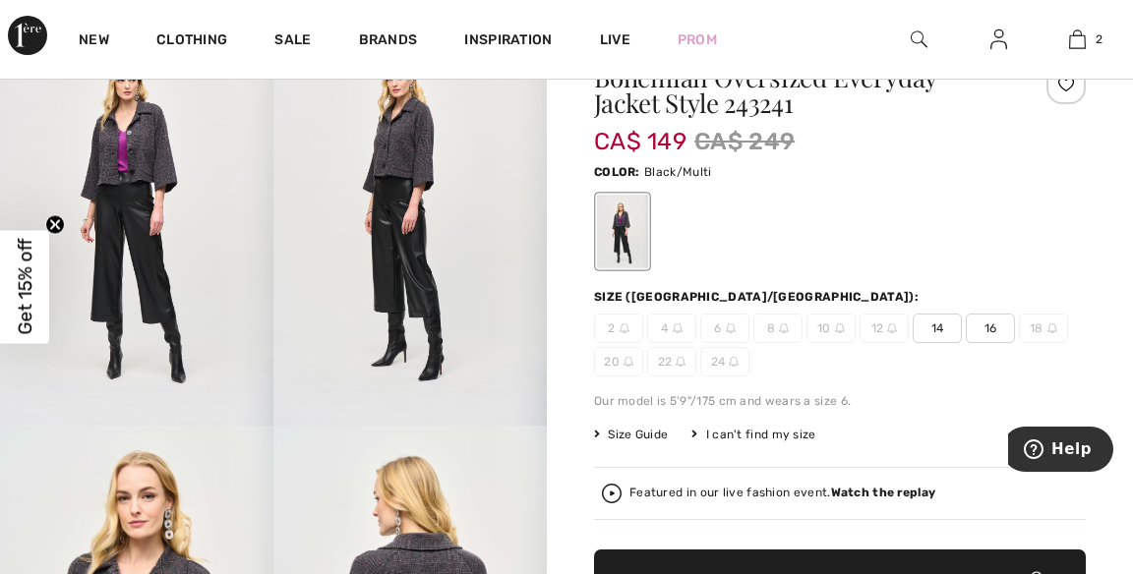
click at [236, 17] on div "Clothing" at bounding box center [192, 39] width 118 height 79
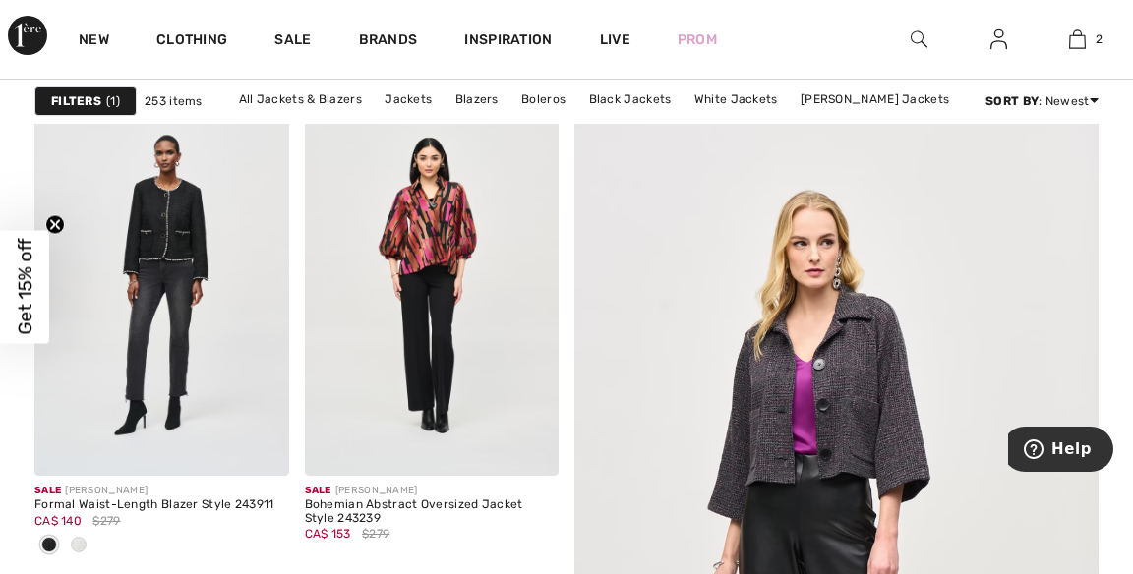
scroll to position [200, 0]
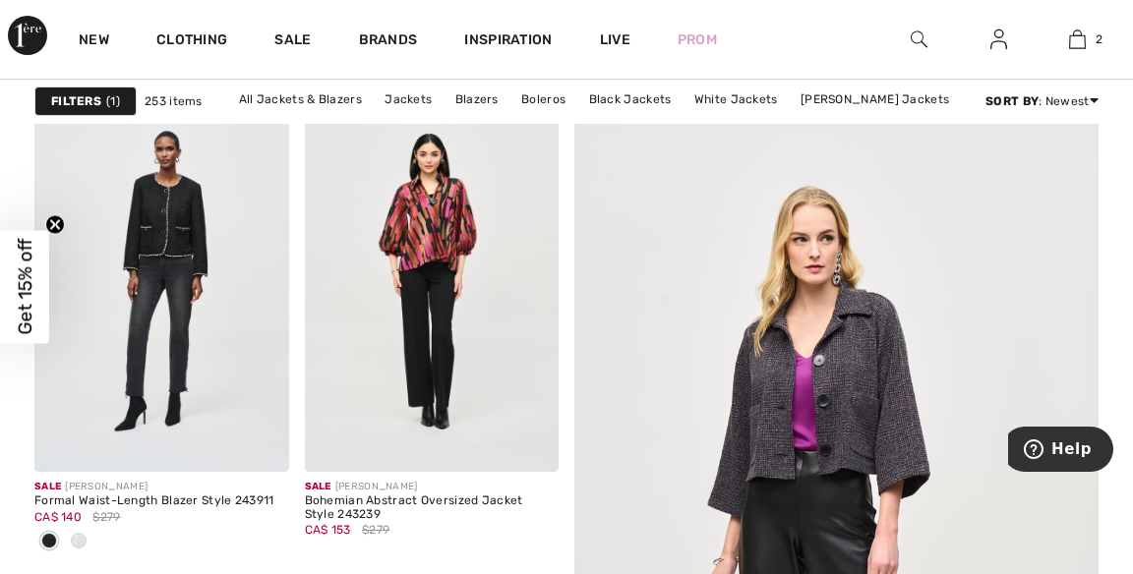
click at [199, 293] on img at bounding box center [161, 281] width 255 height 382
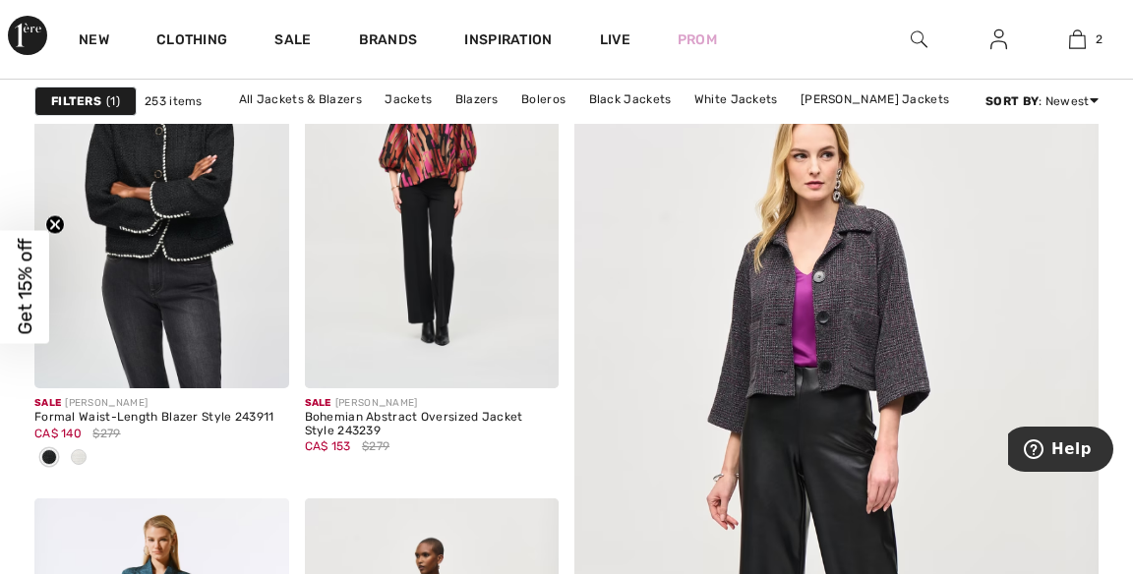
scroll to position [294, 0]
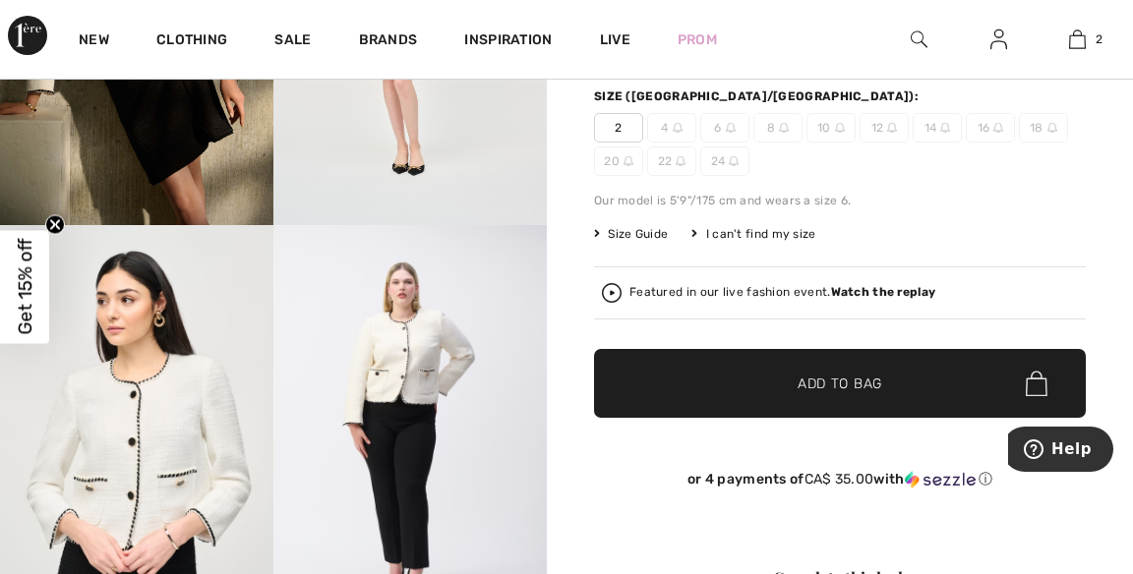
scroll to position [298, 0]
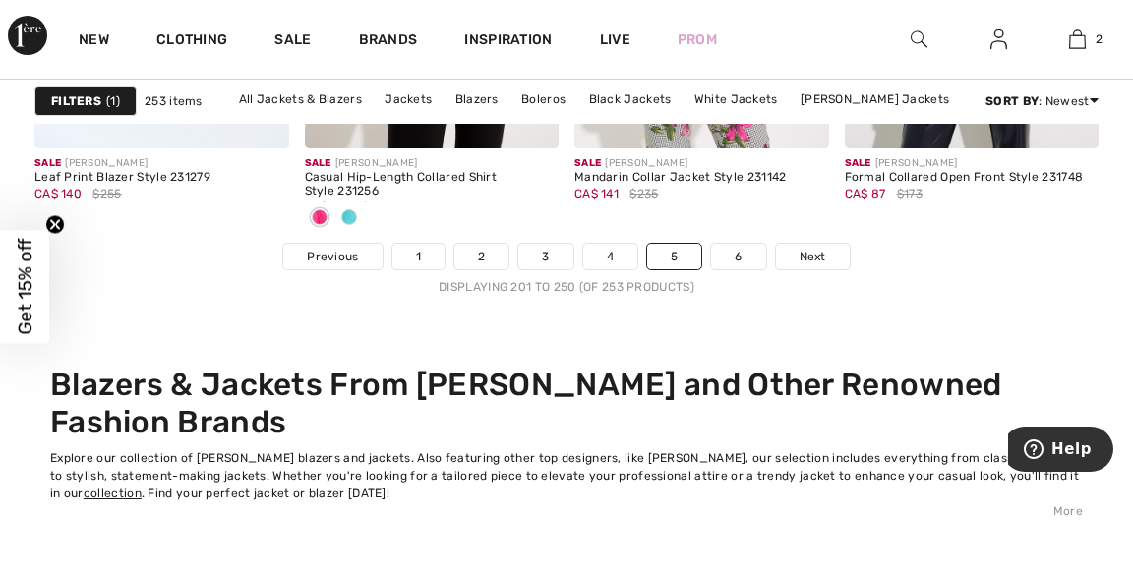
scroll to position [7531, 0]
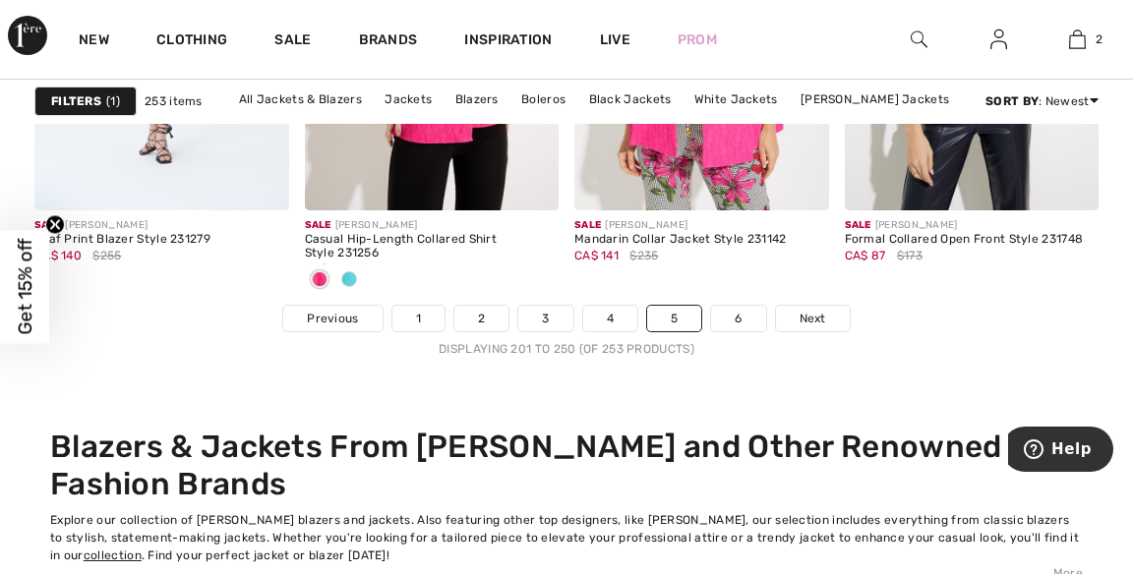
click at [840, 313] on link "Next" at bounding box center [813, 319] width 74 height 26
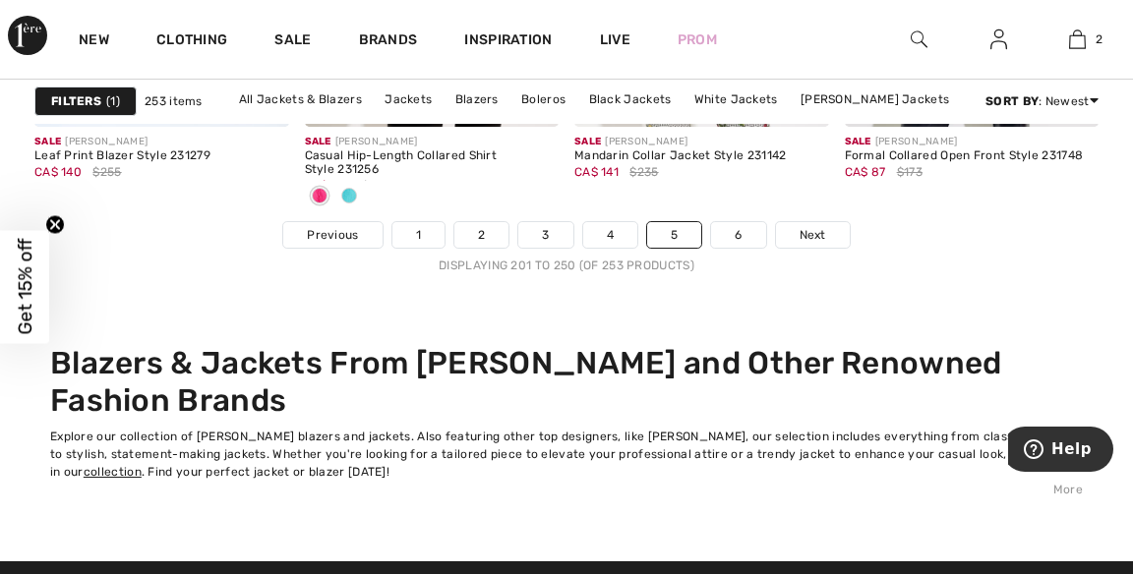
scroll to position [7560, 0]
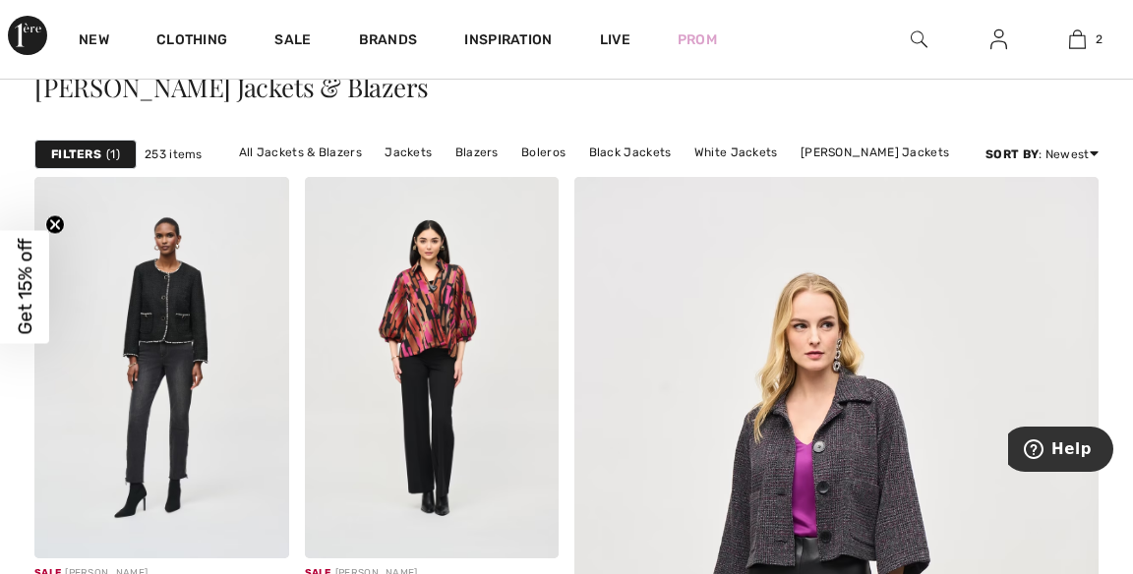
scroll to position [173, 0]
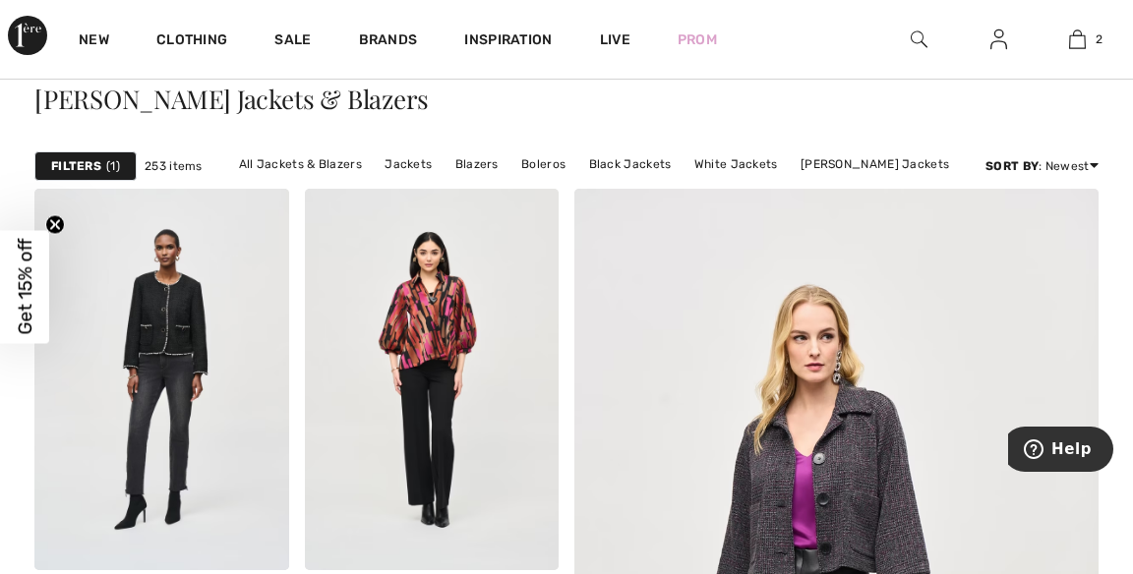
scroll to position [75, 0]
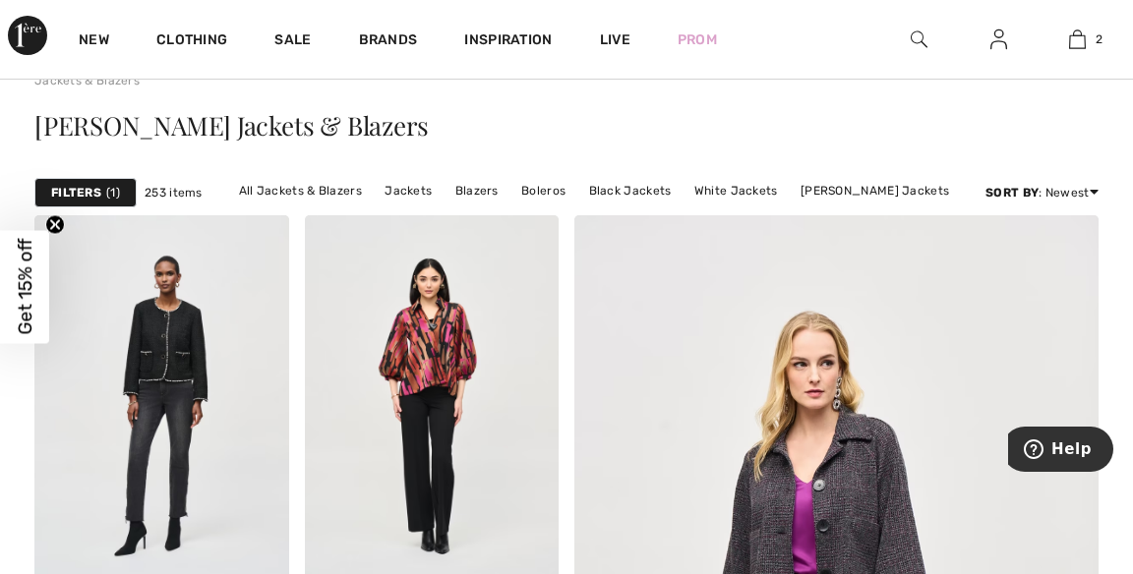
click at [1090, 31] on link "2" at bounding box center [1078, 40] width 78 height 24
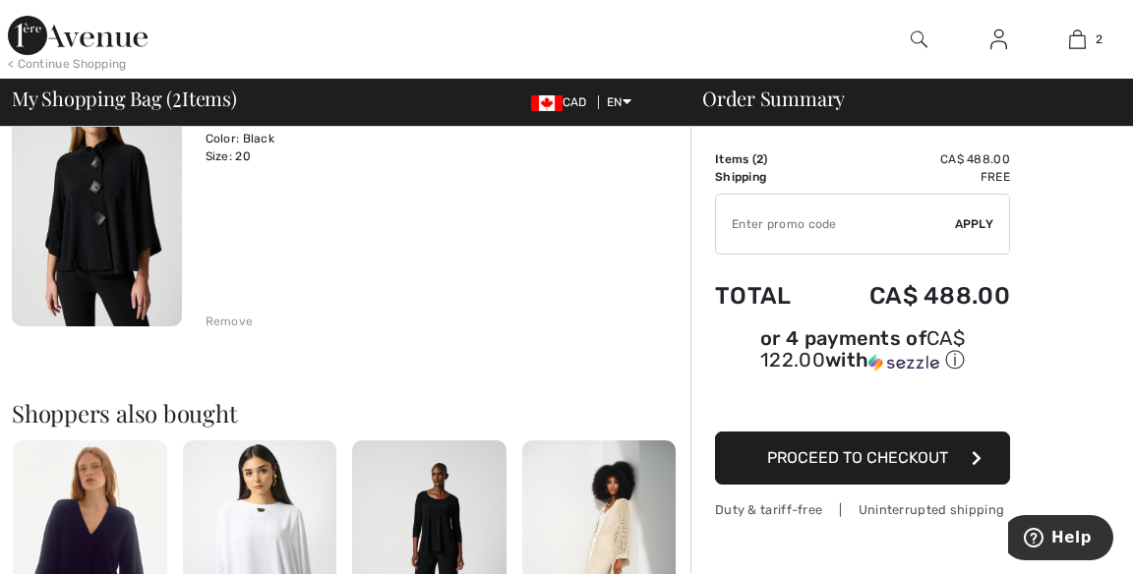
scroll to position [515, 0]
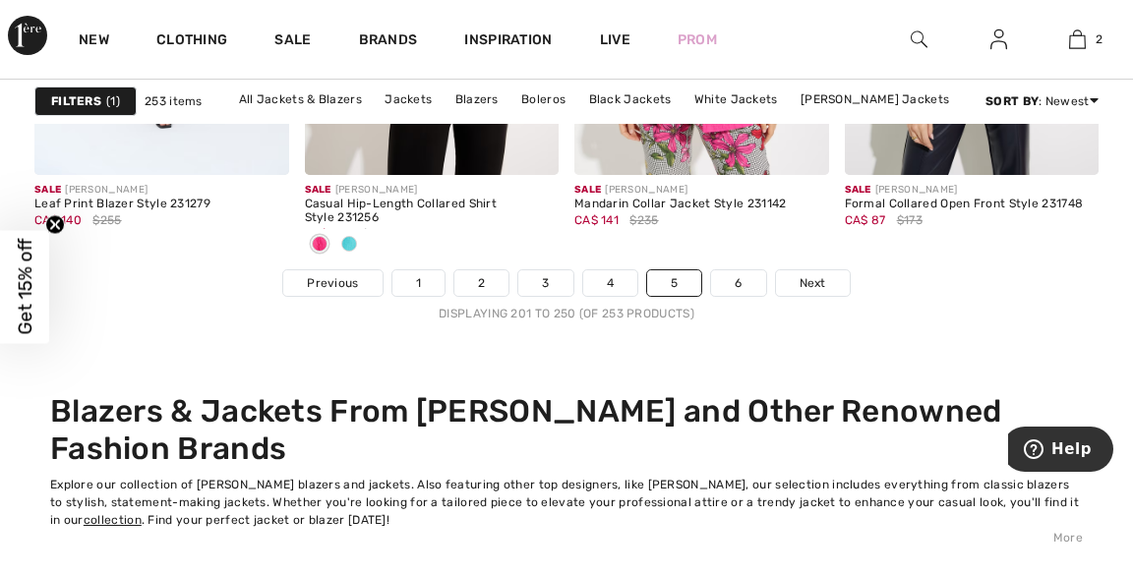
scroll to position [7499, 0]
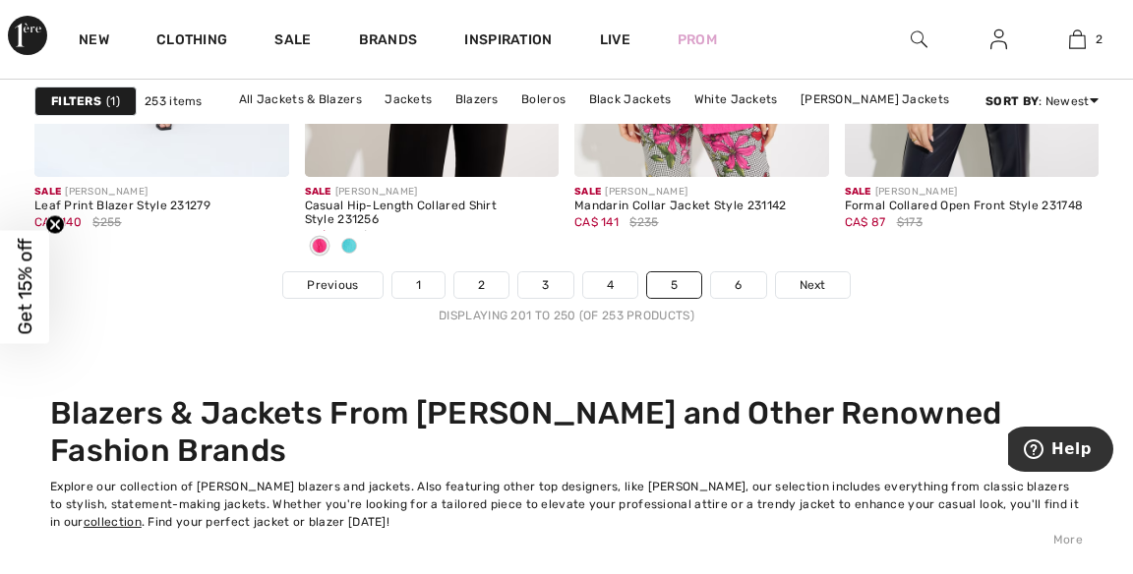
click at [423, 281] on link "1" at bounding box center [418, 285] width 52 height 26
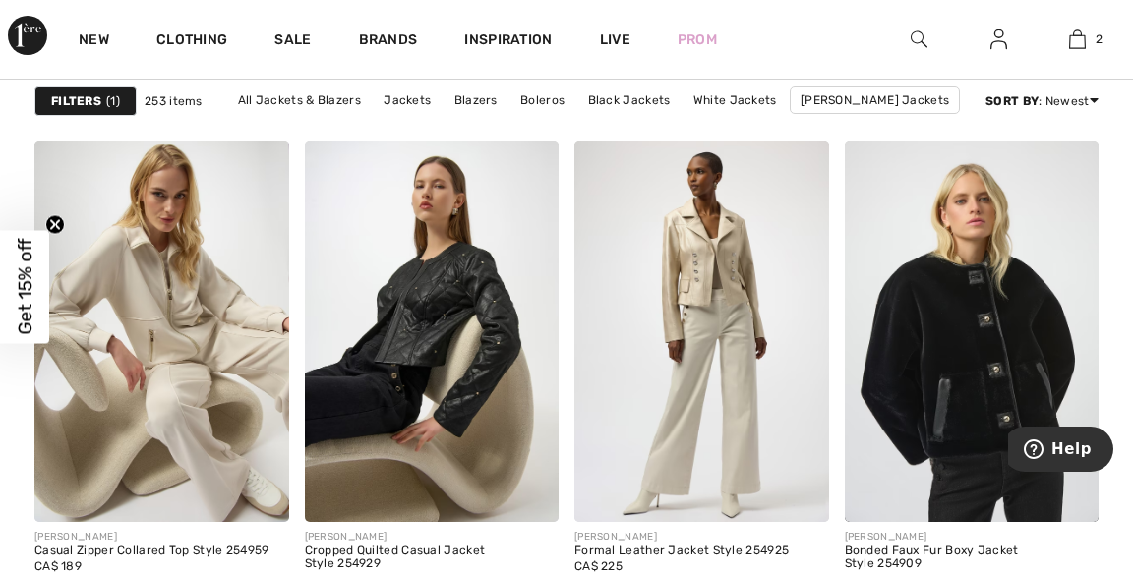
scroll to position [5494, 0]
click at [946, 290] on img at bounding box center [972, 331] width 255 height 382
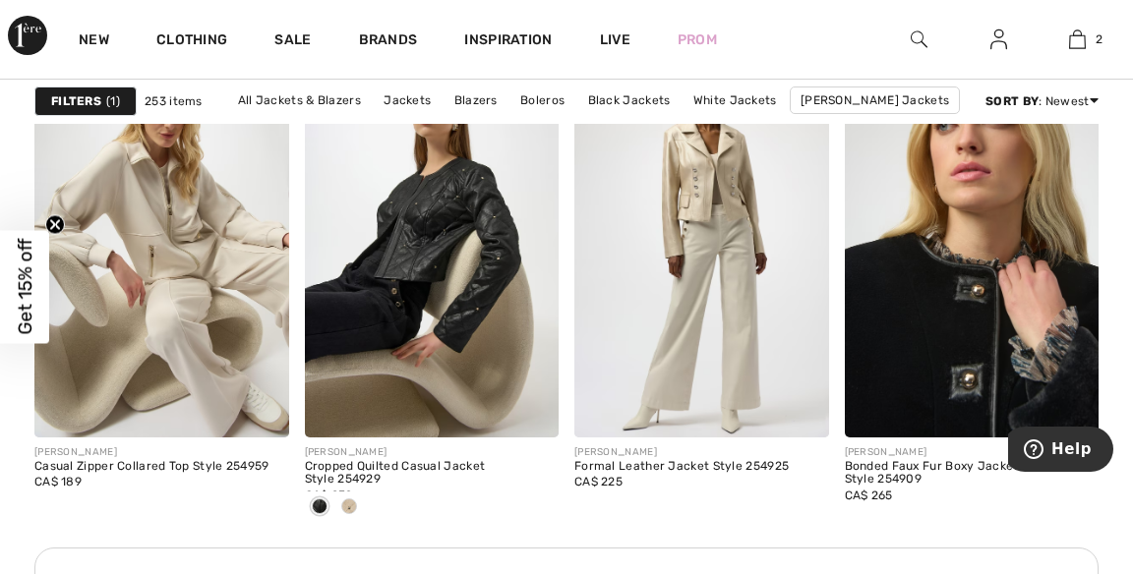
scroll to position [5588, 0]
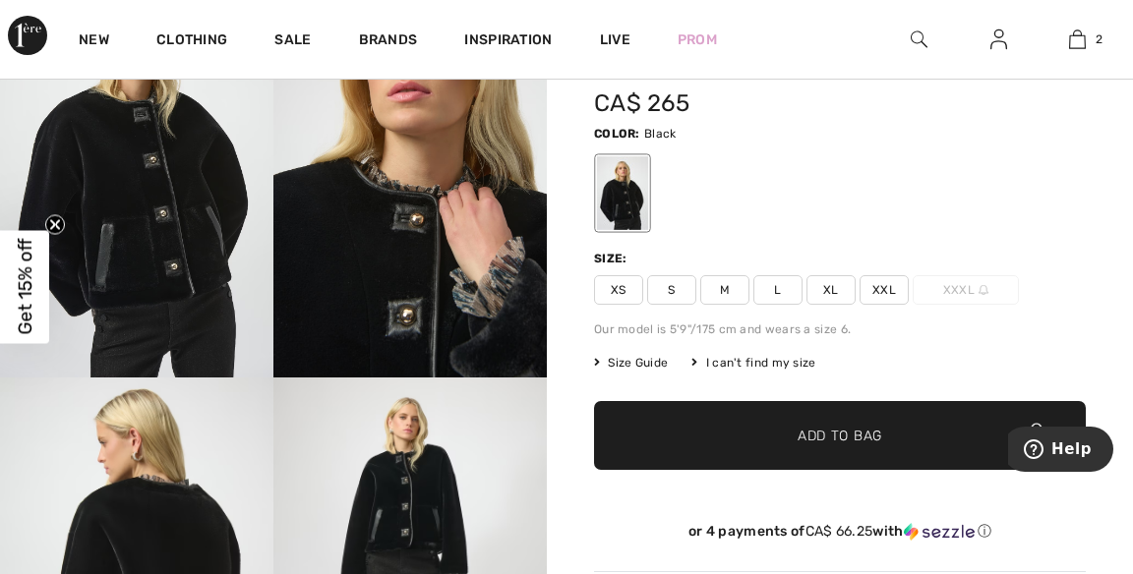
click at [883, 284] on span "XXL" at bounding box center [884, 290] width 49 height 30
click at [891, 429] on span "✔ Added to Bag Add to Bag" at bounding box center [840, 435] width 492 height 69
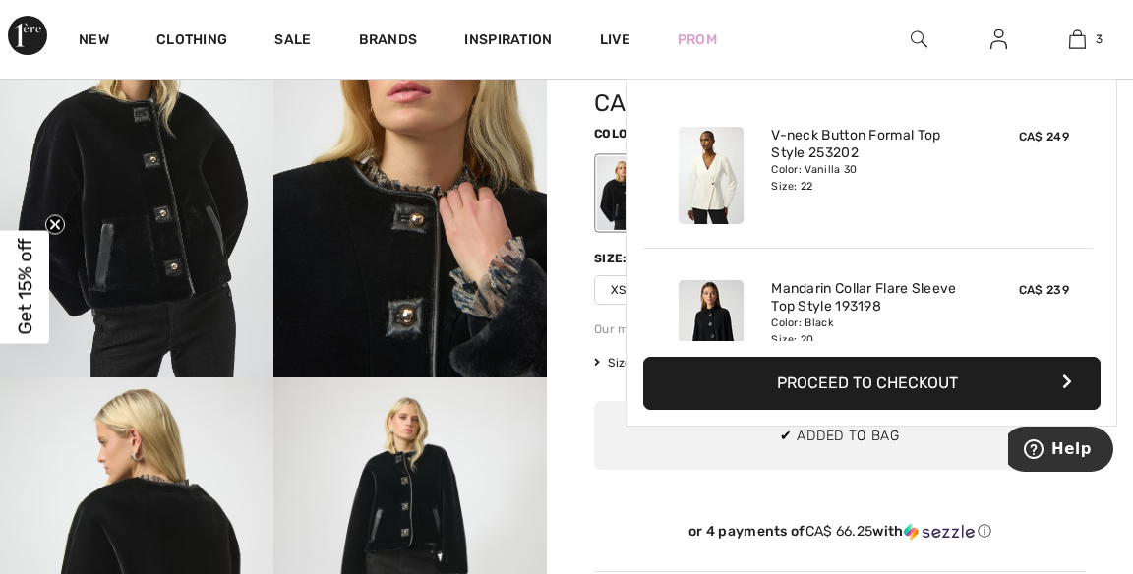
scroll to position [213, 0]
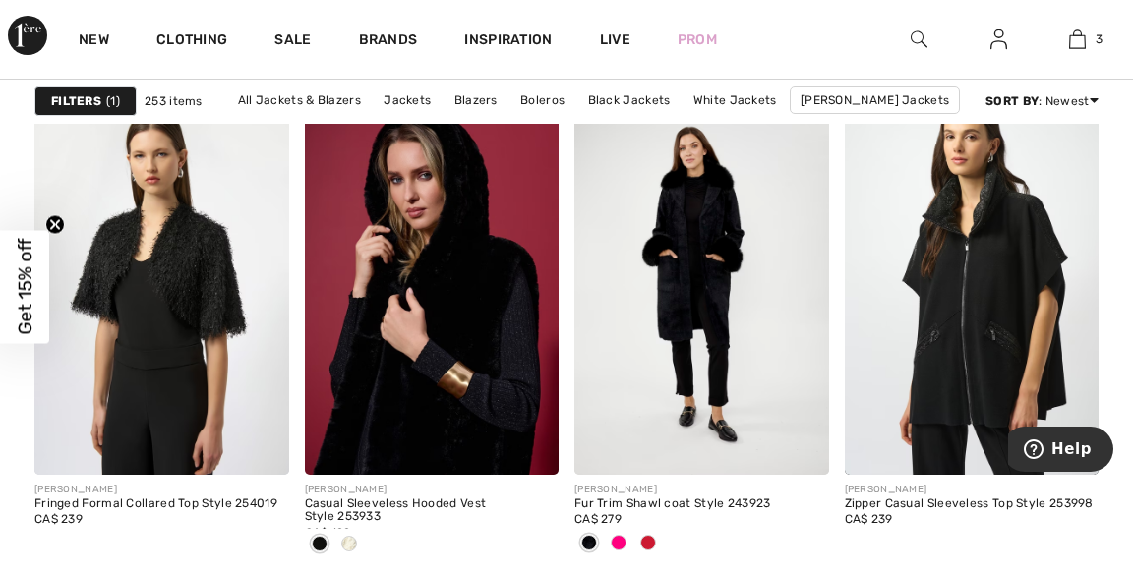
scroll to position [6713, 0]
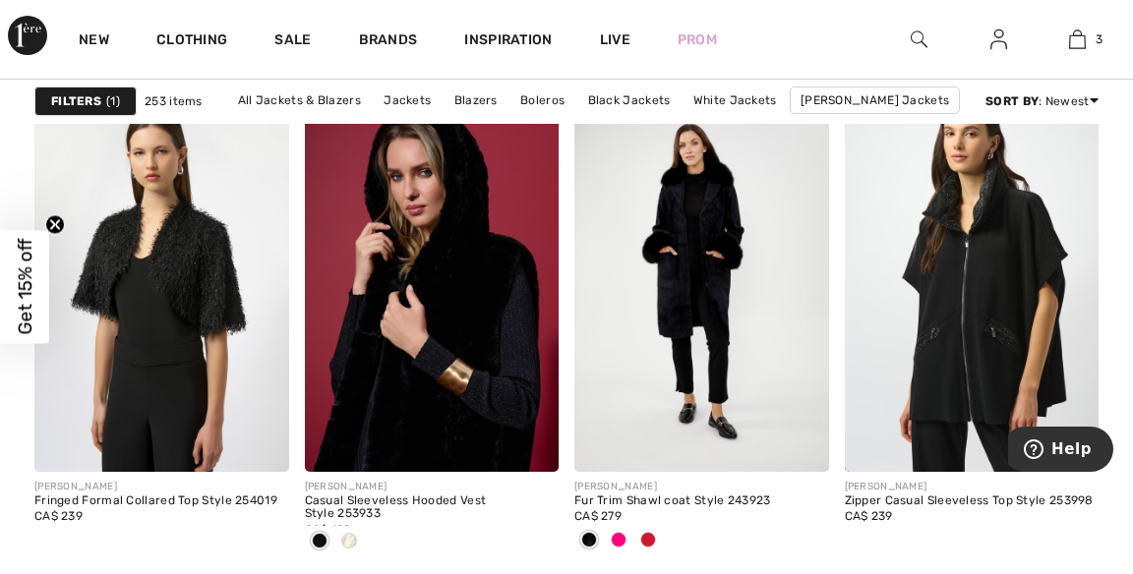
click at [481, 394] on div at bounding box center [518, 432] width 82 height 82
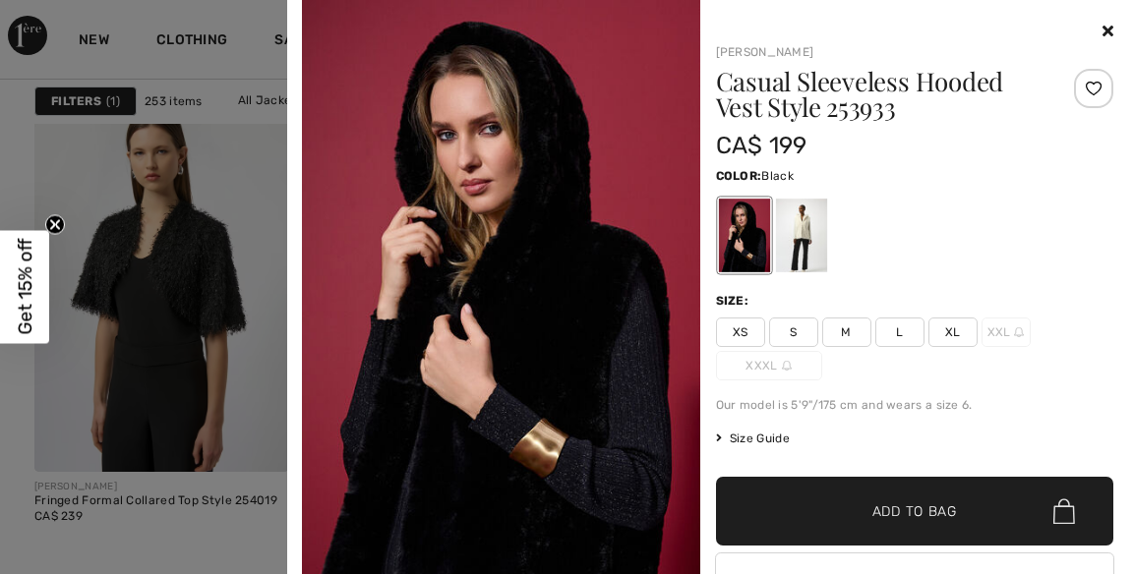
scroll to position [50, 0]
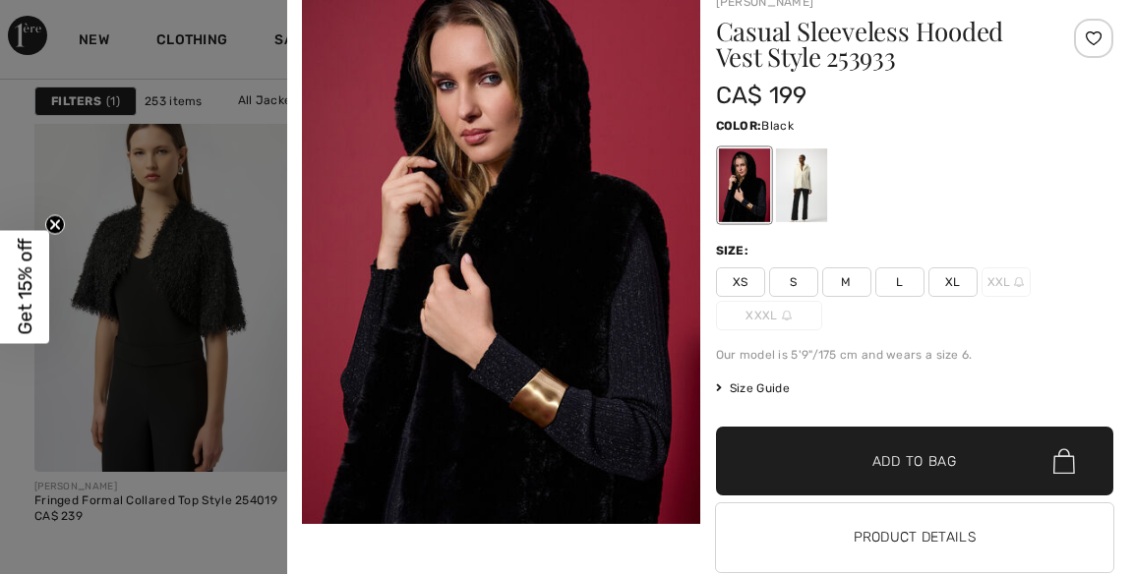
click at [804, 178] on div at bounding box center [800, 186] width 51 height 74
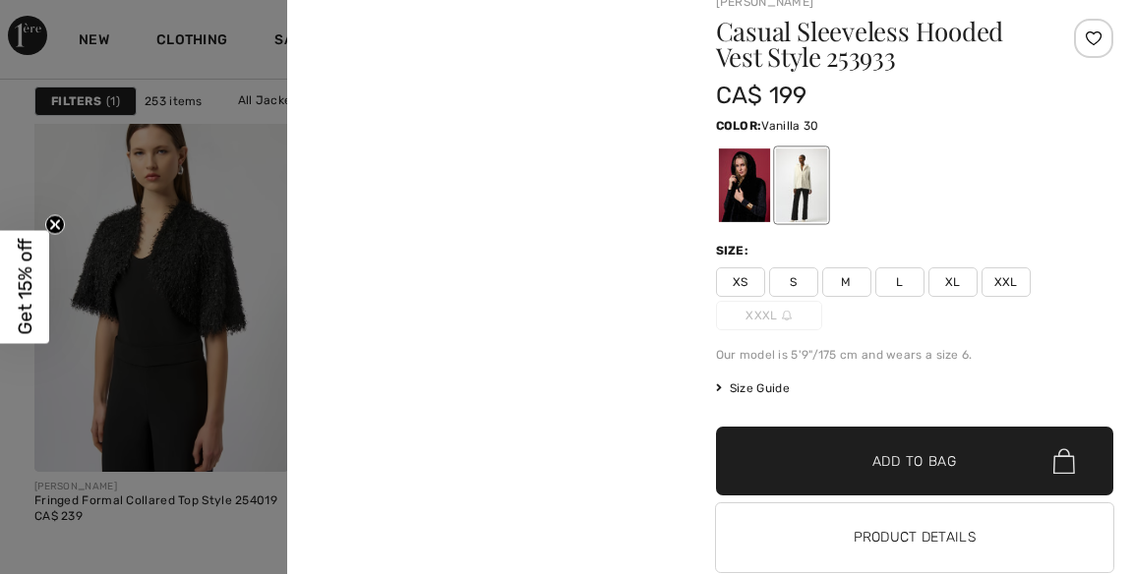
scroll to position [0, 0]
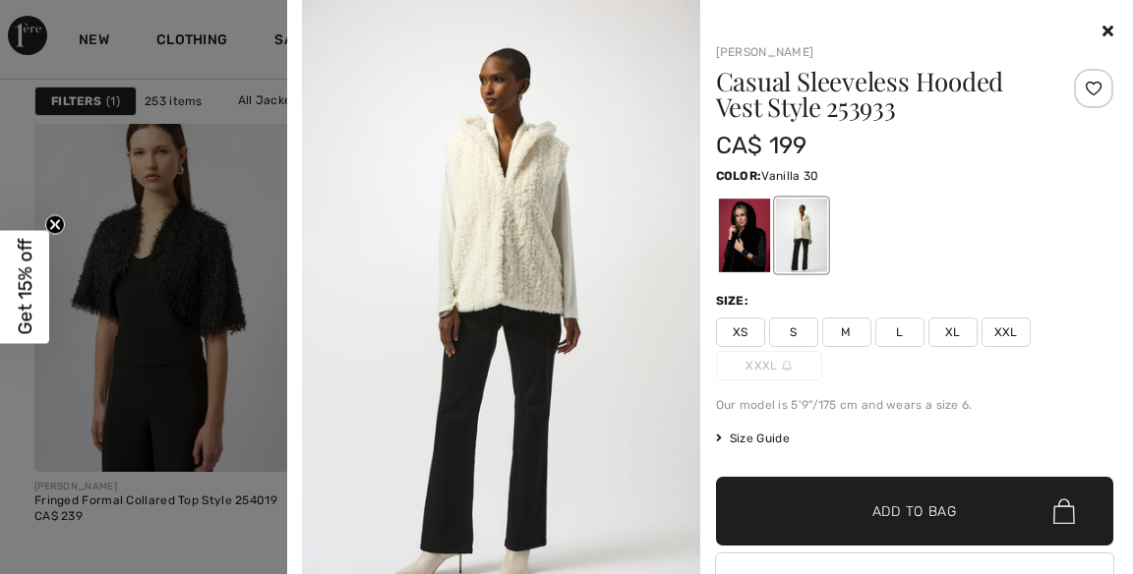
click at [1018, 331] on span "XXL" at bounding box center [1006, 333] width 49 height 30
click at [938, 519] on span "Add to Bag" at bounding box center [915, 512] width 85 height 21
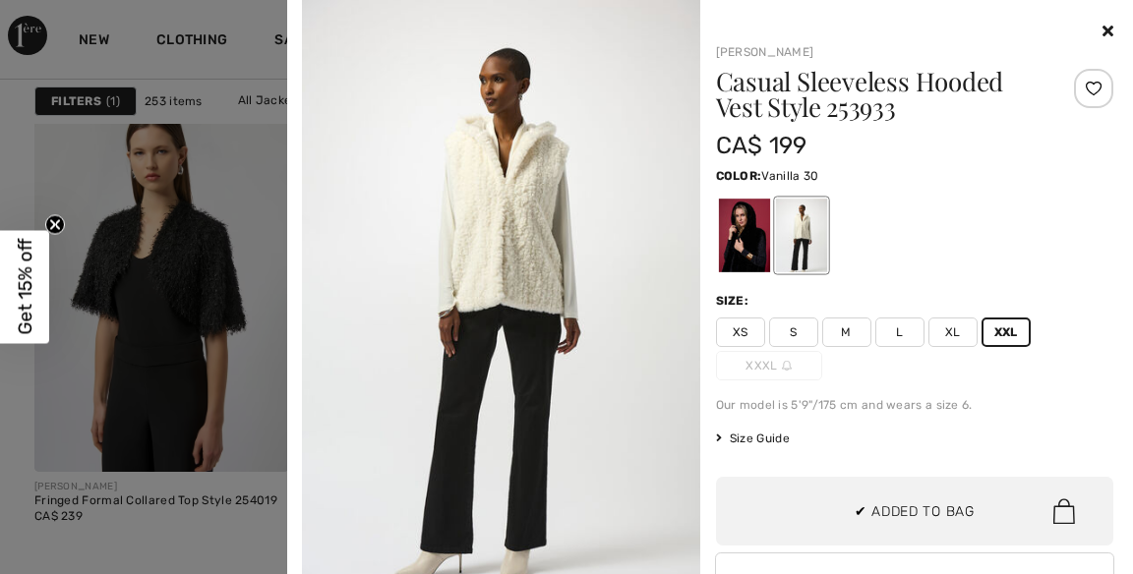
scroll to position [367, 0]
click at [1110, 25] on icon at bounding box center [1108, 31] width 11 height 16
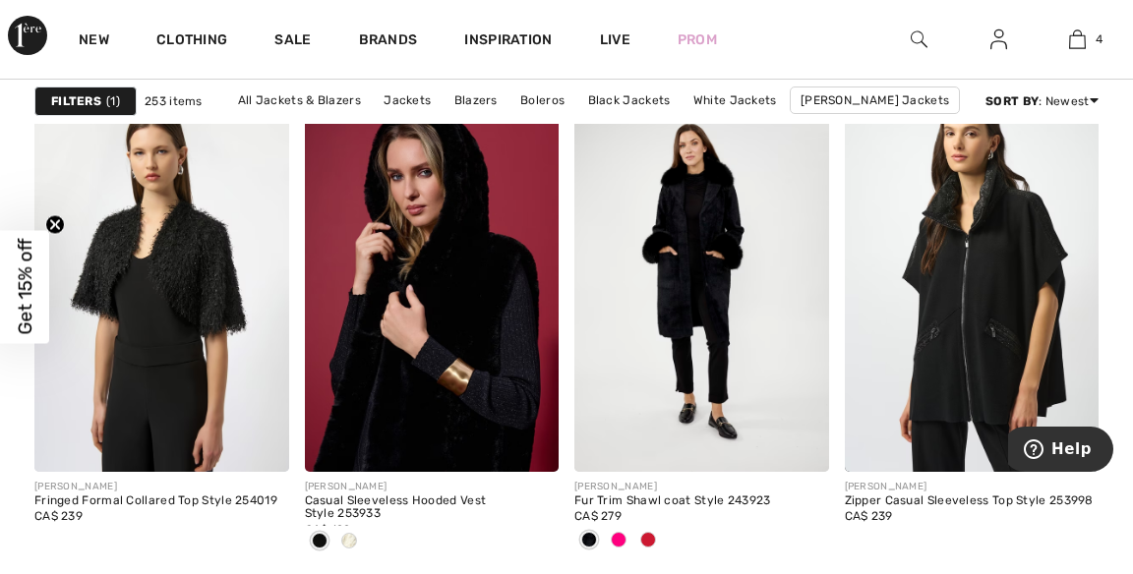
click at [461, 266] on img at bounding box center [432, 281] width 255 height 382
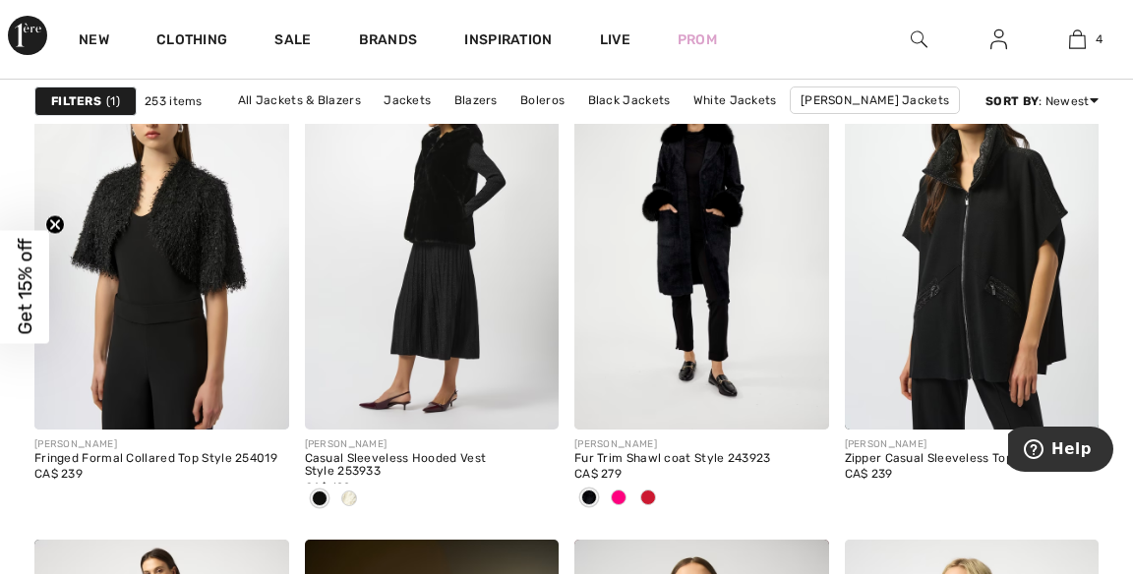
scroll to position [6808, 0]
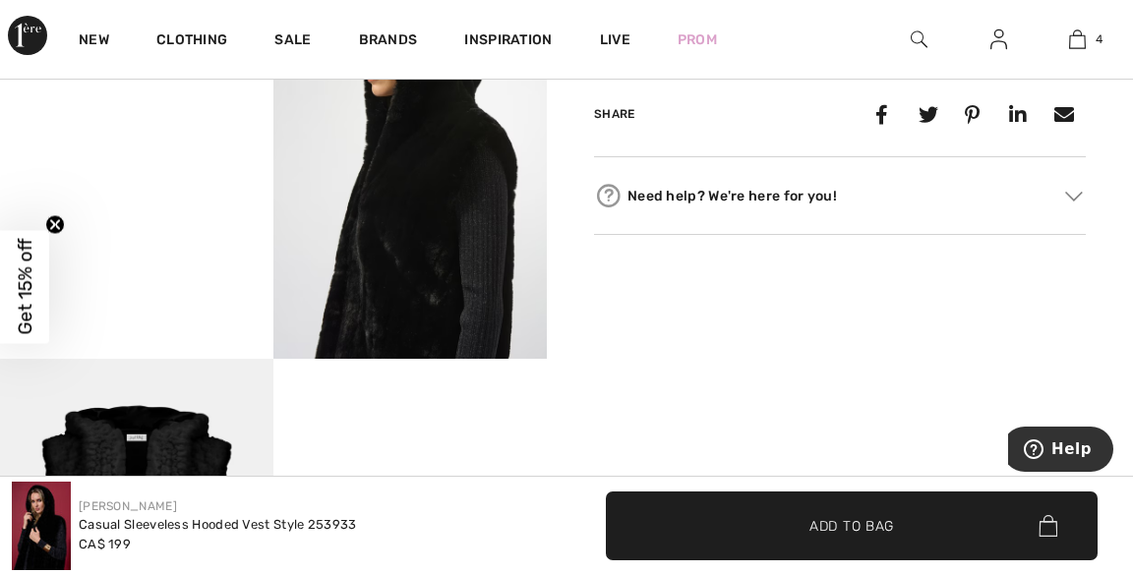
scroll to position [990, 0]
click at [155, 85] on video "Your browser does not support the video tag." at bounding box center [136, 16] width 273 height 137
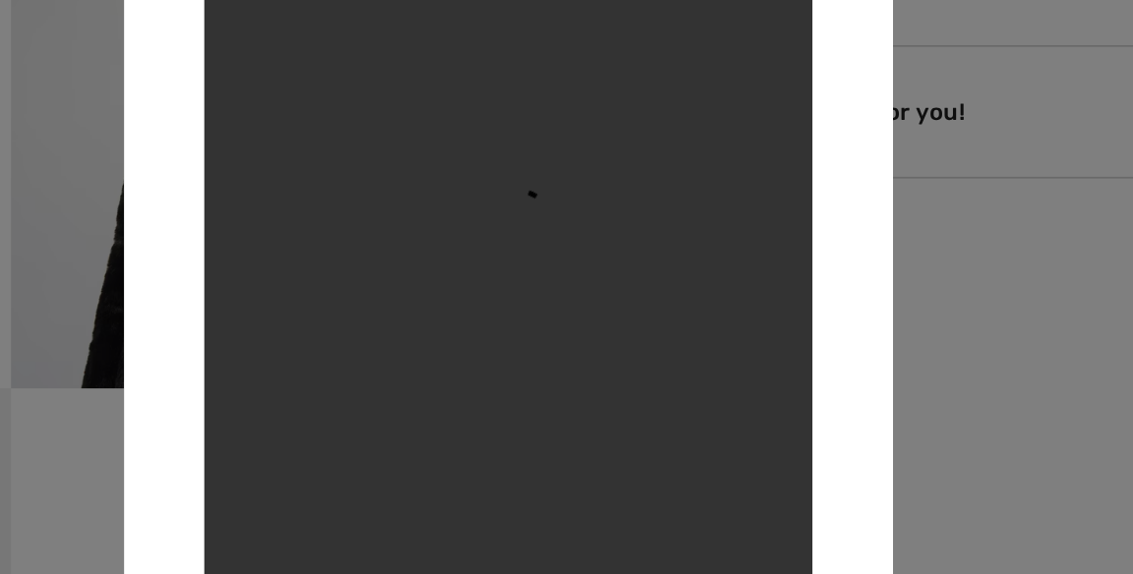
scroll to position [989, 0]
click at [847, 313] on div at bounding box center [566, 287] width 1133 height 574
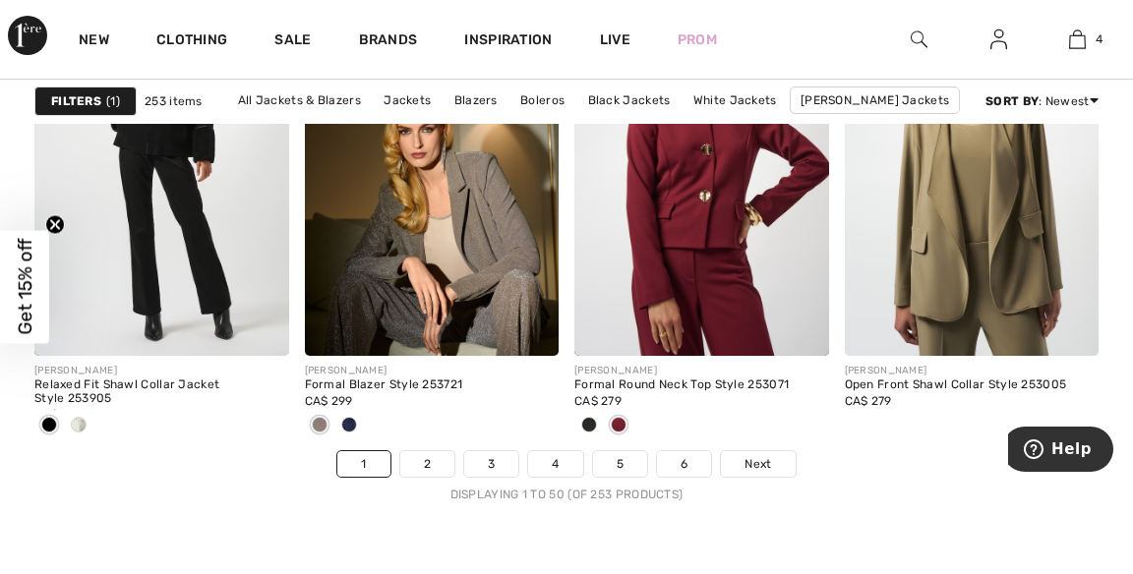
click at [776, 455] on link "Next" at bounding box center [758, 465] width 74 height 26
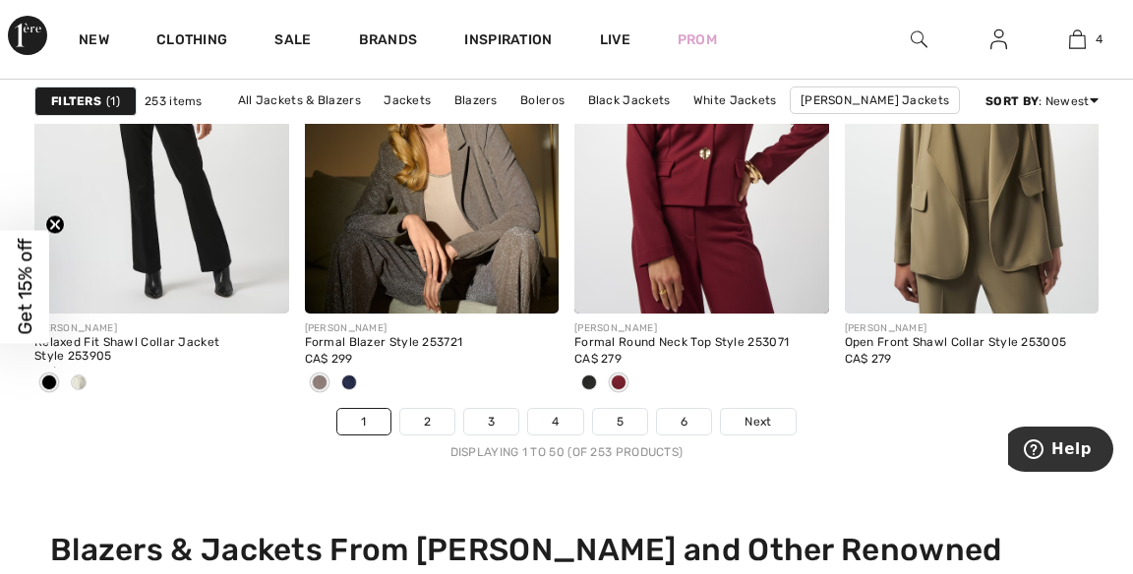
scroll to position [7415, 0]
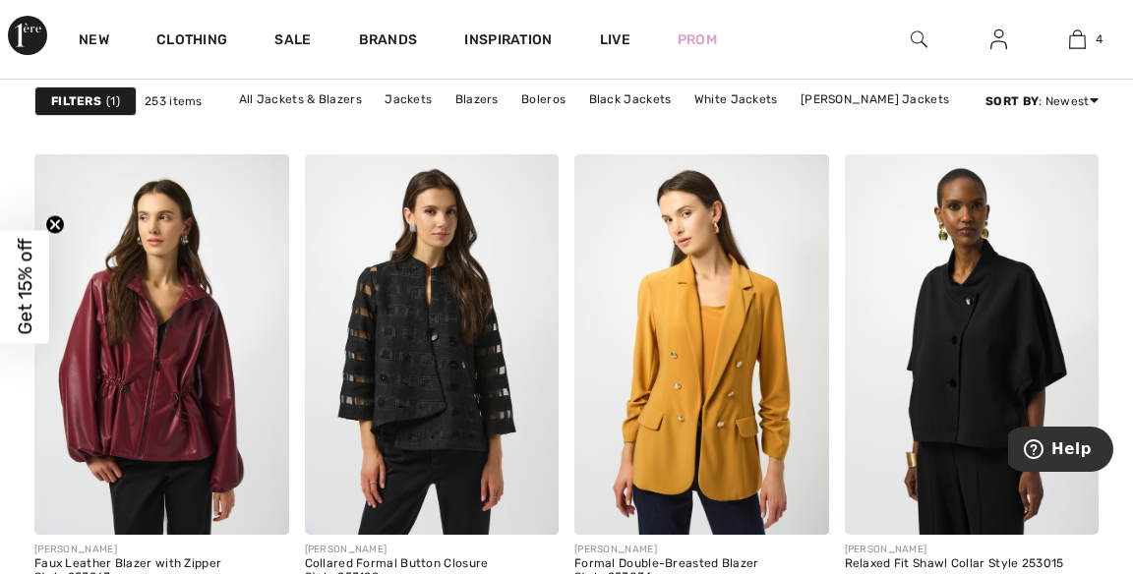
scroll to position [2295, 0]
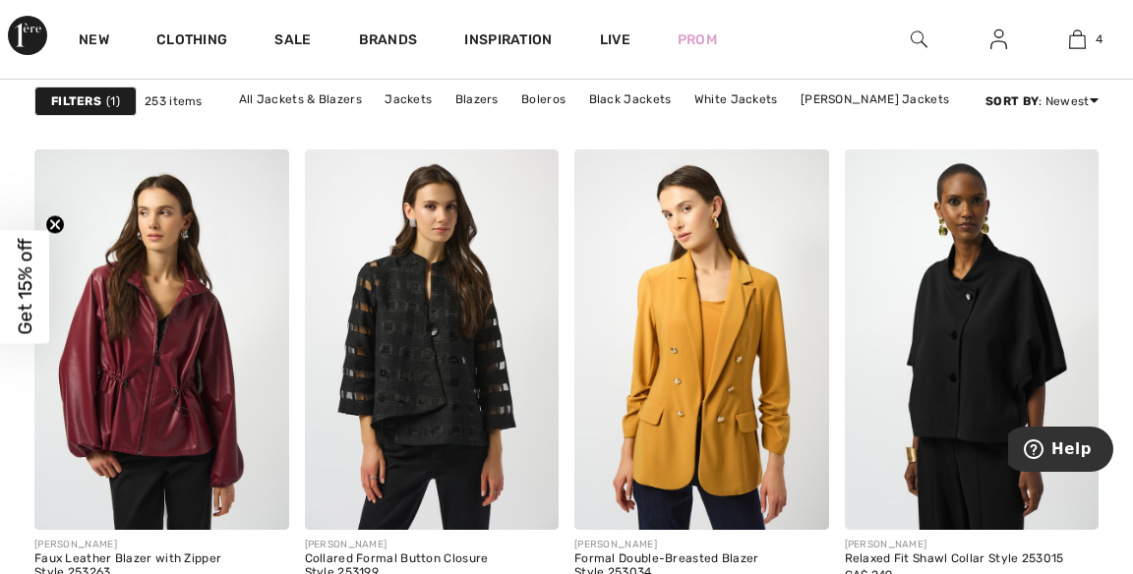
click at [470, 371] on img at bounding box center [432, 341] width 255 height 382
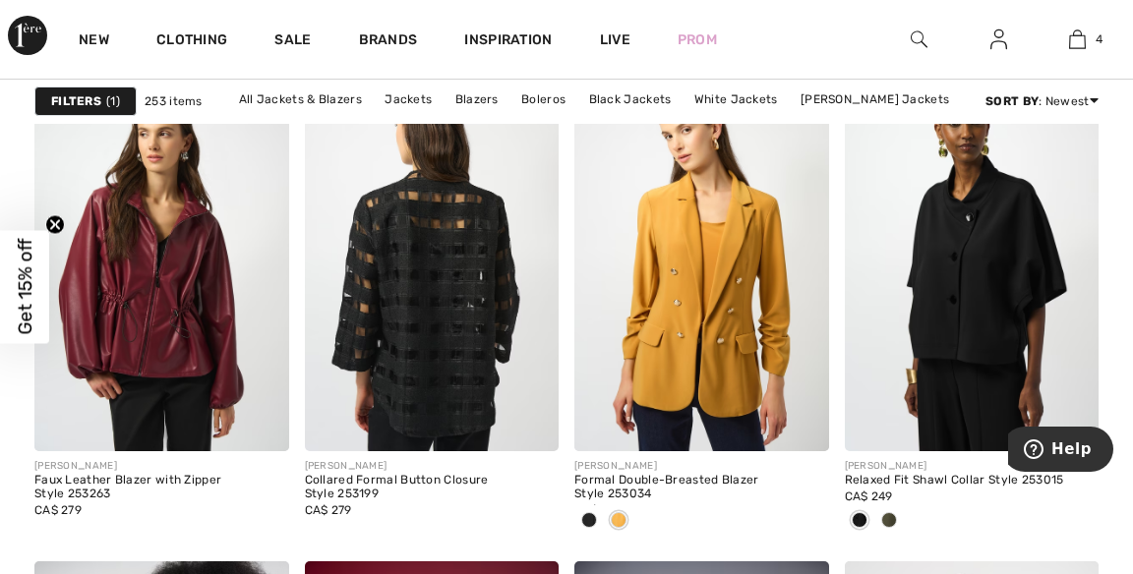
scroll to position [2389, 0]
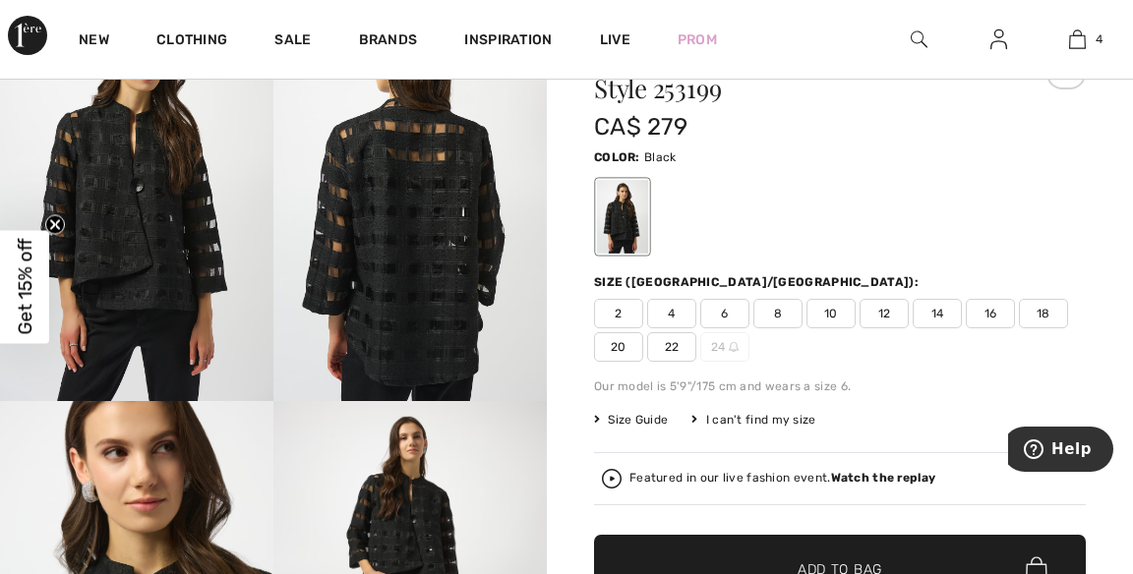
click at [623, 341] on span "20" at bounding box center [618, 347] width 49 height 30
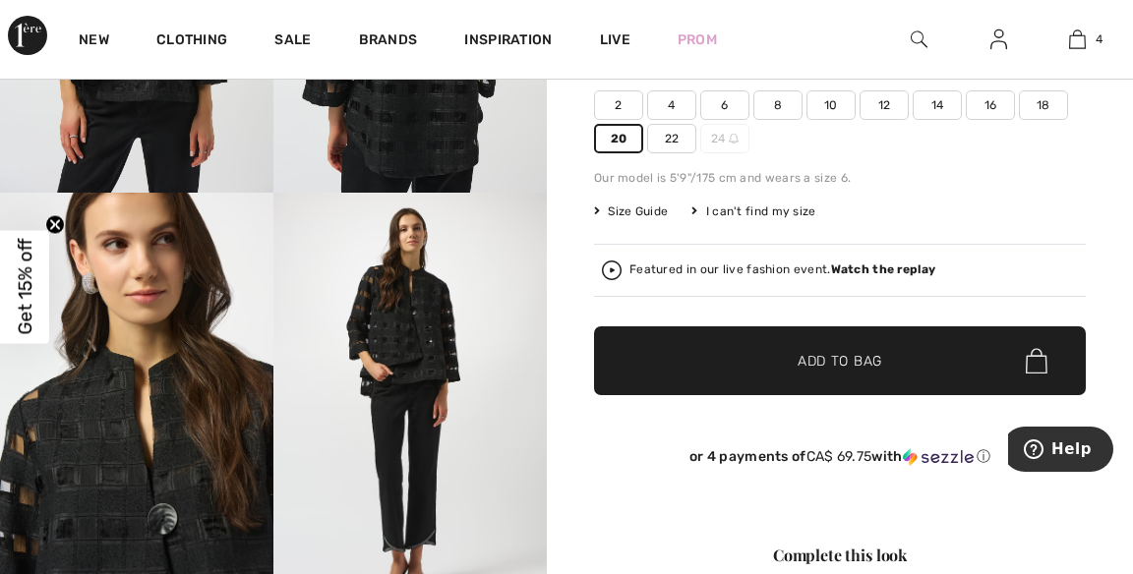
scroll to position [334, 0]
click at [801, 372] on span "✔ Added to Bag Add to Bag" at bounding box center [840, 361] width 492 height 69
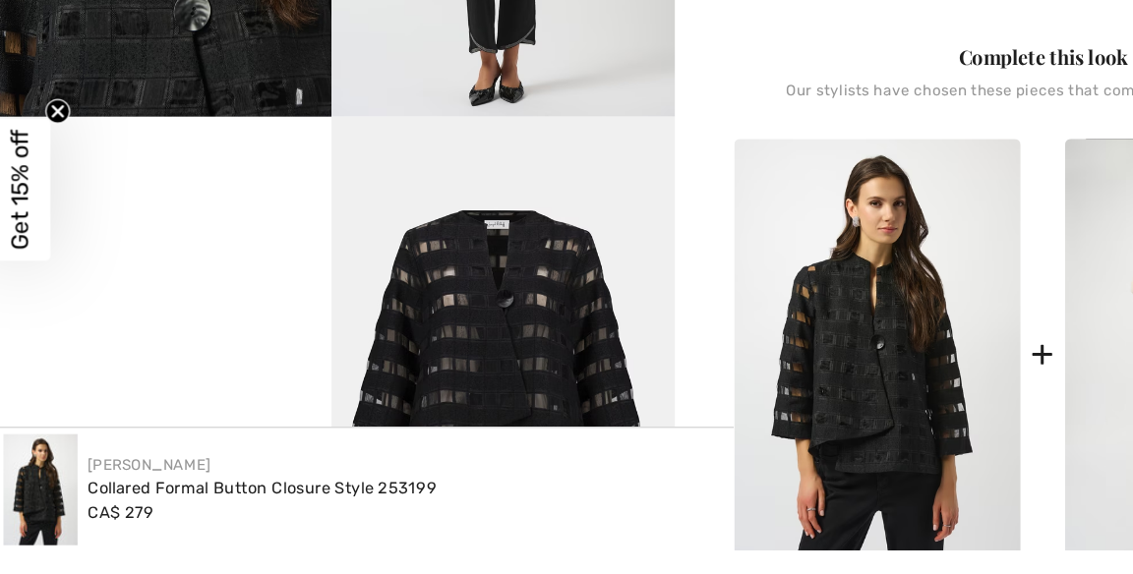
scroll to position [712, 0]
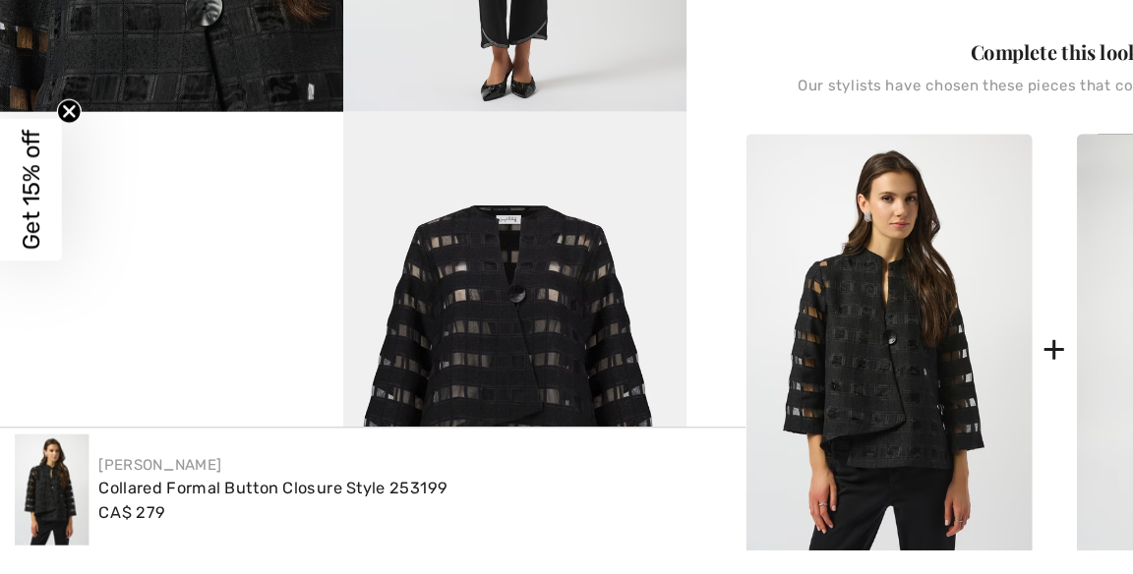
click at [167, 362] on video "Your browser does not support the video tag." at bounding box center [136, 293] width 273 height 137
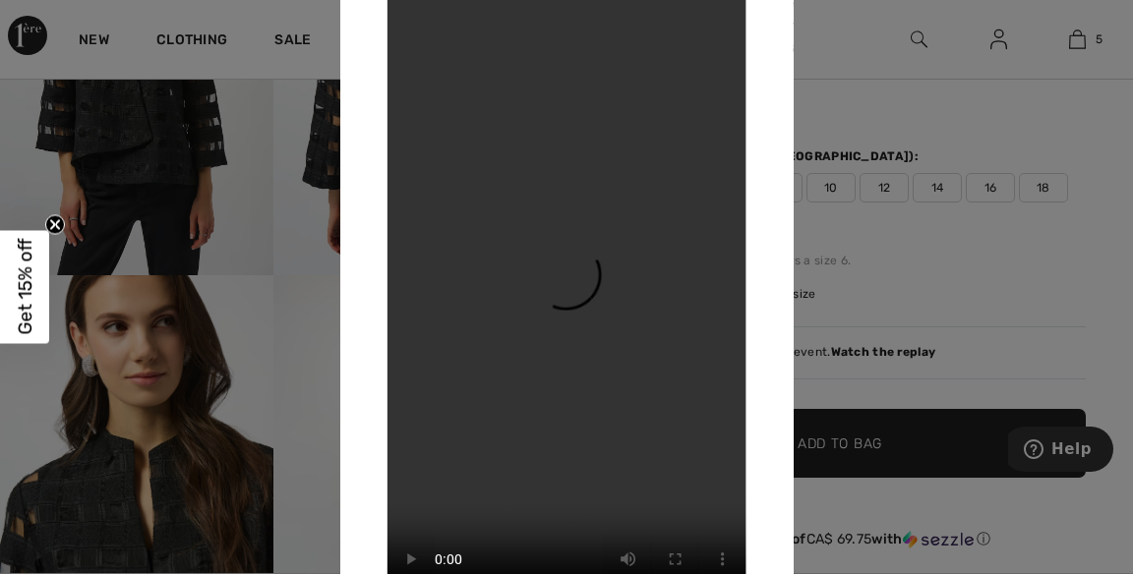
scroll to position [0, 0]
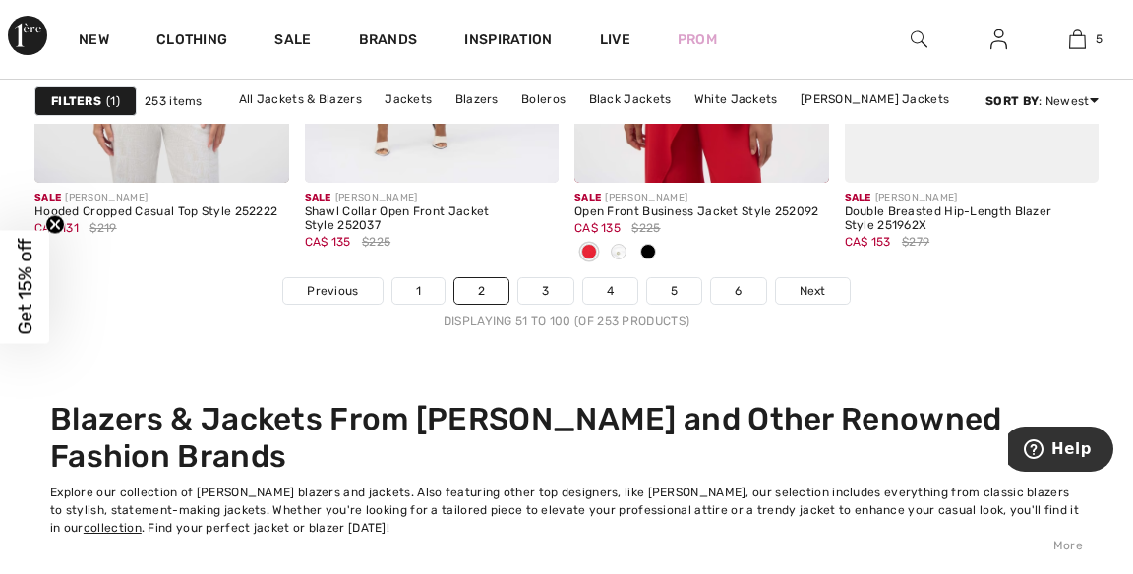
click at [819, 279] on link "Next" at bounding box center [813, 291] width 74 height 26
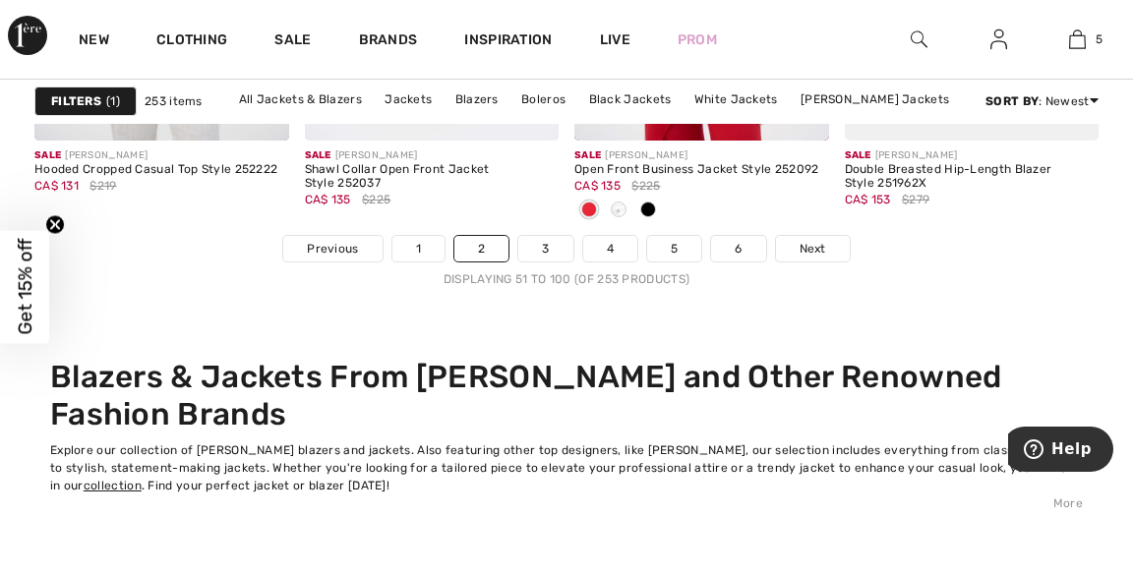
scroll to position [7588, 0]
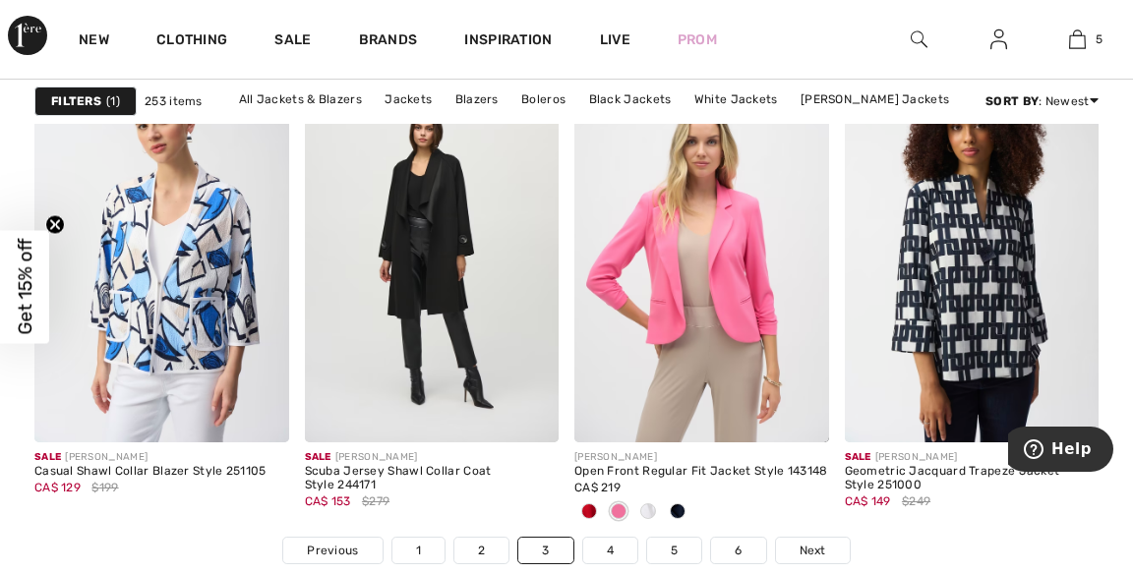
scroll to position [7236, 0]
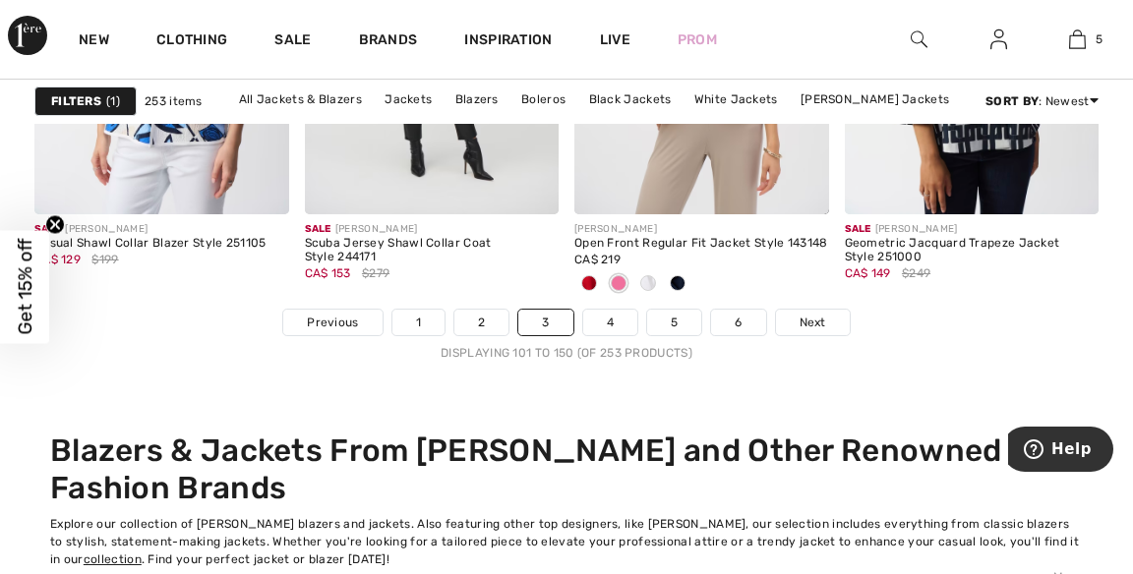
click at [814, 310] on link "Next" at bounding box center [813, 323] width 74 height 26
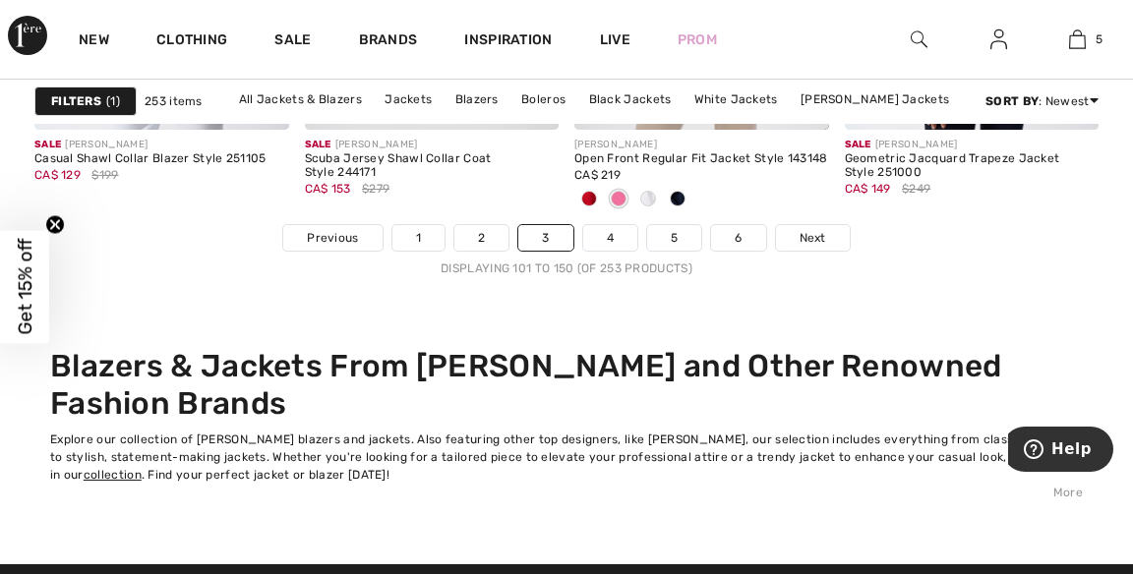
scroll to position [7556, 0]
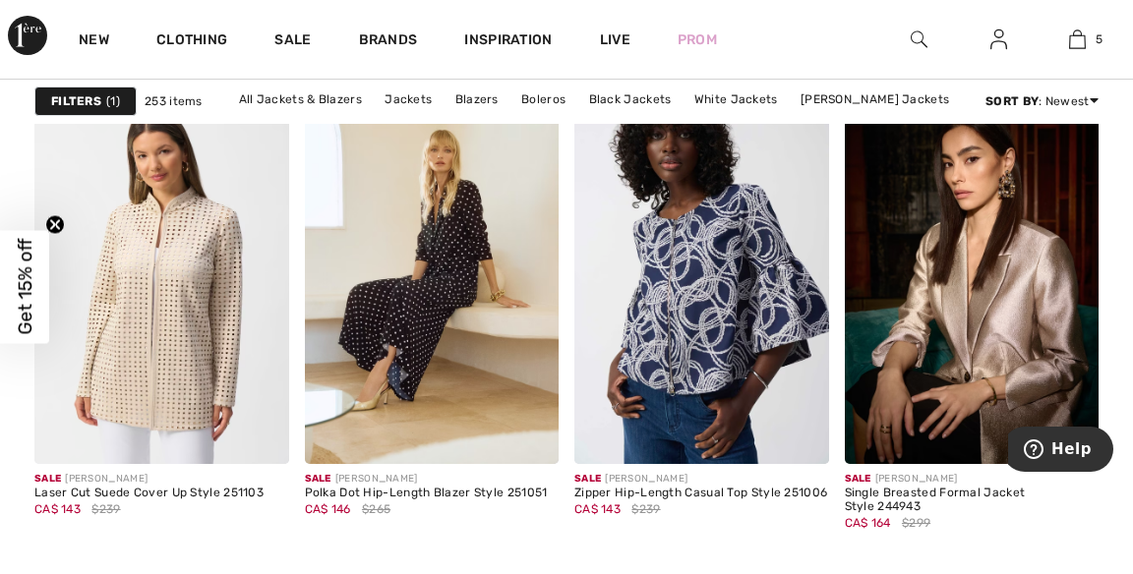
scroll to position [1680, 0]
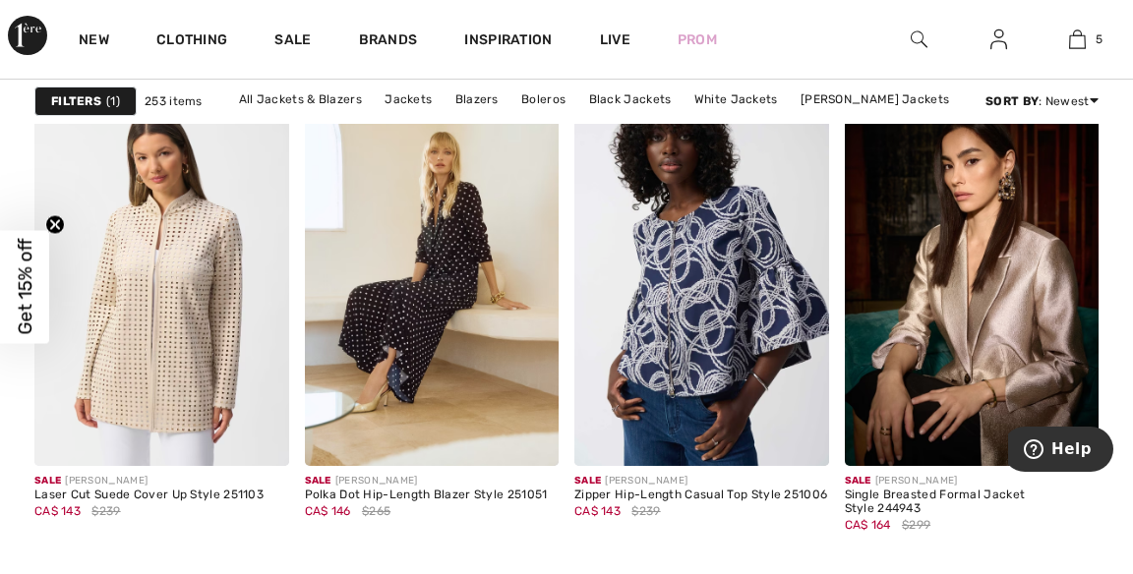
click at [990, 275] on img at bounding box center [972, 276] width 255 height 382
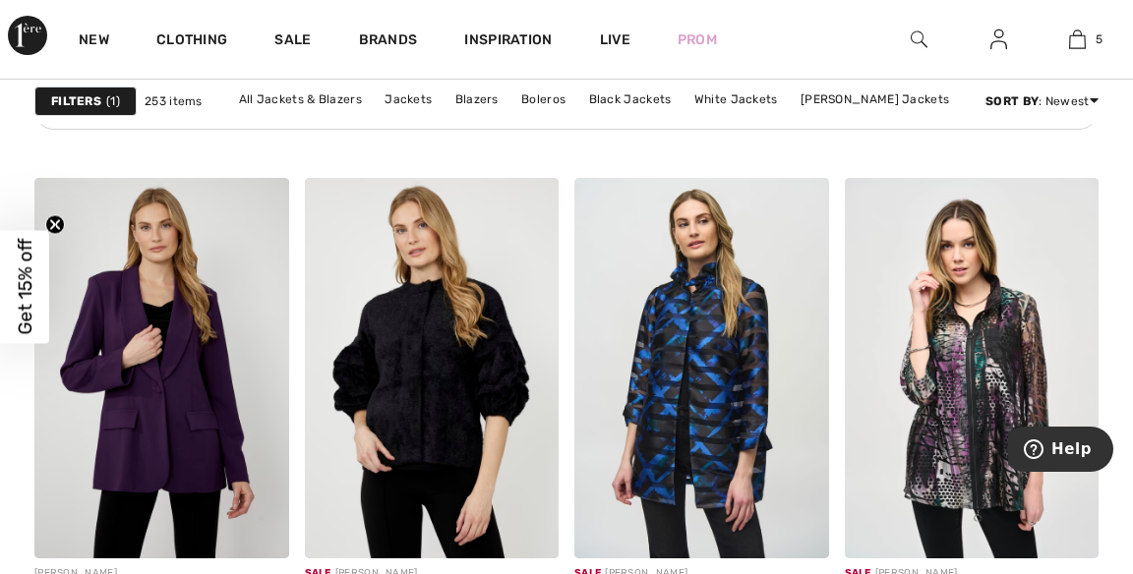
scroll to position [2276, 0]
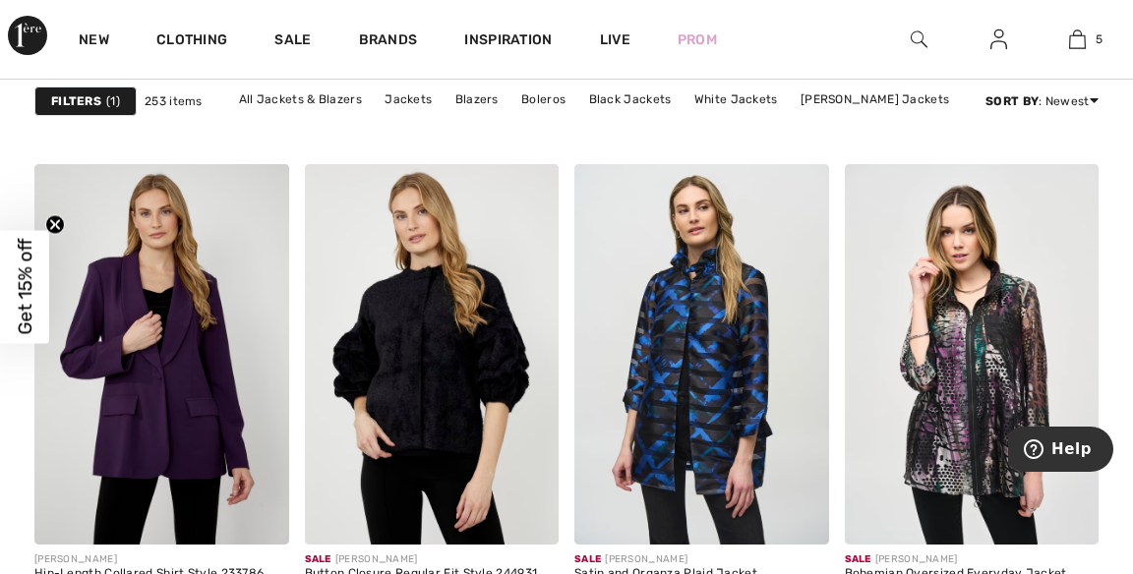
click at [738, 359] on img at bounding box center [701, 355] width 255 height 382
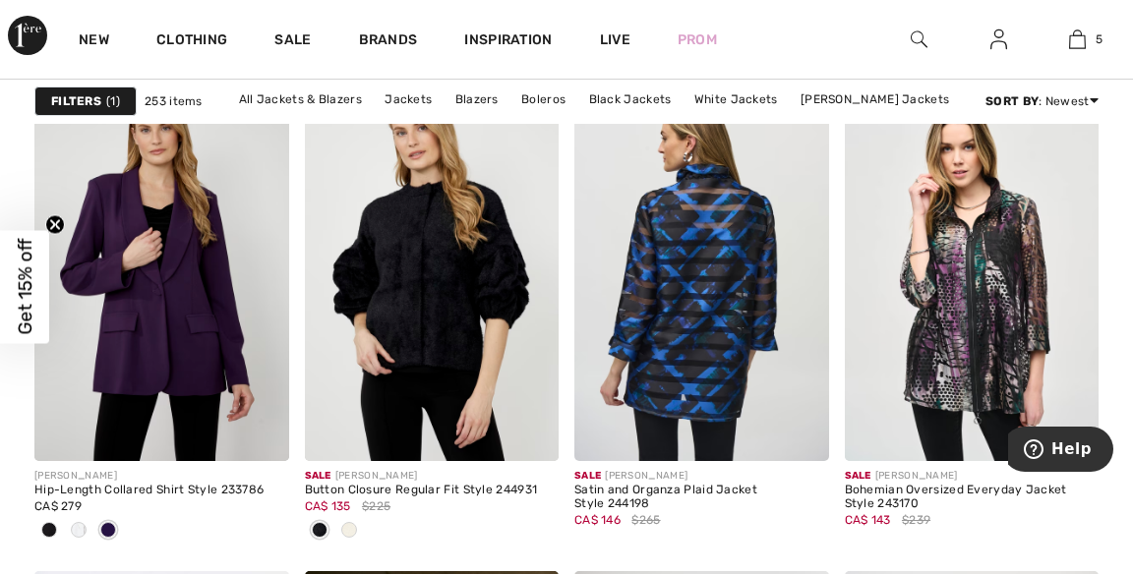
scroll to position [2375, 0]
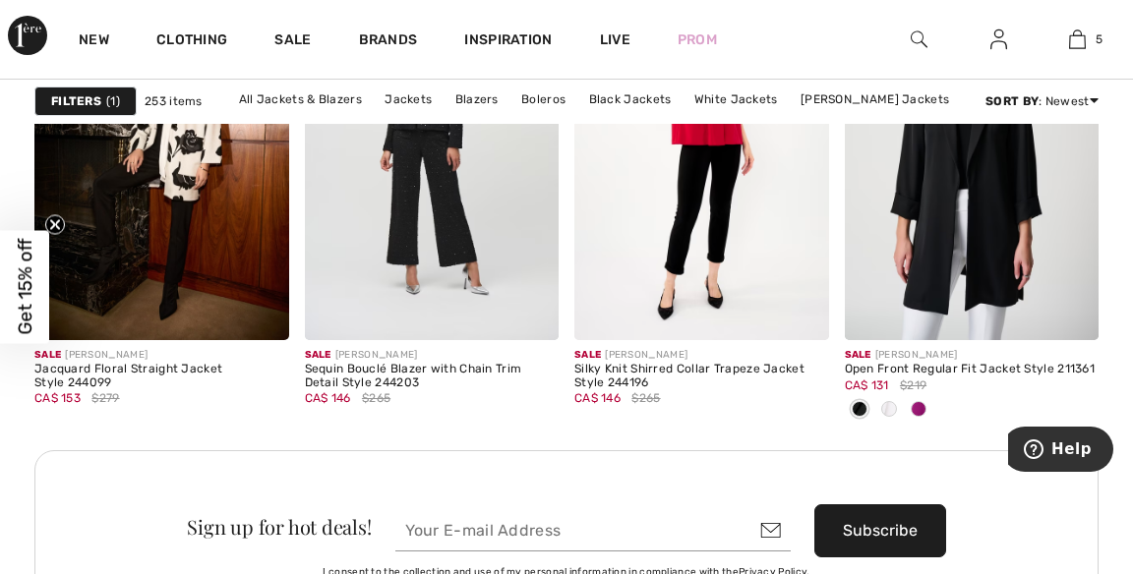
scroll to position [3464, 0]
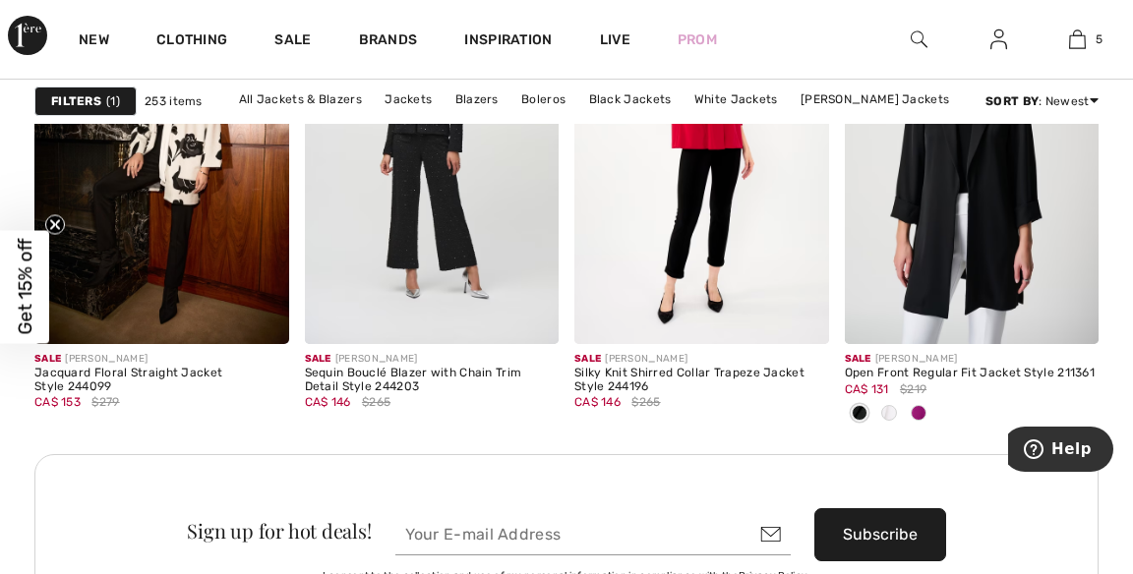
click at [224, 214] on img at bounding box center [161, 154] width 255 height 382
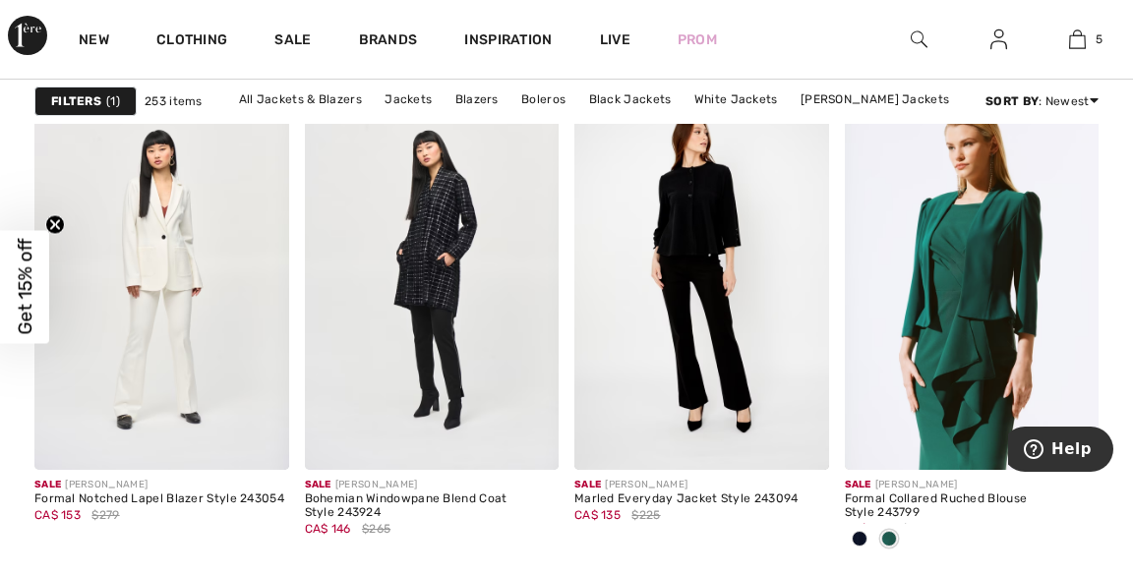
scroll to position [6207, 0]
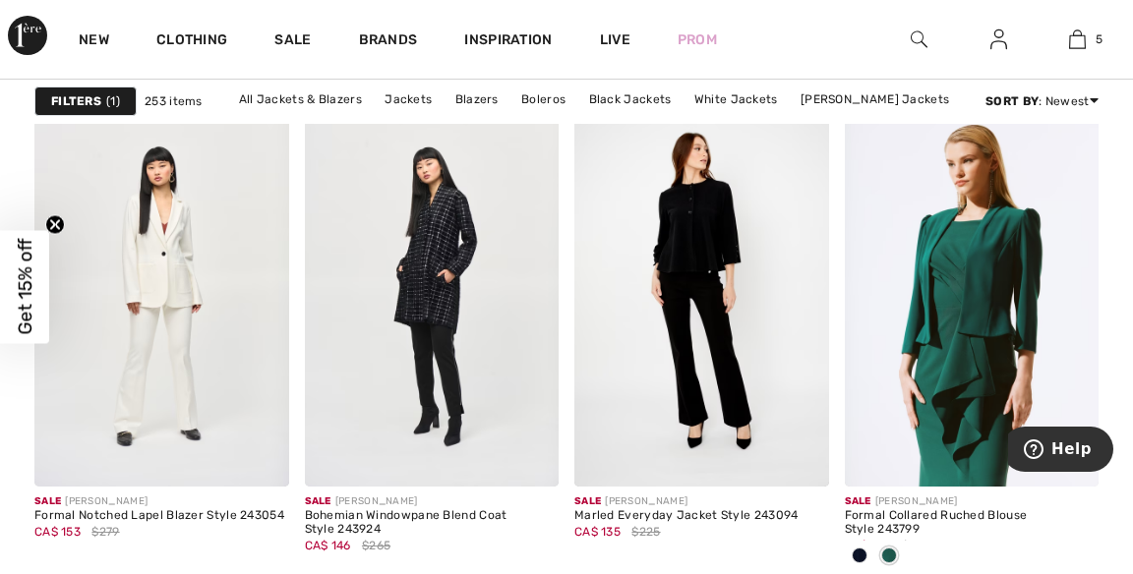
click at [1005, 37] on img at bounding box center [999, 40] width 17 height 24
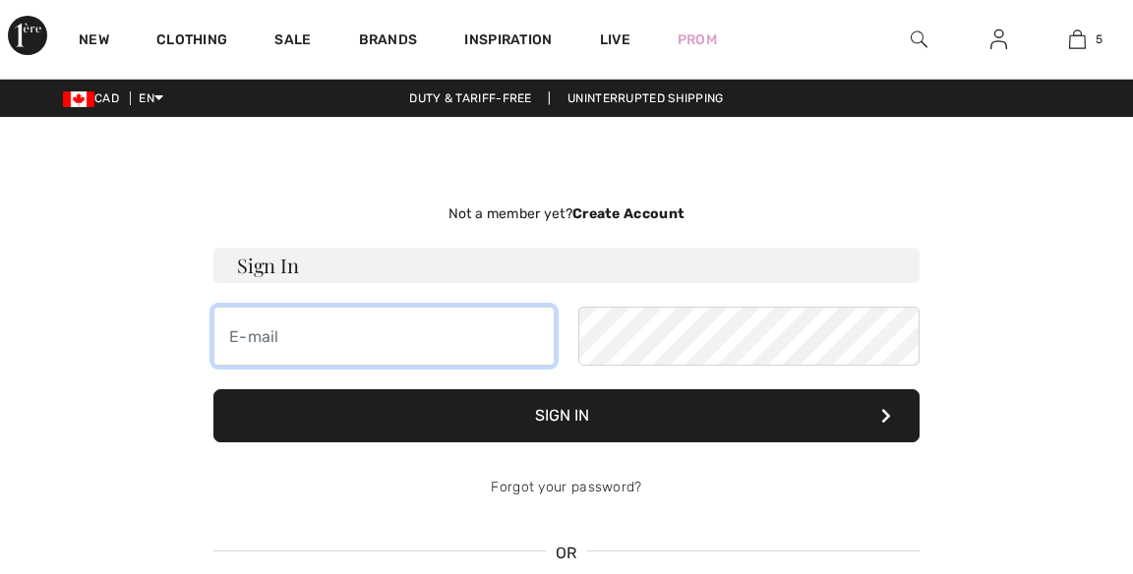
type input "[EMAIL_ADDRESS][DOMAIN_NAME]"
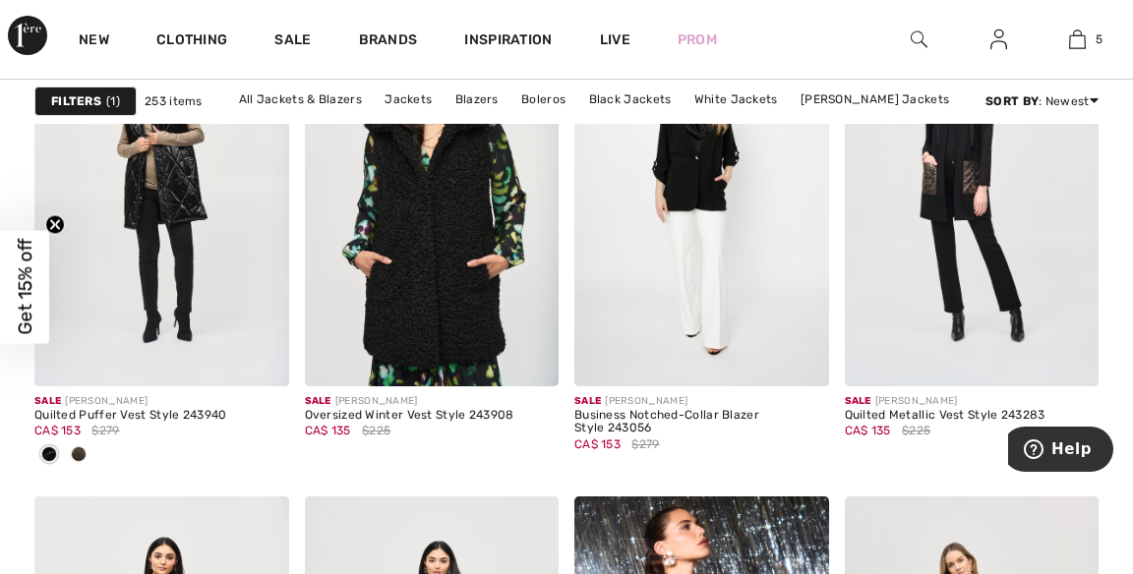
scroll to position [6801, 0]
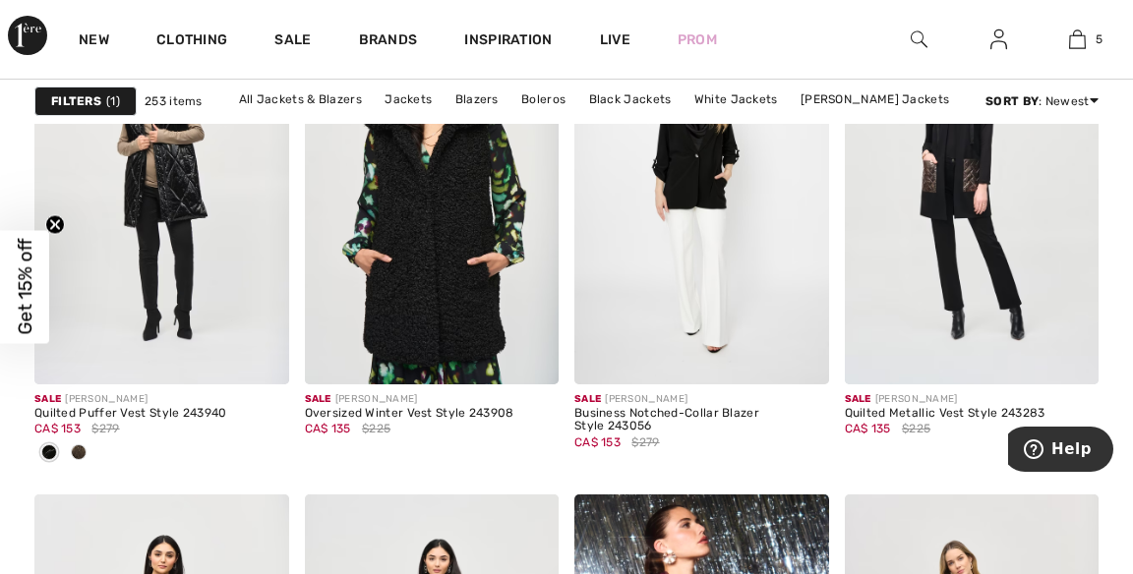
click at [466, 272] on img at bounding box center [432, 194] width 255 height 382
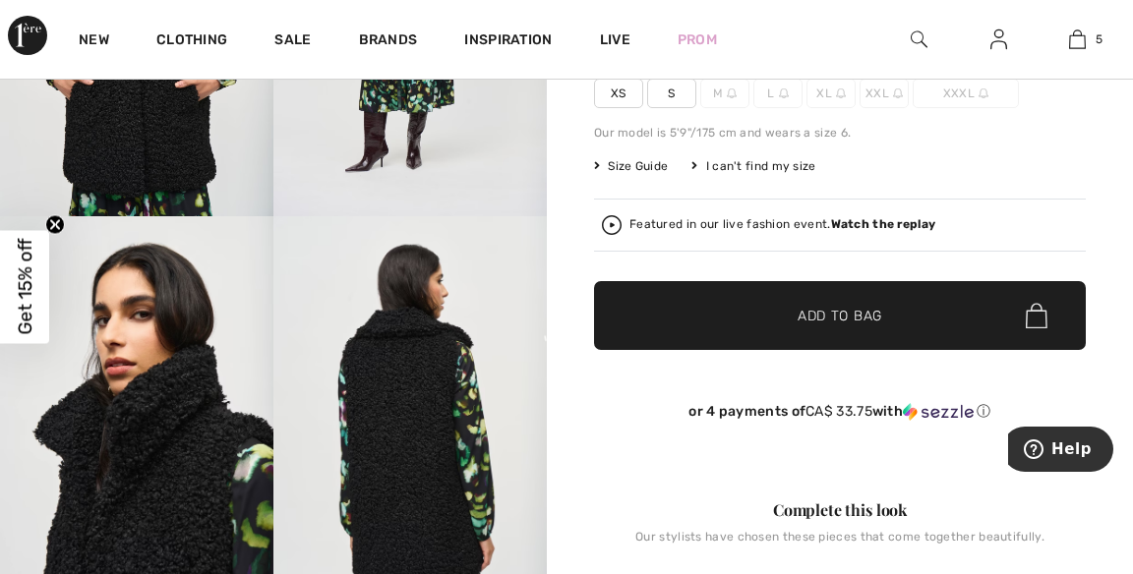
click at [870, 217] on strong "Watch the replay" at bounding box center [883, 224] width 105 height 14
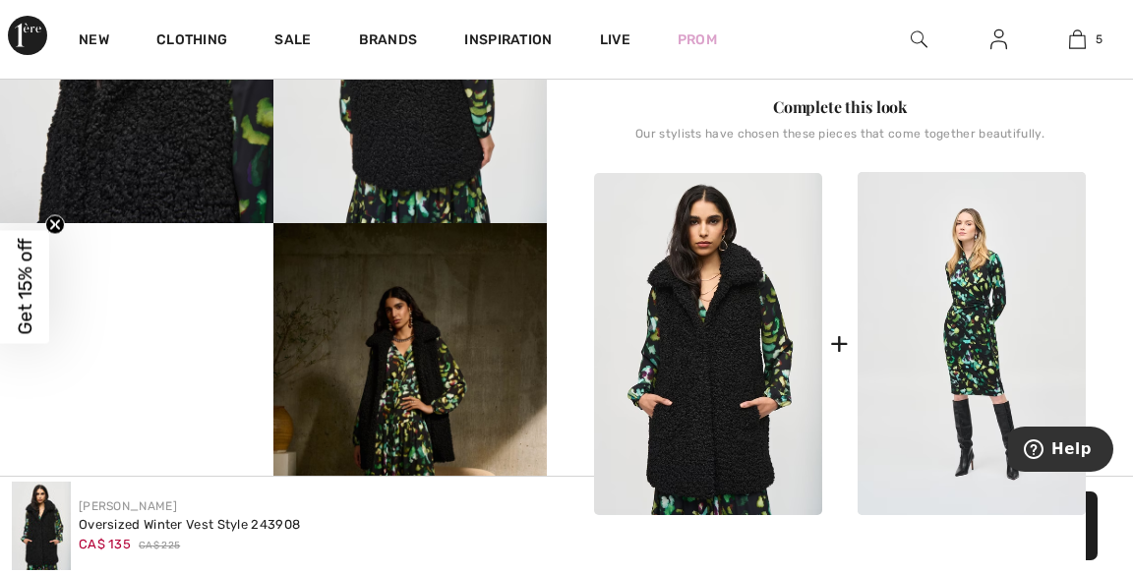
scroll to position [716, 0]
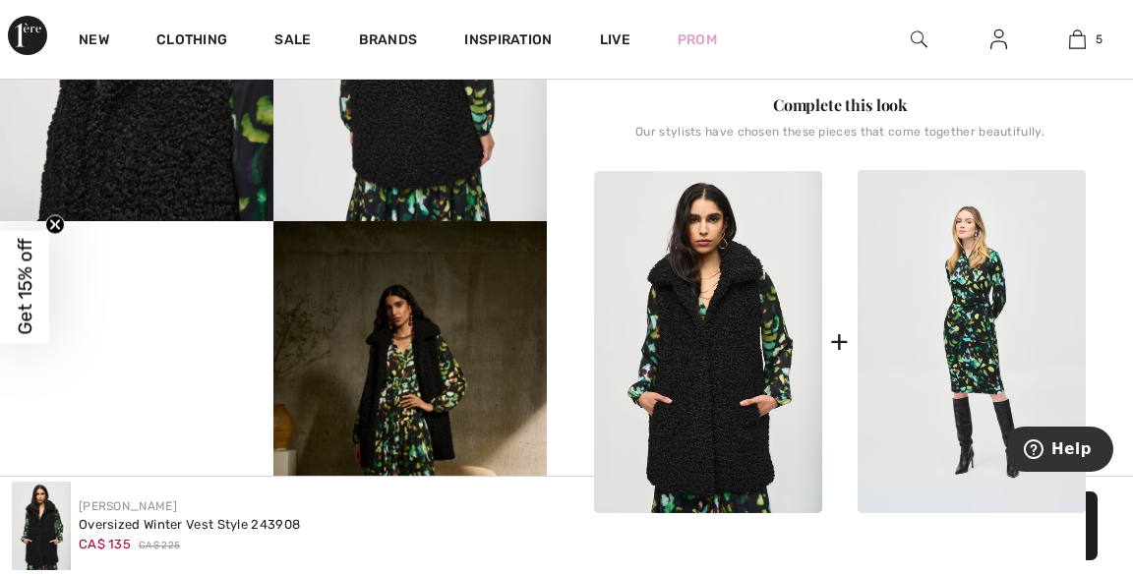
click at [443, 412] on img at bounding box center [409, 426] width 273 height 410
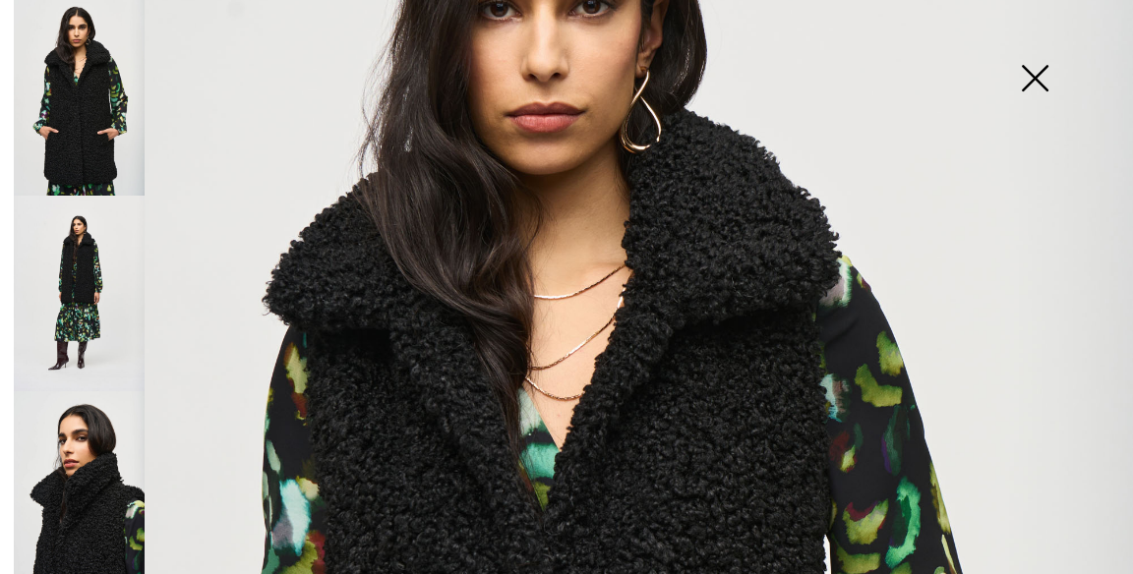
scroll to position [0, 0]
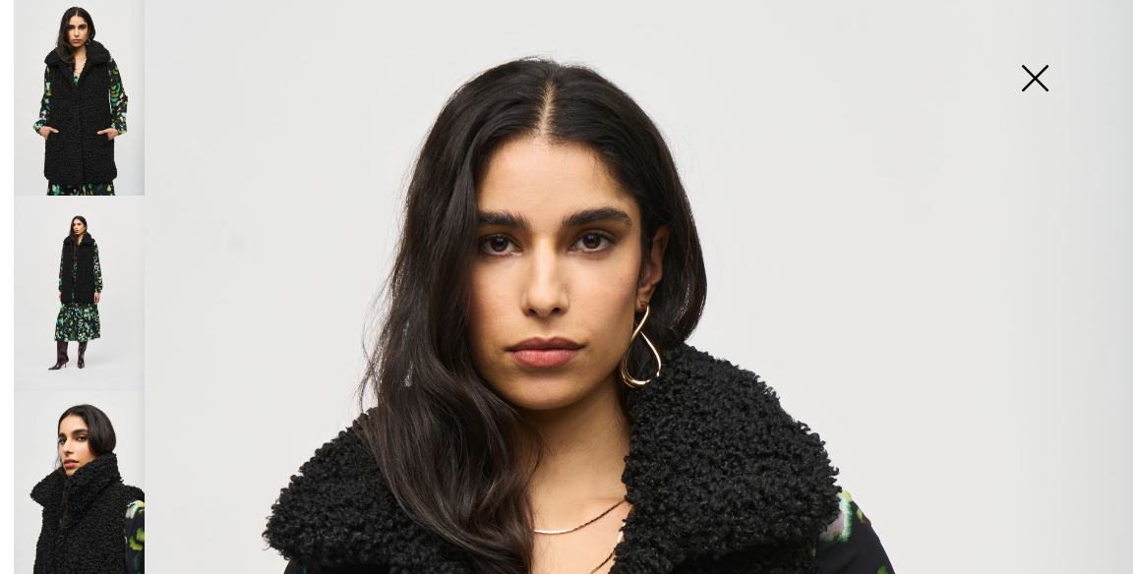
click at [1045, 84] on img at bounding box center [1035, 80] width 98 height 101
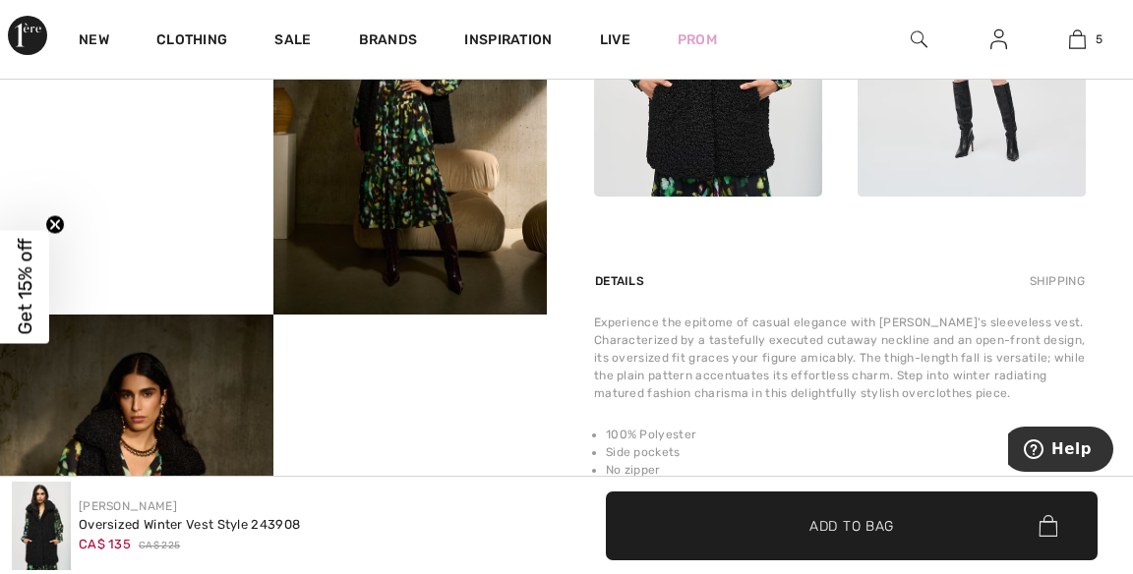
scroll to position [1041, 0]
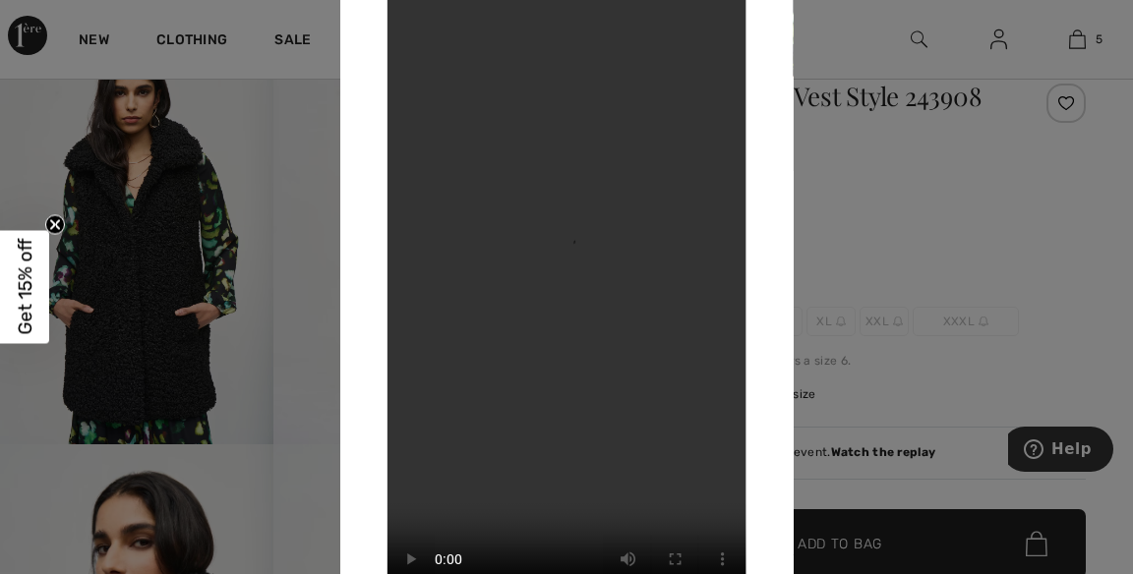
scroll to position [85, 0]
click at [148, 251] on div at bounding box center [566, 287] width 1133 height 574
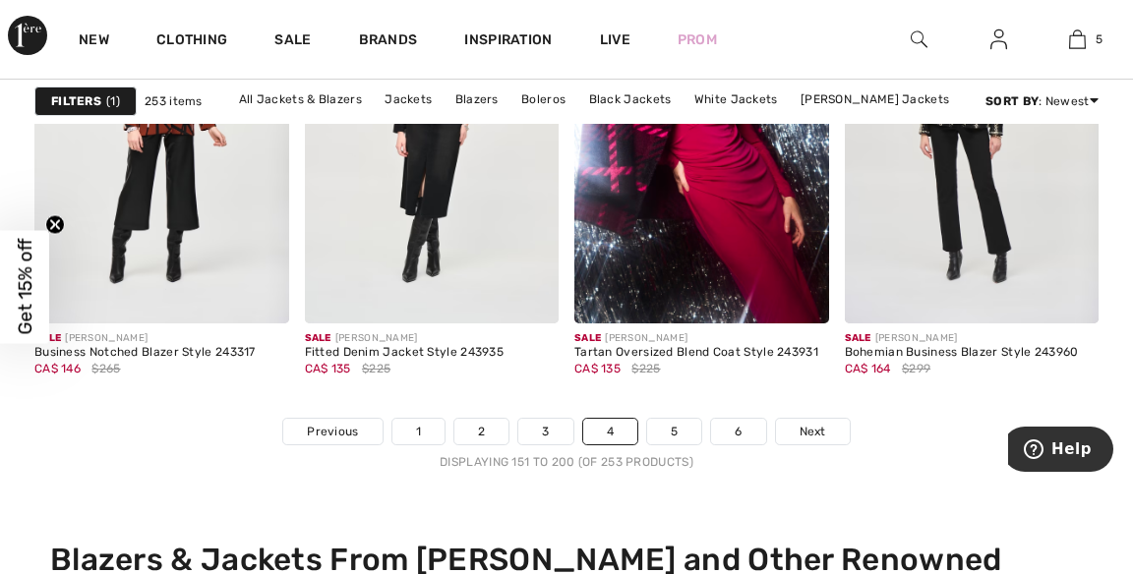
scroll to position [7351, 0]
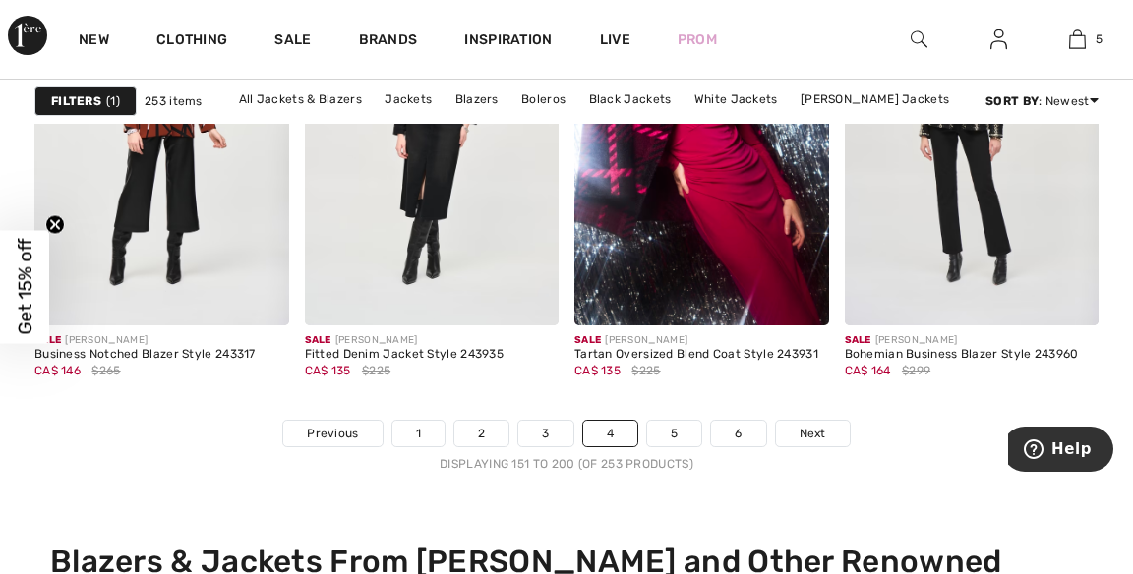
click at [828, 424] on link "Next" at bounding box center [813, 434] width 74 height 26
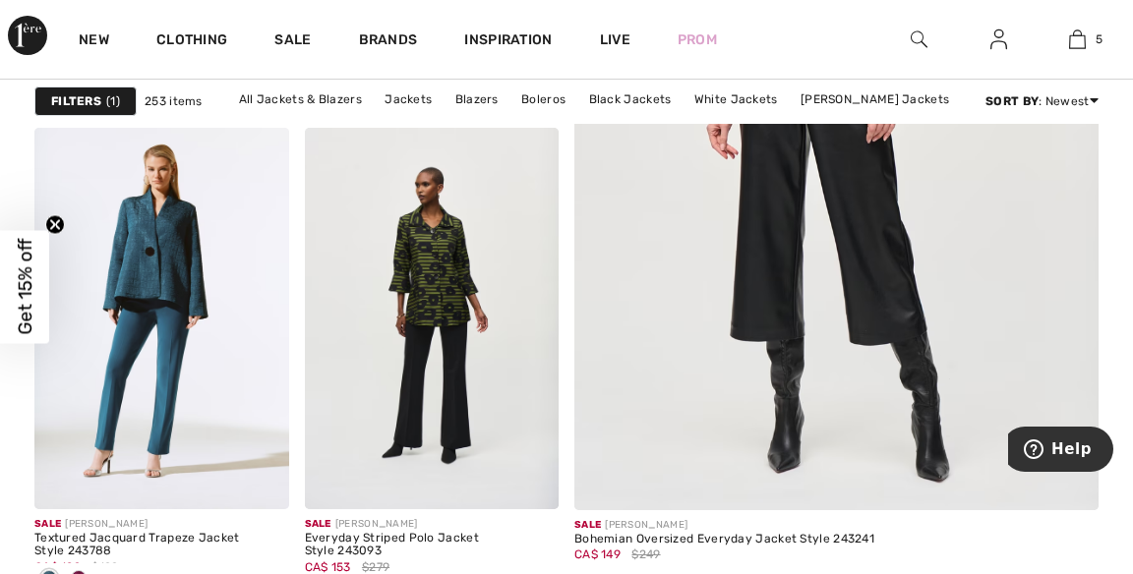
scroll to position [652, 0]
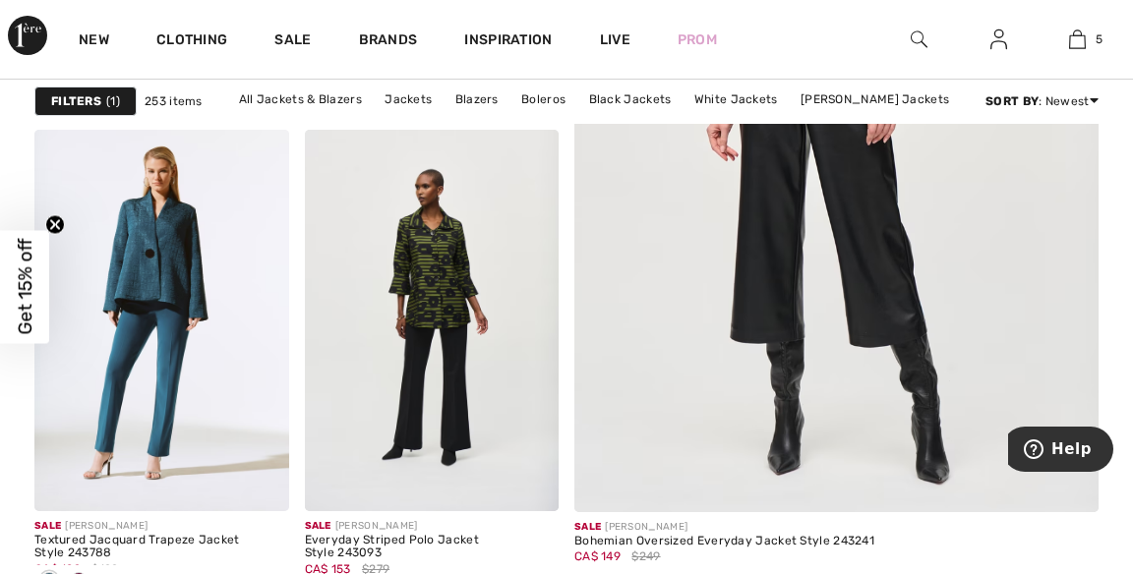
click at [1088, 46] on link "5" at bounding box center [1078, 40] width 78 height 24
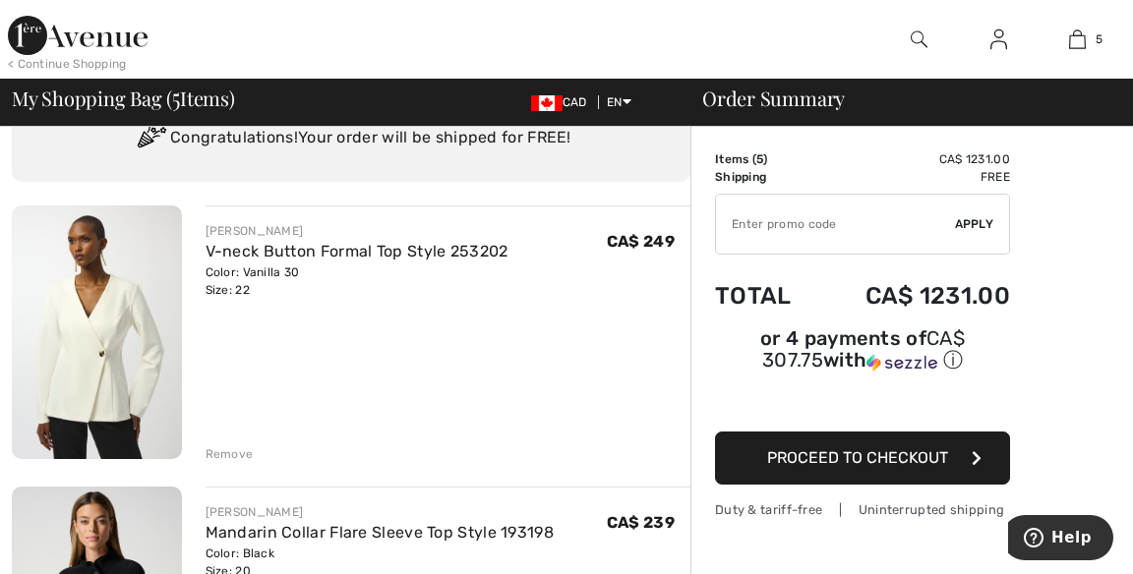
scroll to position [75, 0]
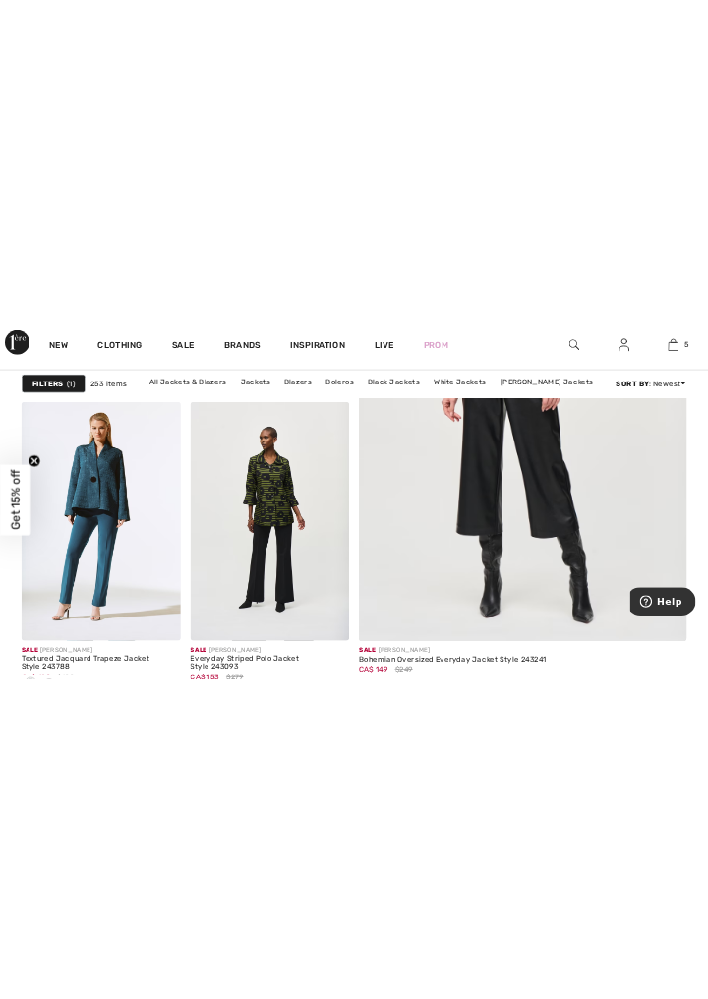
scroll to position [651, 0]
